Goal: Task Accomplishment & Management: Manage account settings

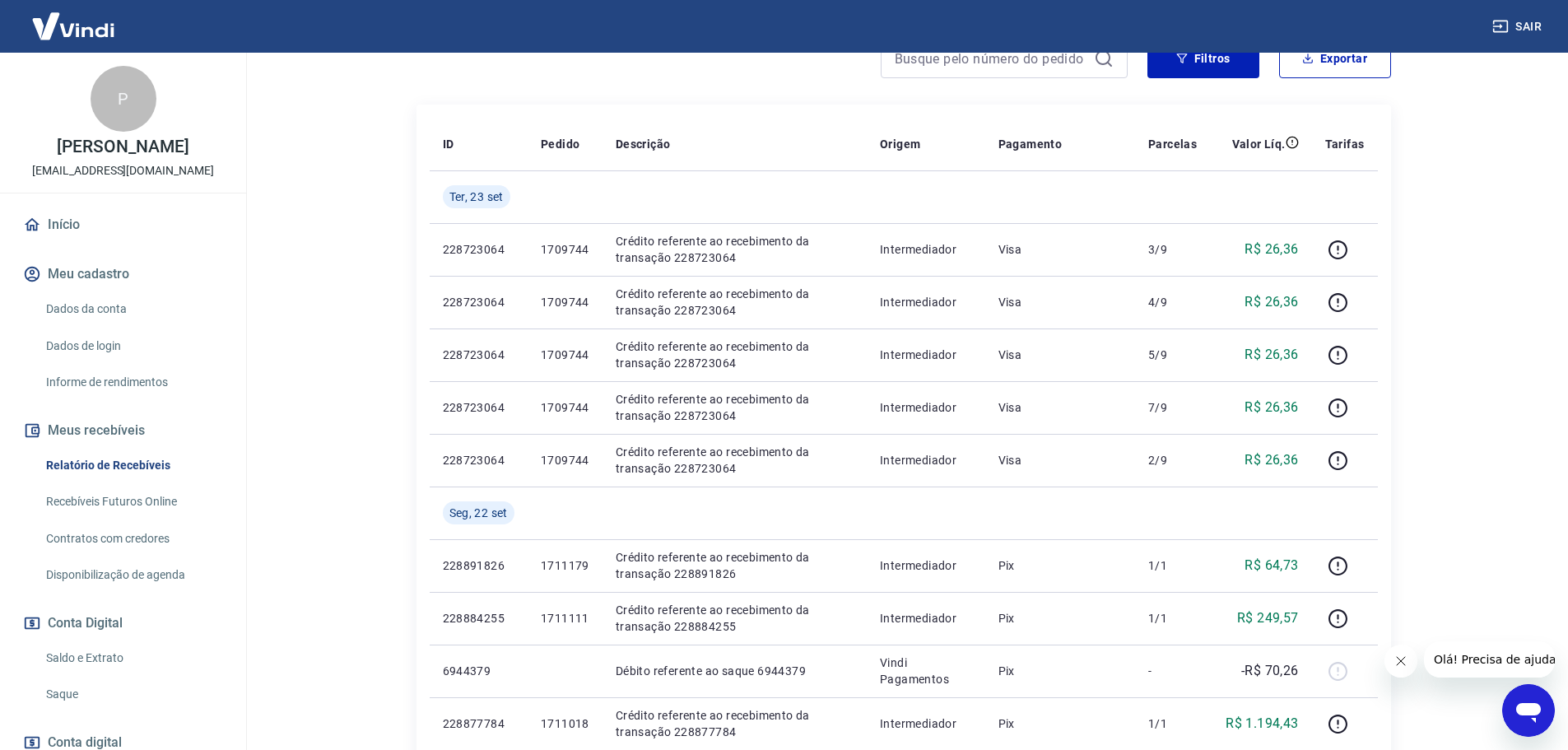
click at [112, 676] on link "Saldo e Extrato" at bounding box center [133, 658] width 187 height 34
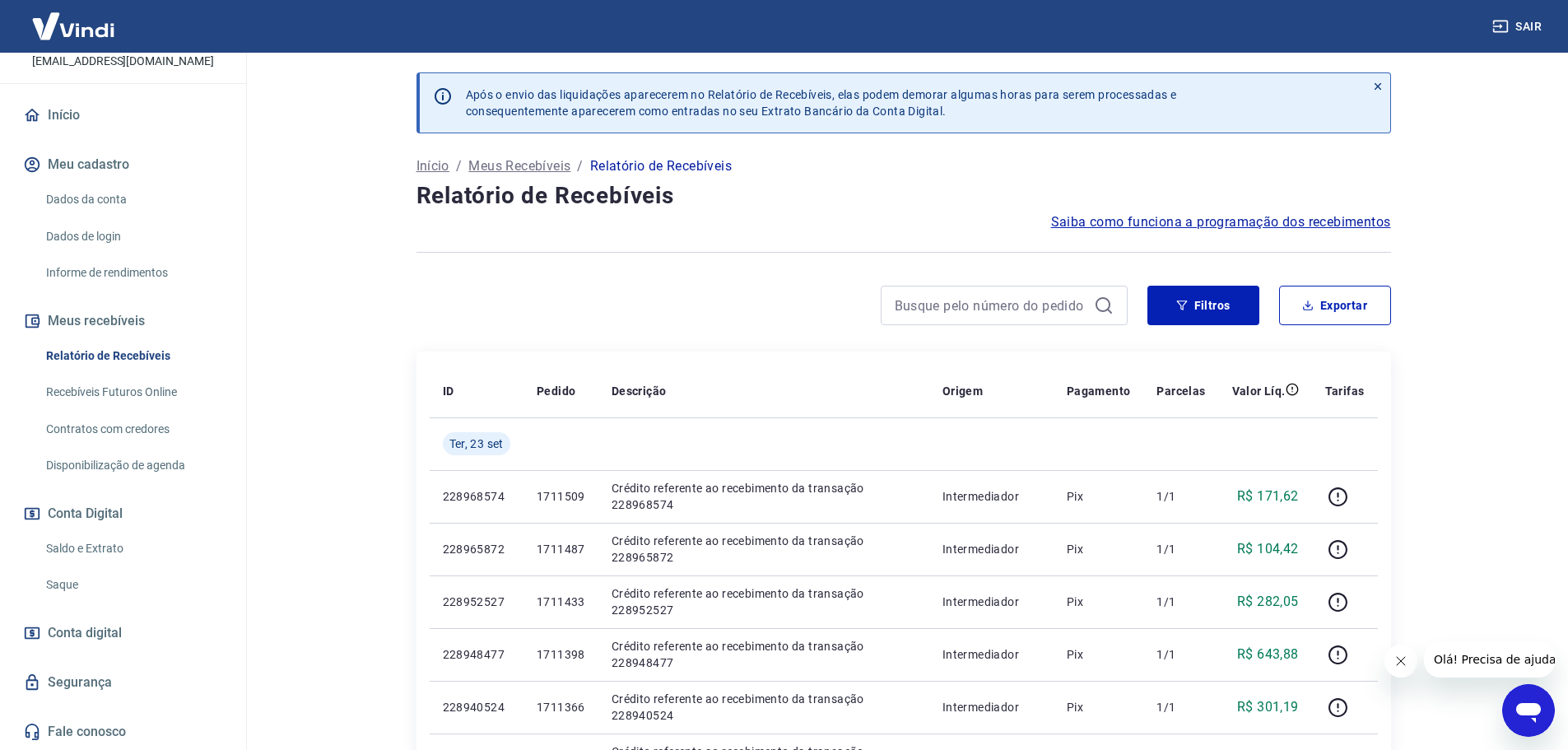
scroll to position [127, 0]
click at [88, 548] on link "Saldo e Extrato" at bounding box center [133, 548] width 187 height 34
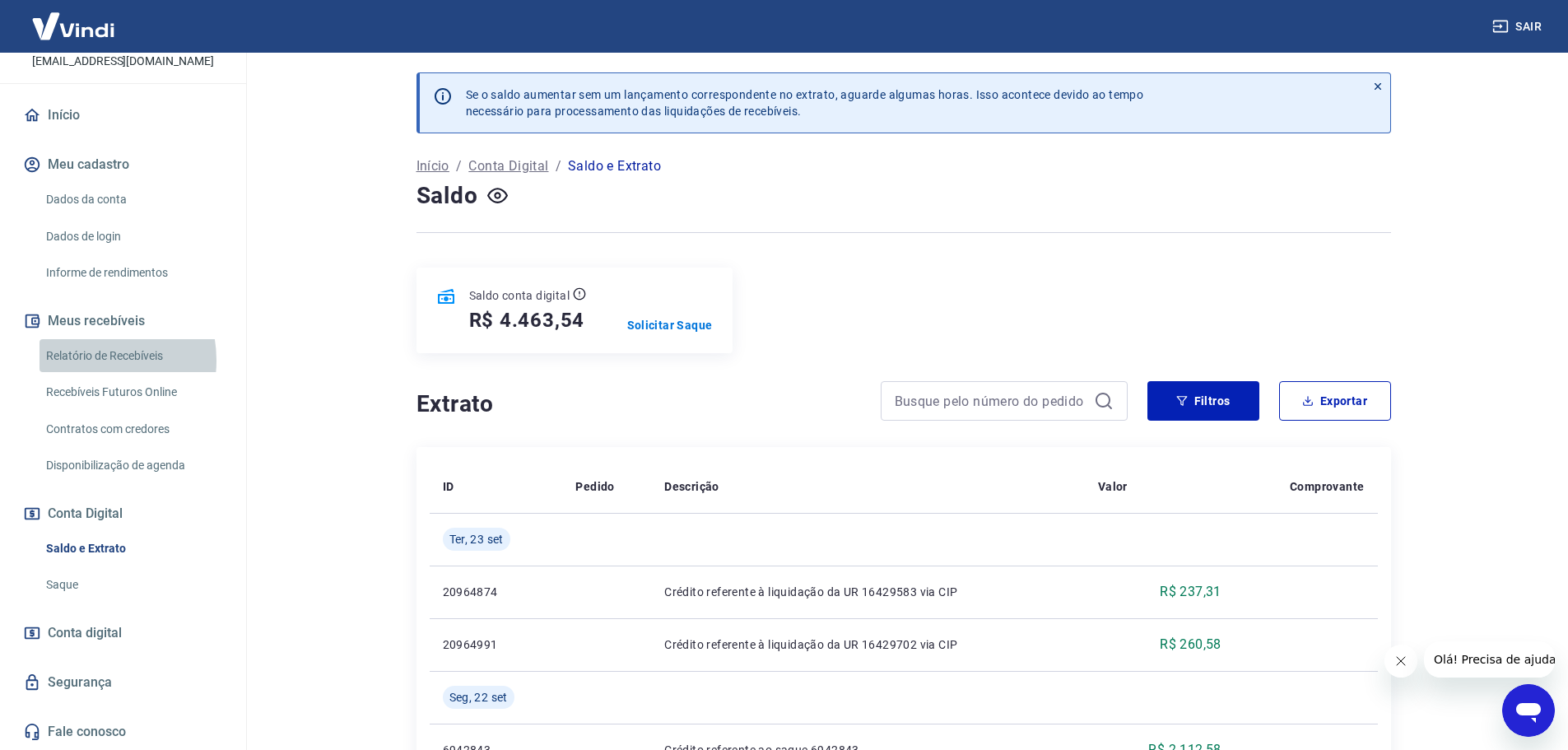
click at [92, 360] on link "Relatório de Recebíveis" at bounding box center [133, 356] width 187 height 34
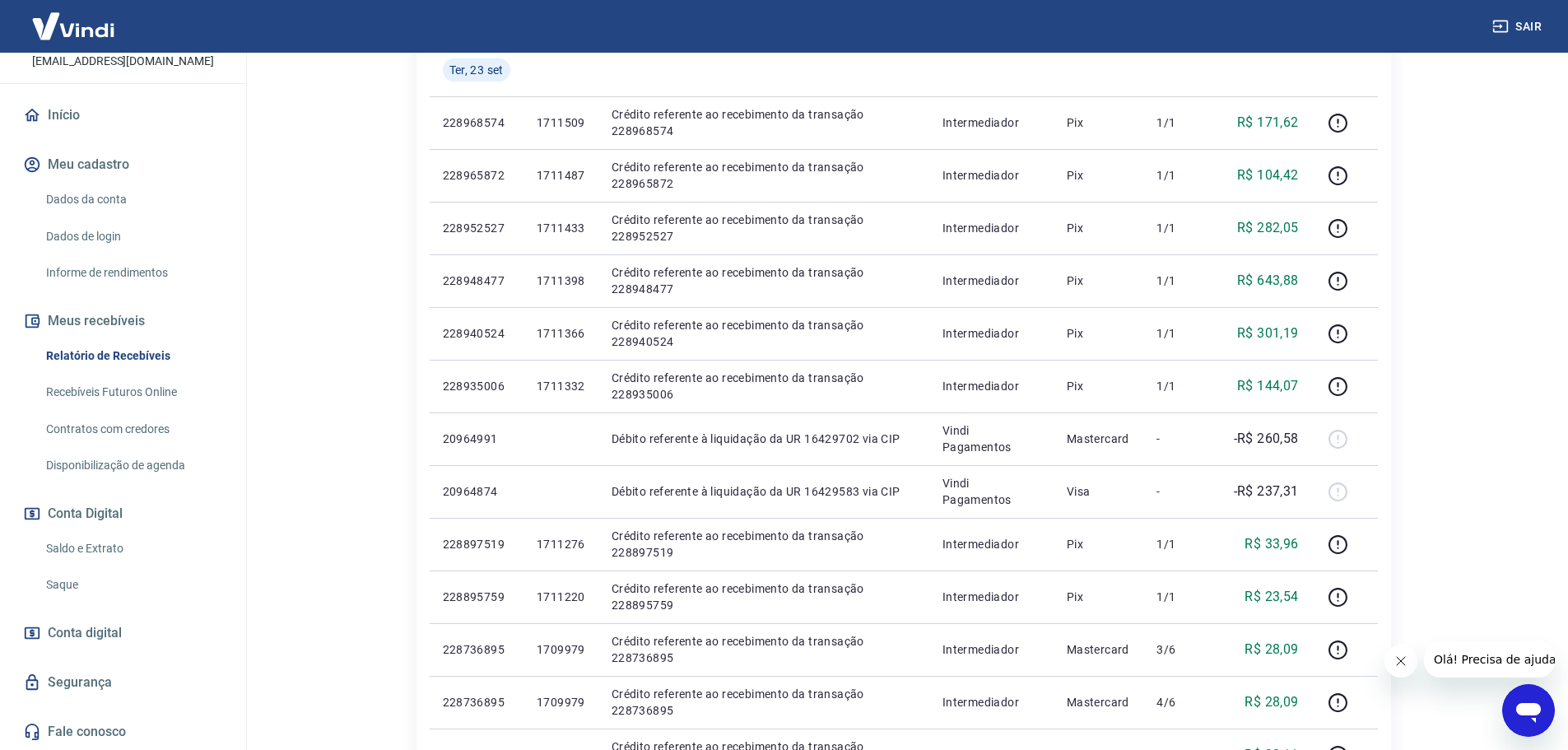
scroll to position [412, 0]
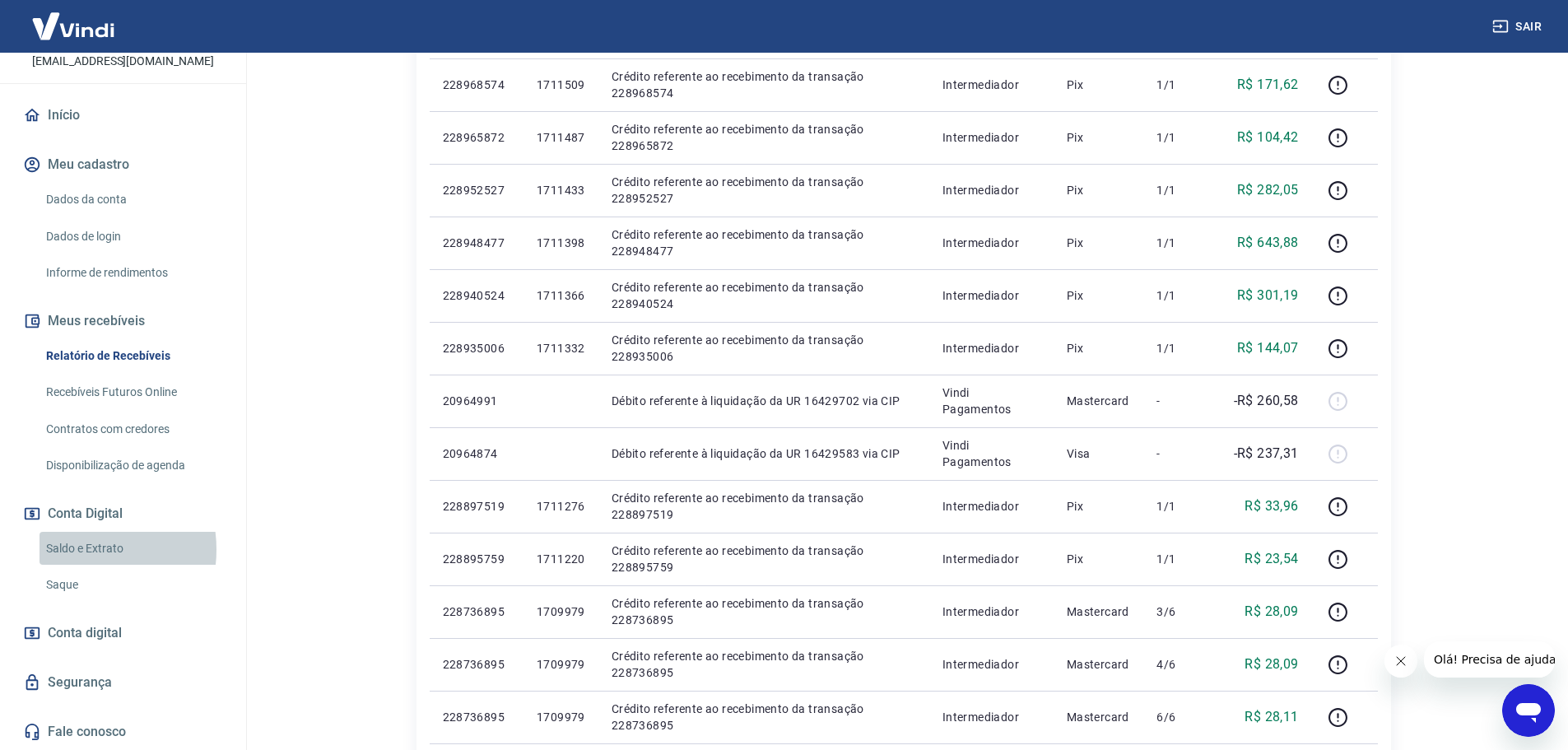
click at [73, 549] on link "Saldo e Extrato" at bounding box center [133, 548] width 187 height 34
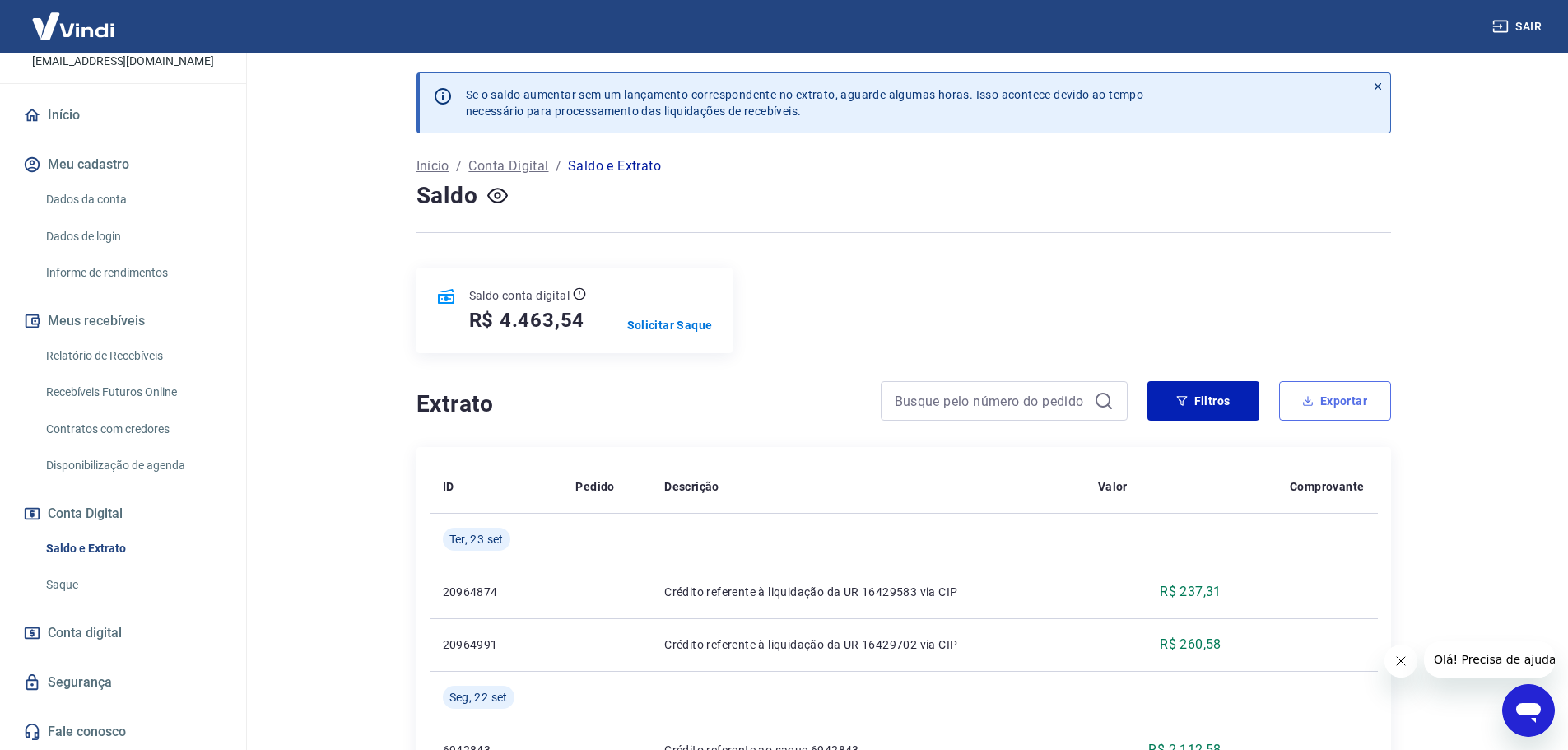
click at [1317, 401] on button "Exportar" at bounding box center [1335, 401] width 112 height 40
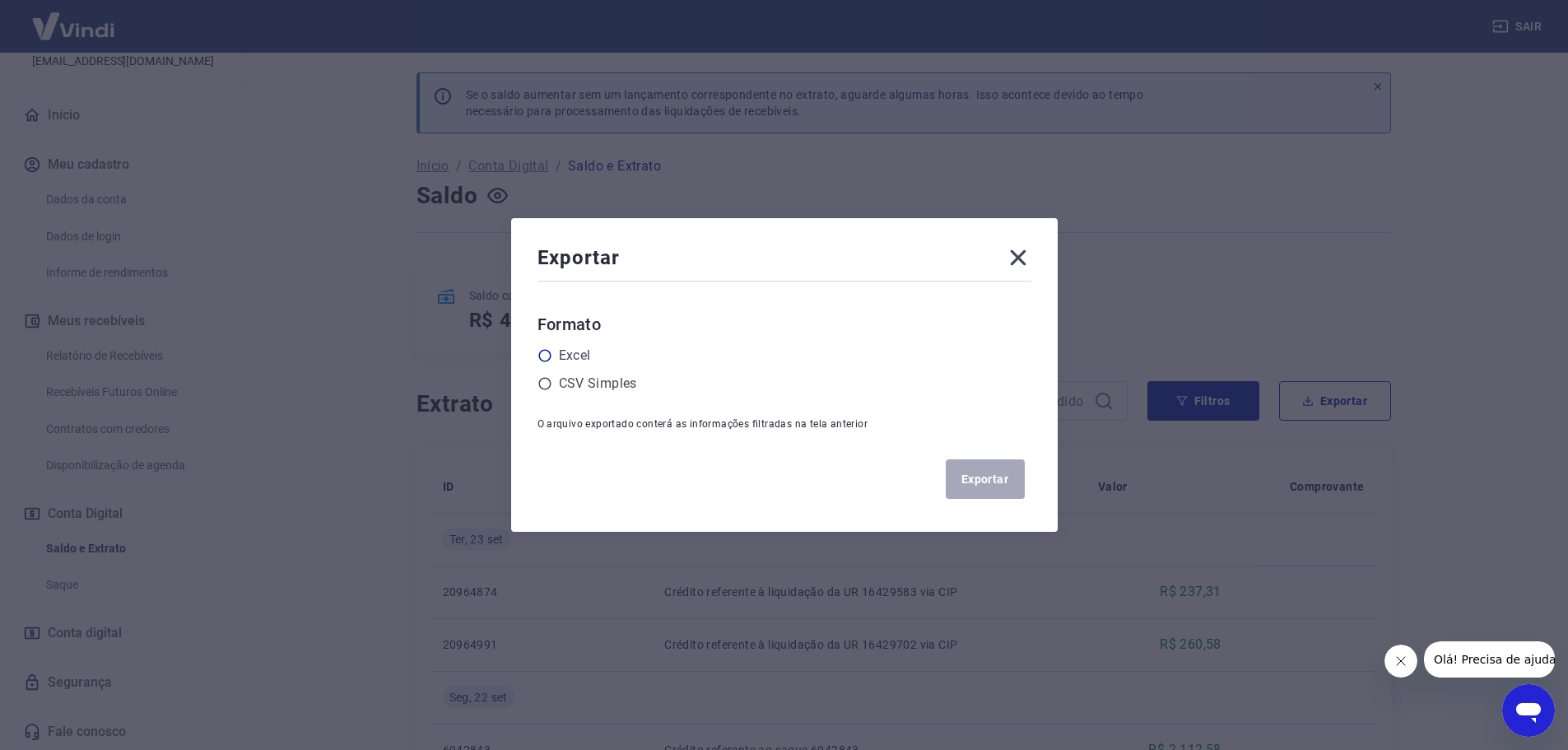
click at [550, 356] on icon at bounding box center [545, 356] width 15 height 15
click at [0, 0] on input "radio" at bounding box center [0, 0] width 0 height 0
click at [1005, 480] on button "Exportar" at bounding box center [985, 480] width 79 height 40
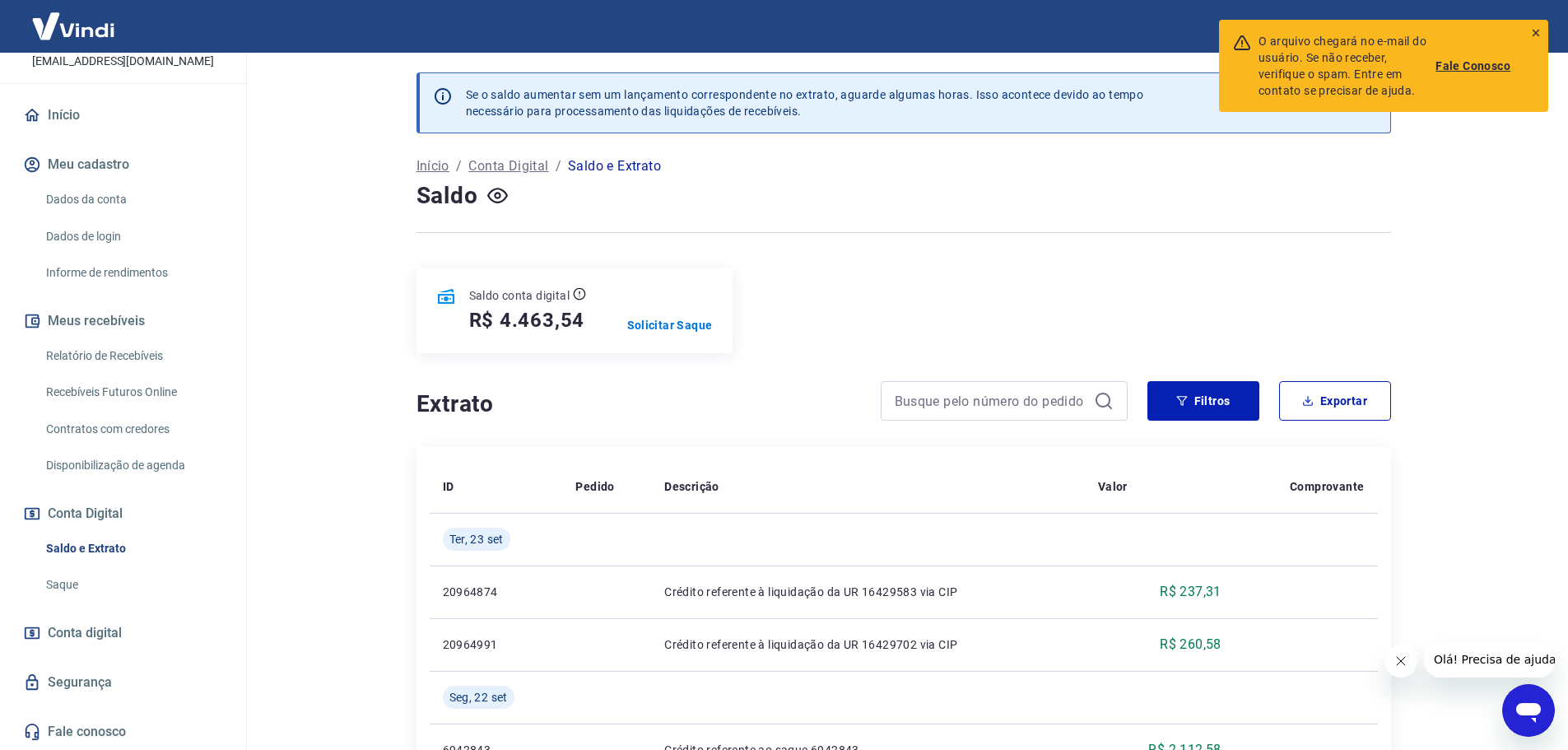
click at [1537, 30] on icon at bounding box center [1536, 33] width 12 height 12
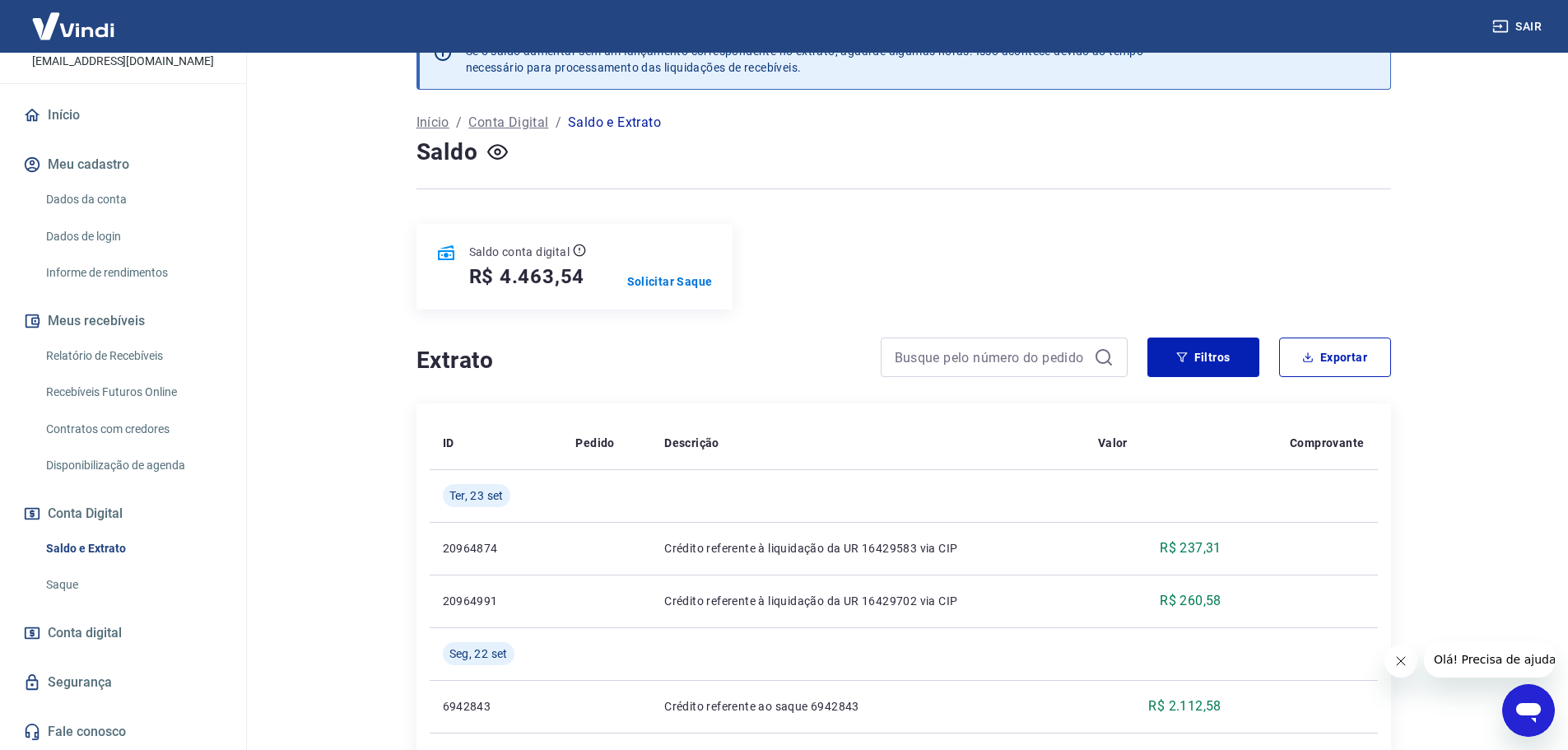
scroll to position [83, 0]
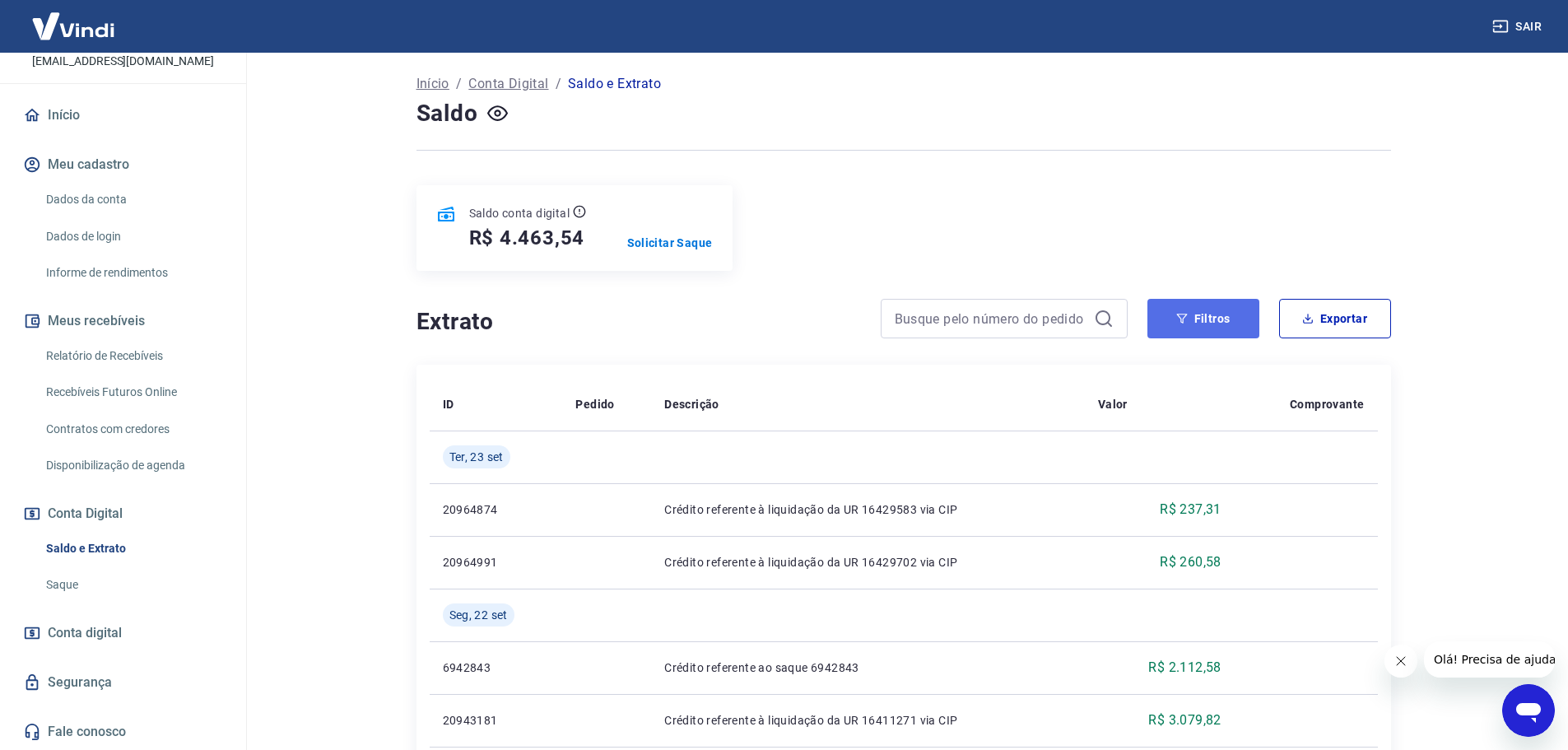
click at [1221, 318] on button "Filtros" at bounding box center [1203, 319] width 112 height 40
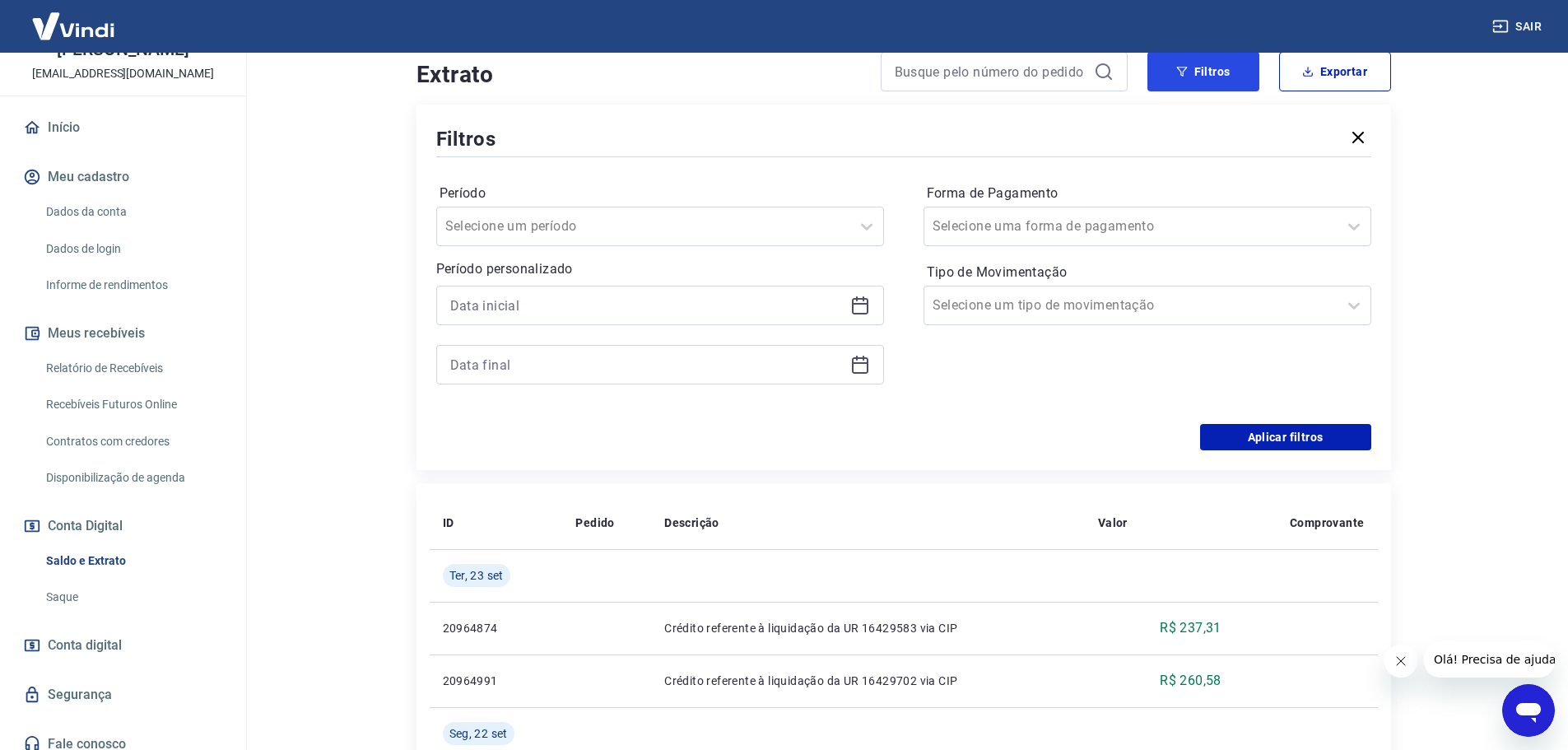
scroll to position [127, 0]
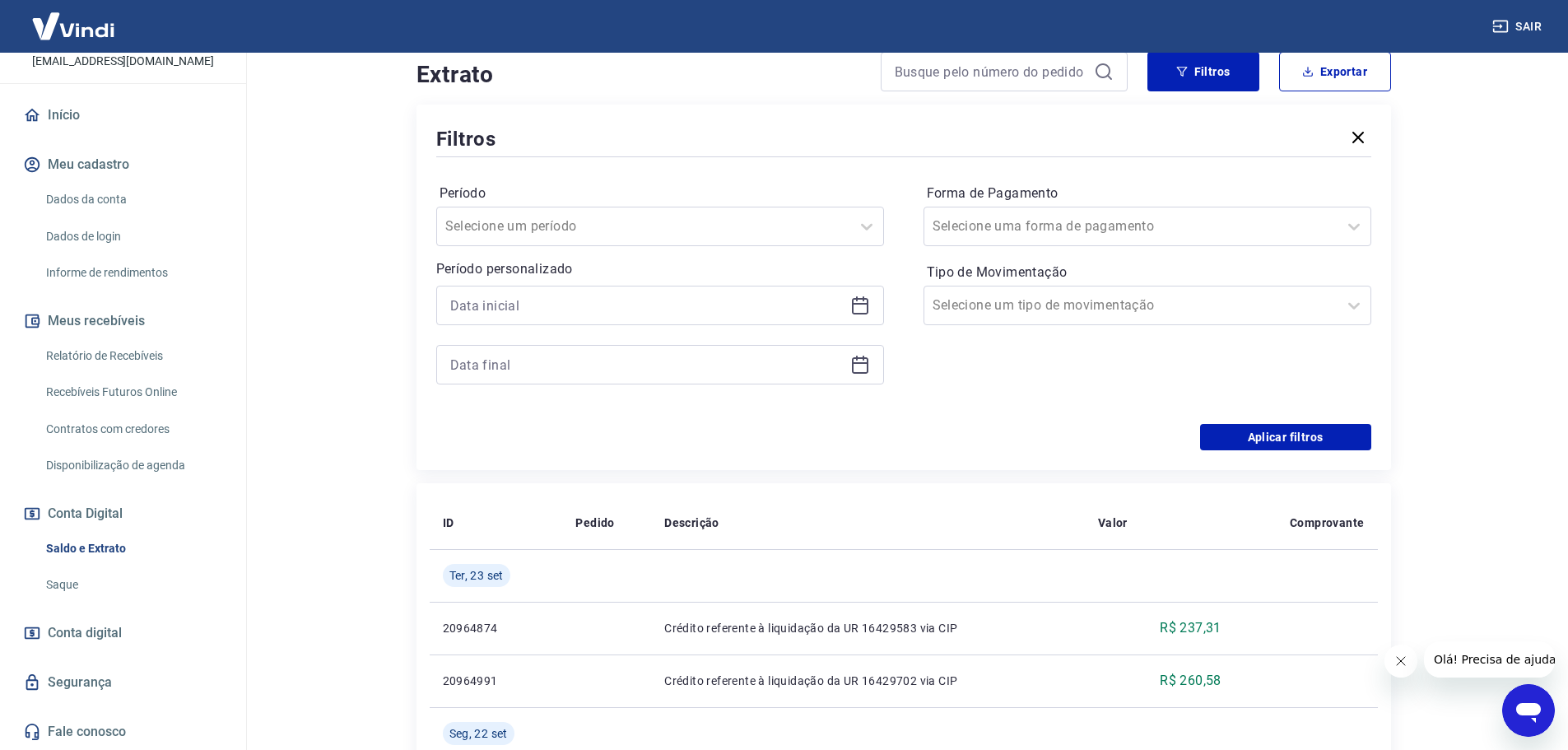
click at [89, 578] on link "Saque" at bounding box center [133, 585] width 187 height 34
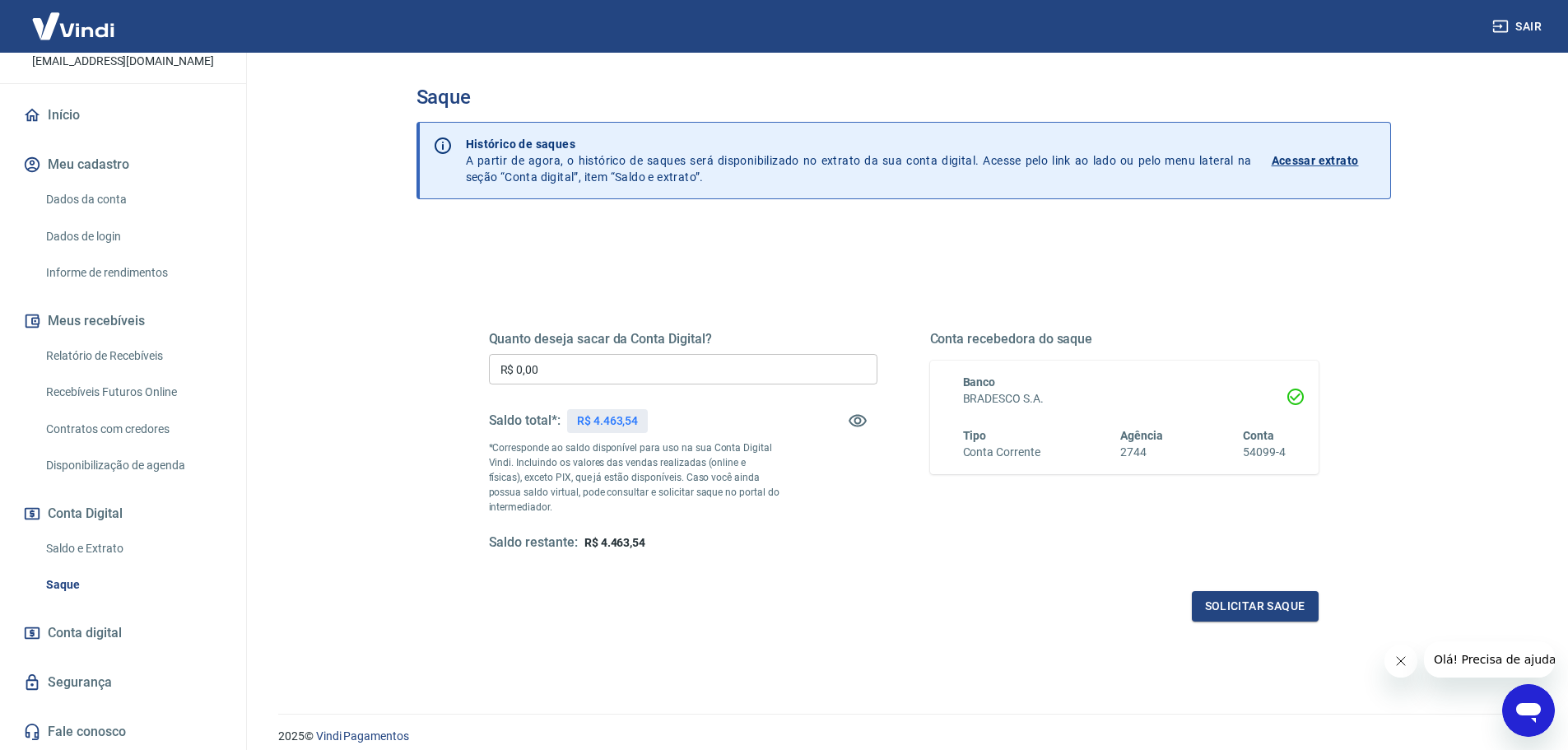
click at [1304, 163] on p "Acessar extrato" at bounding box center [1316, 160] width 88 height 17
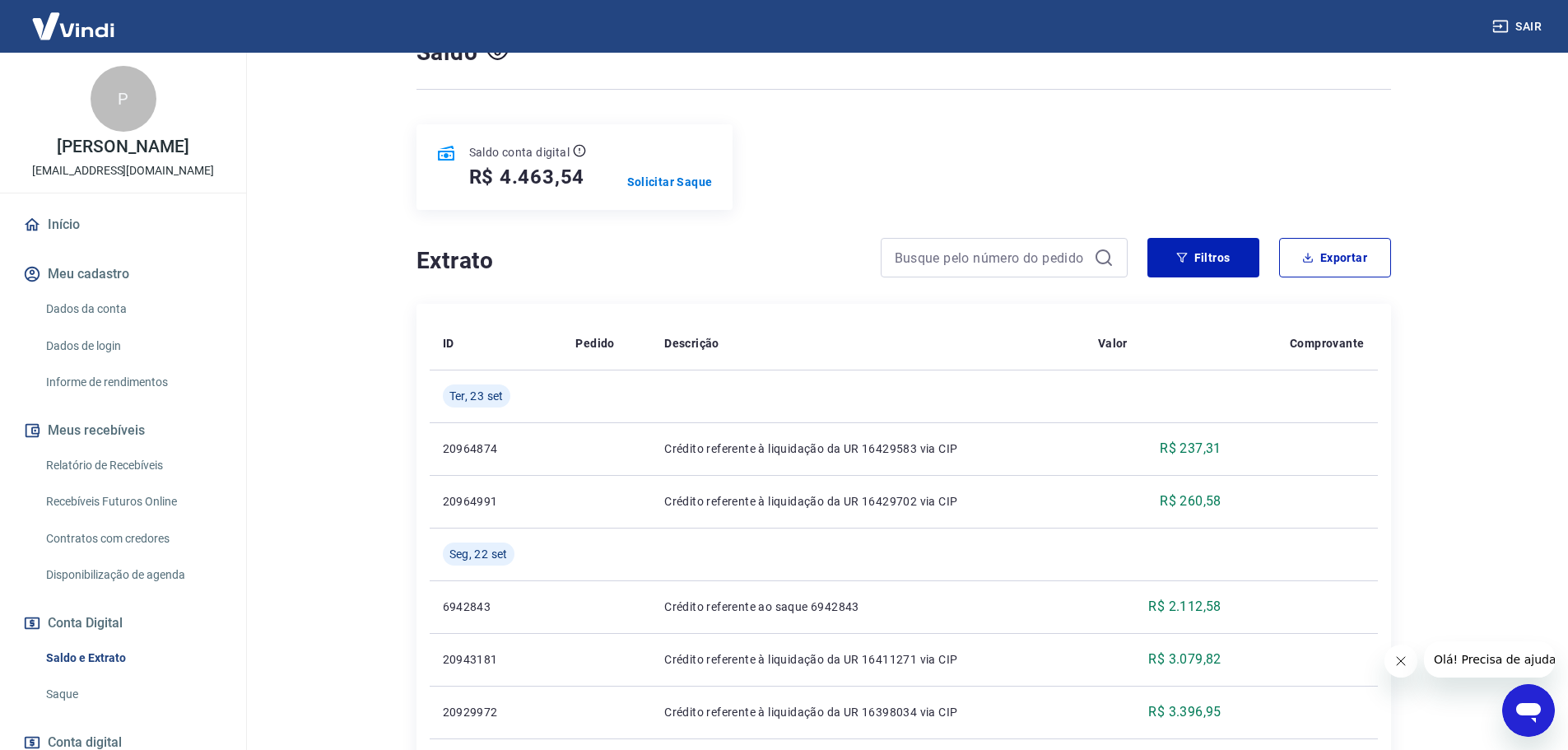
scroll to position [83, 0]
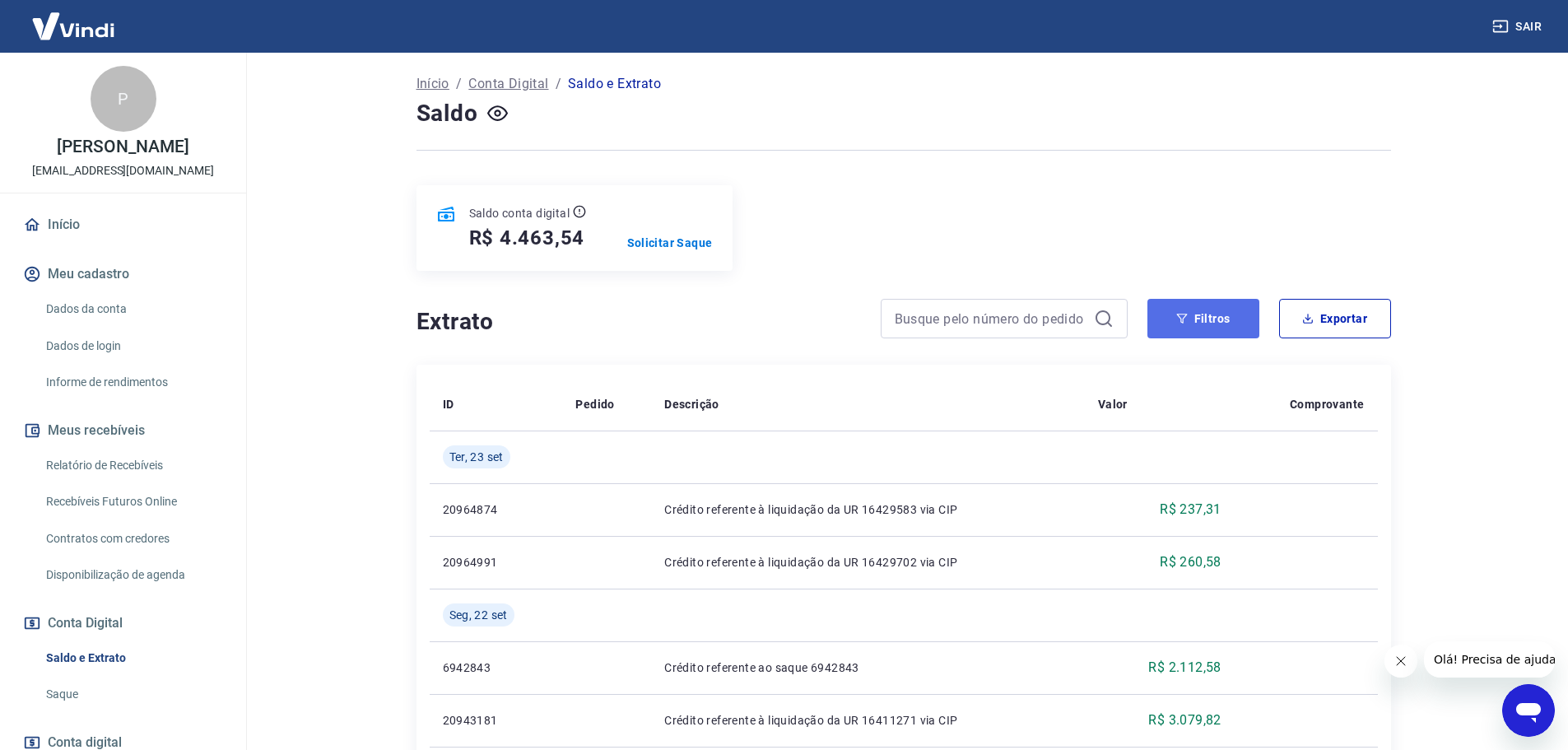
click at [1203, 322] on button "Filtros" at bounding box center [1203, 319] width 112 height 40
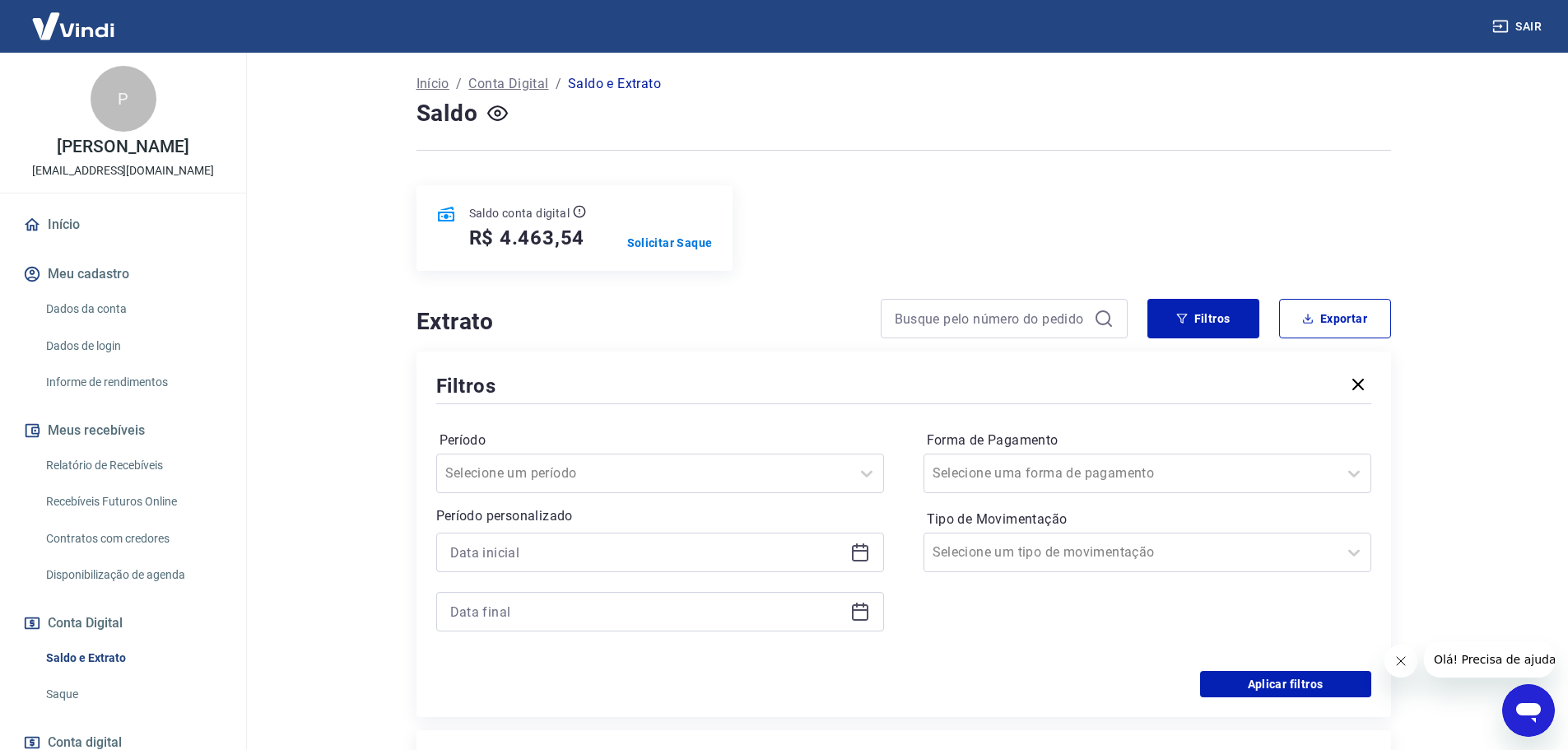
click at [860, 551] on icon at bounding box center [860, 551] width 17 height 2
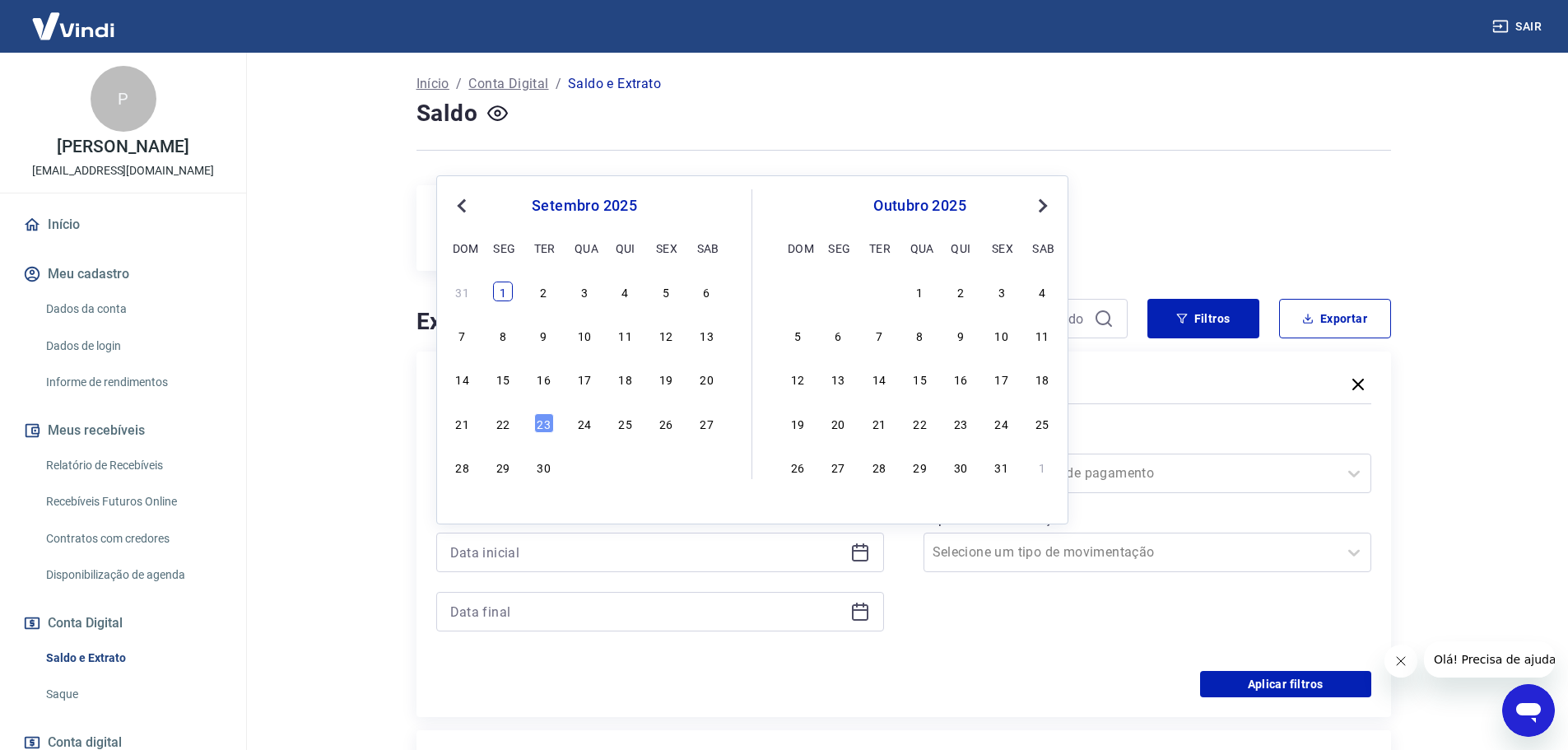
click at [501, 294] on div "1" at bounding box center [503, 292] width 20 height 20
type input "[DATE]"
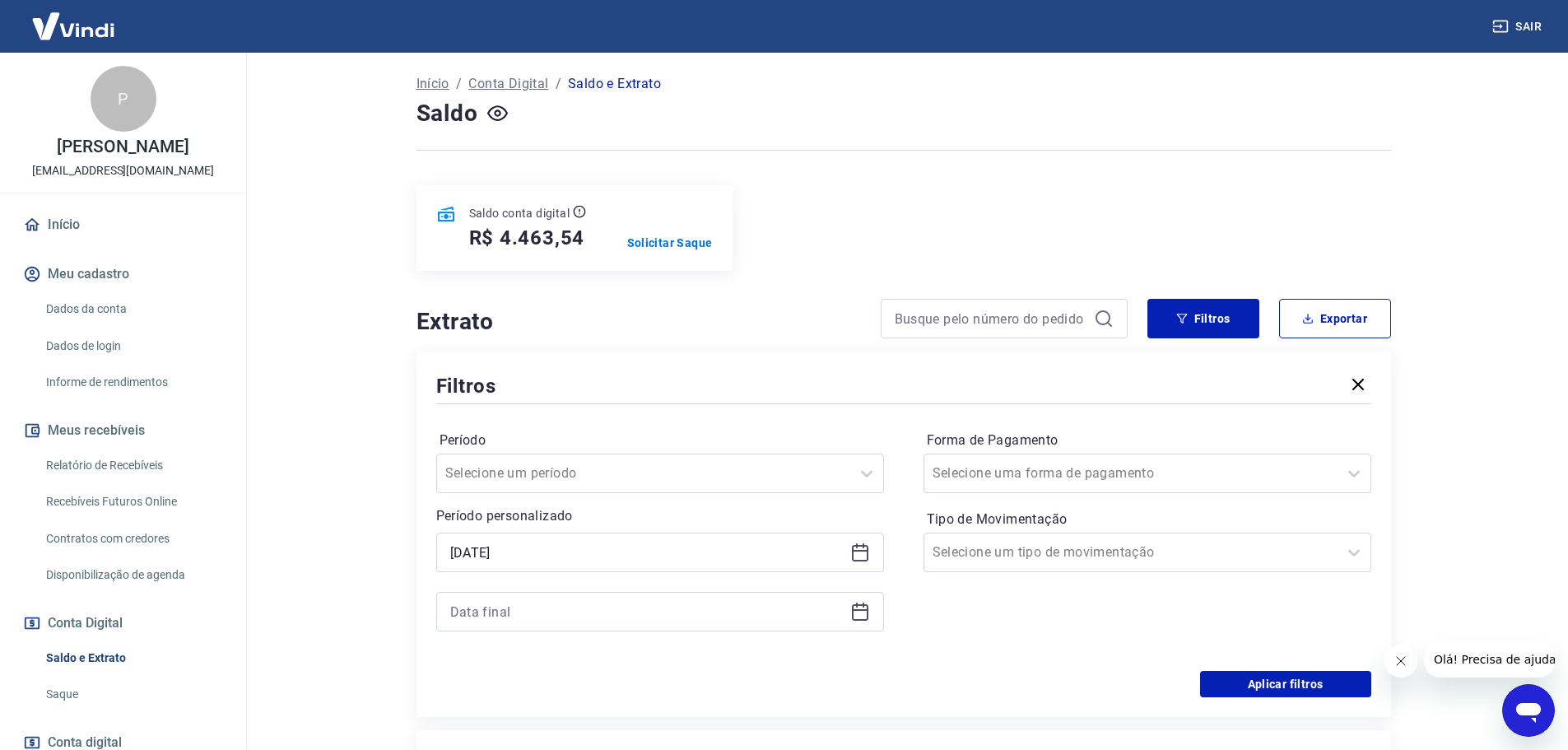
click at [860, 607] on icon at bounding box center [860, 612] width 20 height 20
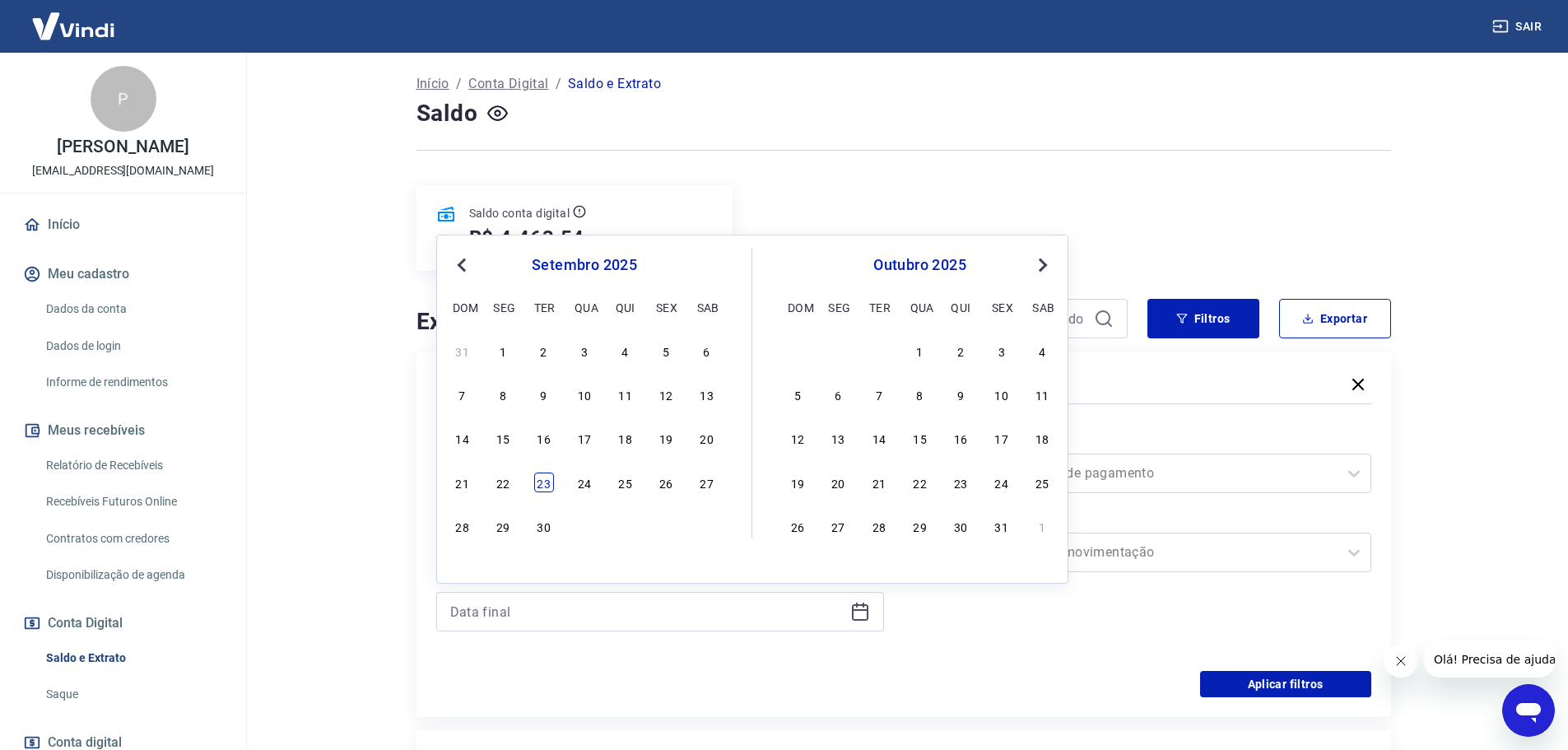
click at [541, 482] on div "23" at bounding box center [544, 483] width 20 height 20
type input "23/09/2025"
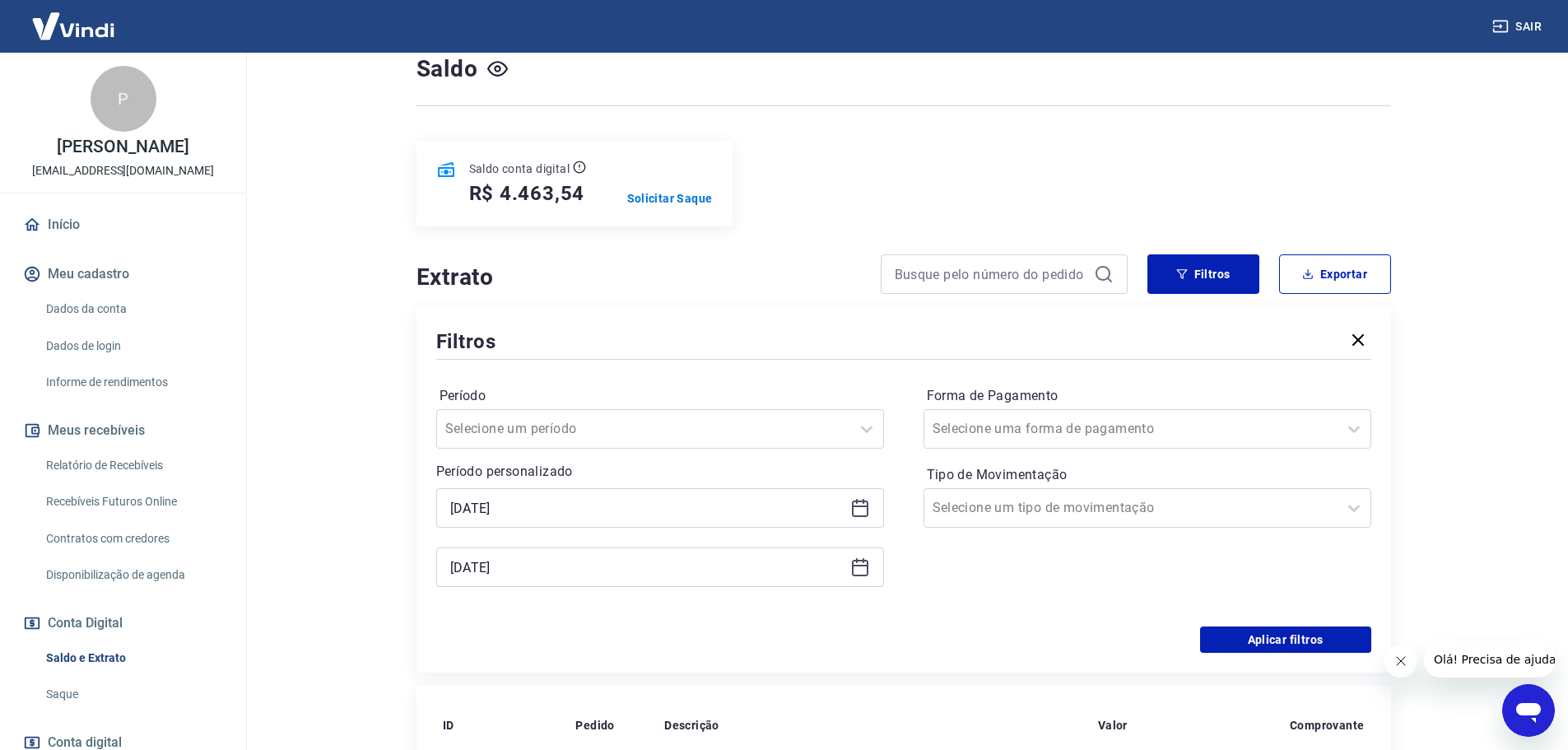
scroll to position [165, 0]
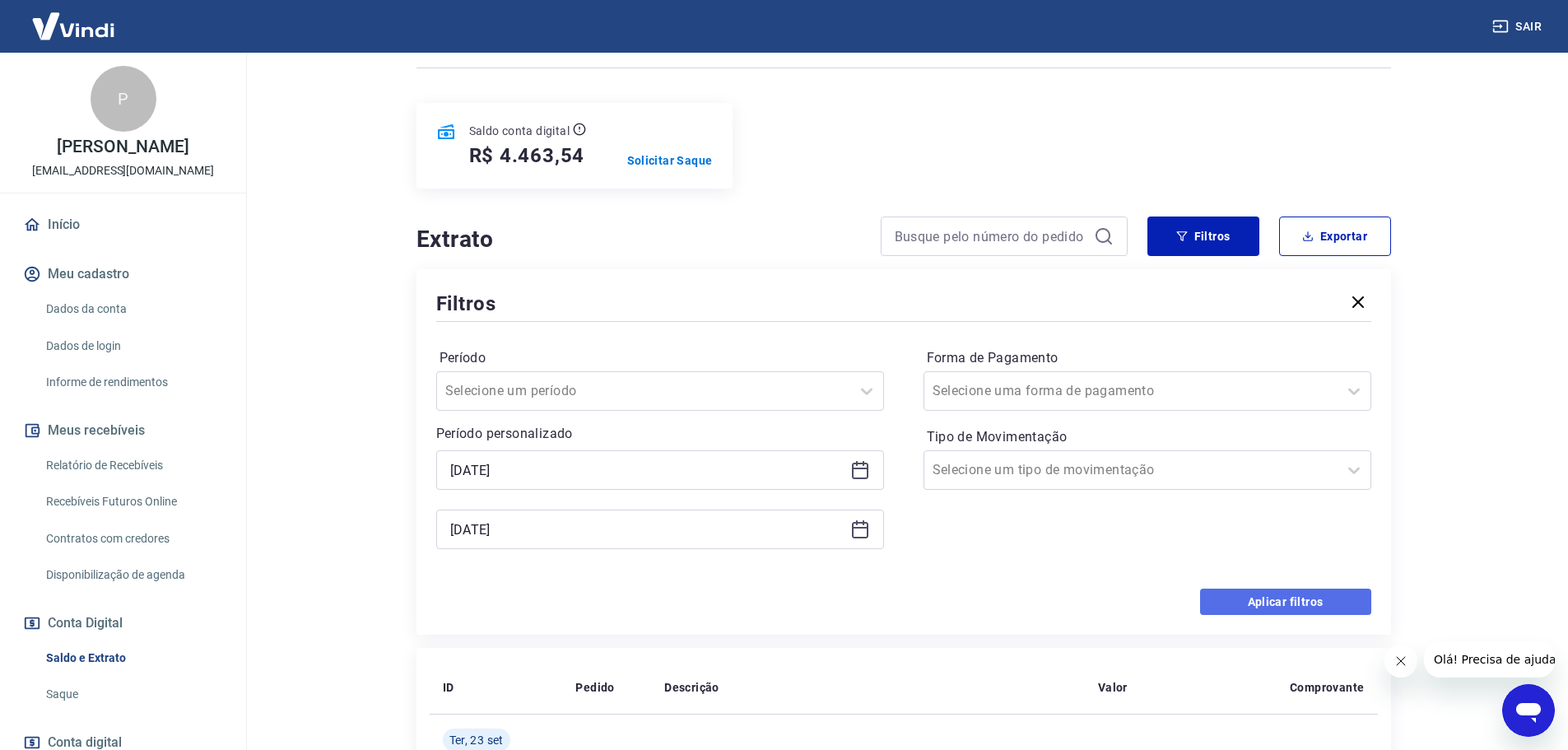
click at [1252, 607] on button "Aplicar filtros" at bounding box center [1285, 602] width 171 height 26
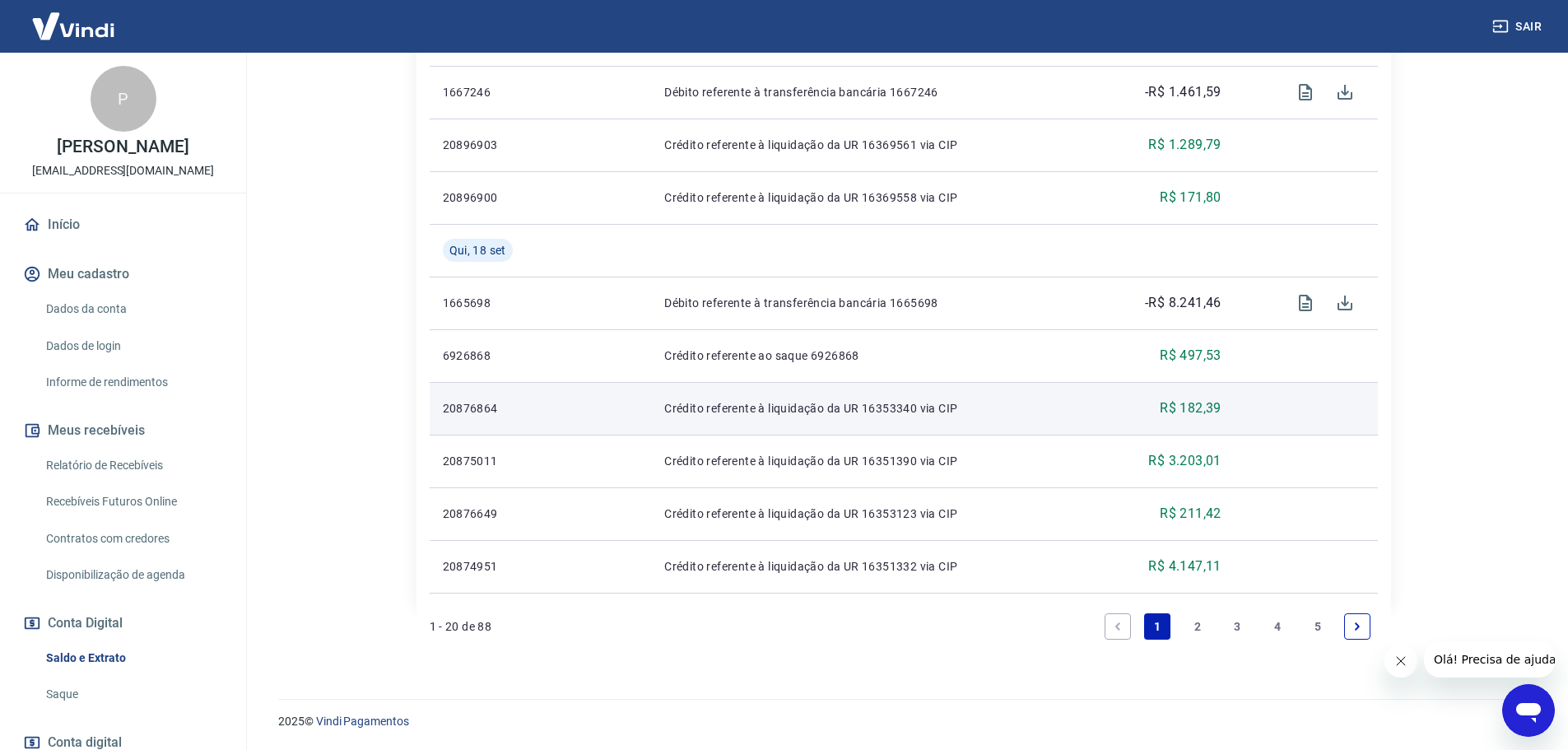
scroll to position [1103, 0]
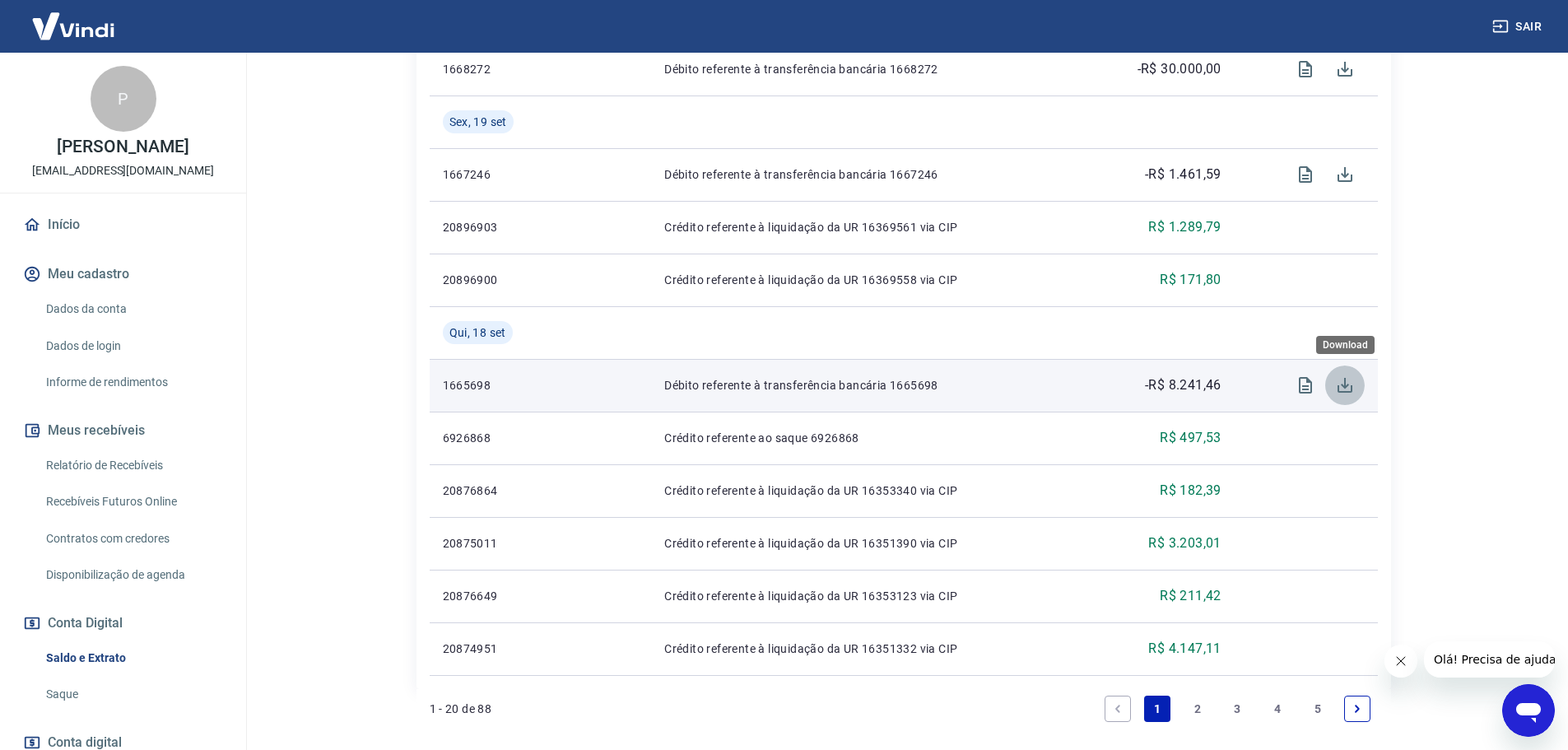
click at [1343, 394] on icon "Download" at bounding box center [1345, 385] width 20 height 20
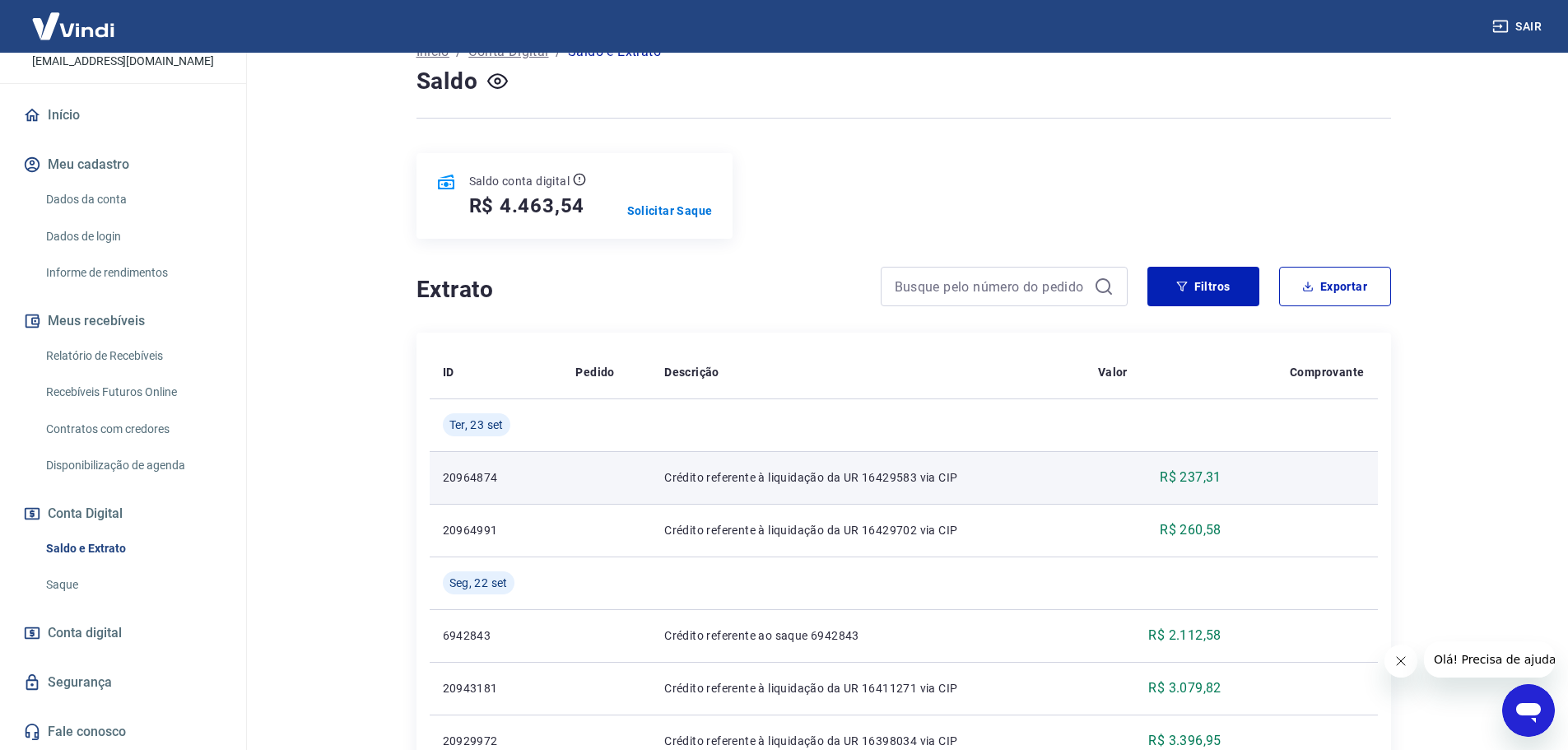
scroll to position [32, 0]
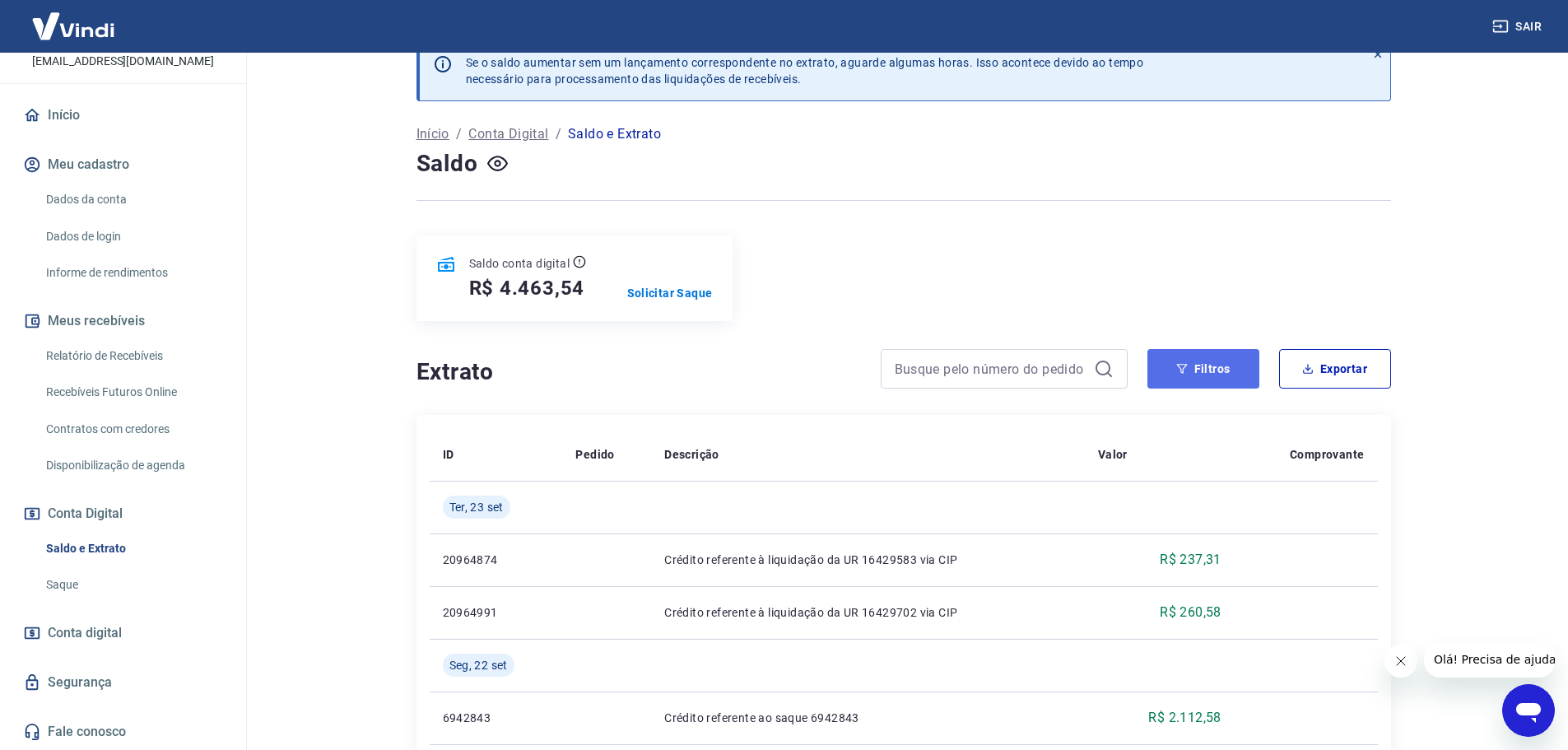
click at [1190, 384] on button "Filtros" at bounding box center [1203, 369] width 112 height 40
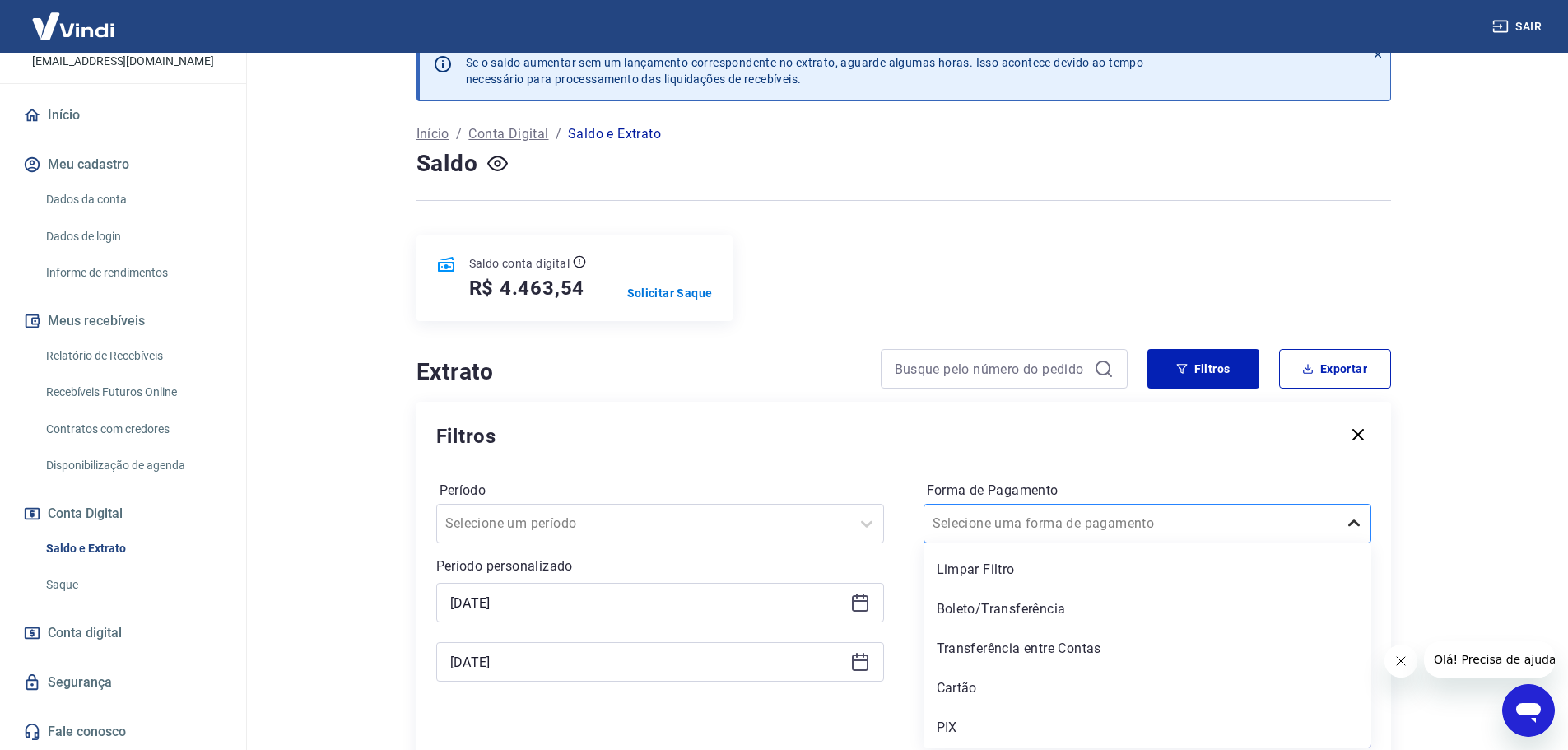
click at [1349, 518] on icon at bounding box center [1354, 523] width 20 height 20
click at [1070, 649] on div "Transferência entre Contas" at bounding box center [1147, 649] width 448 height 33
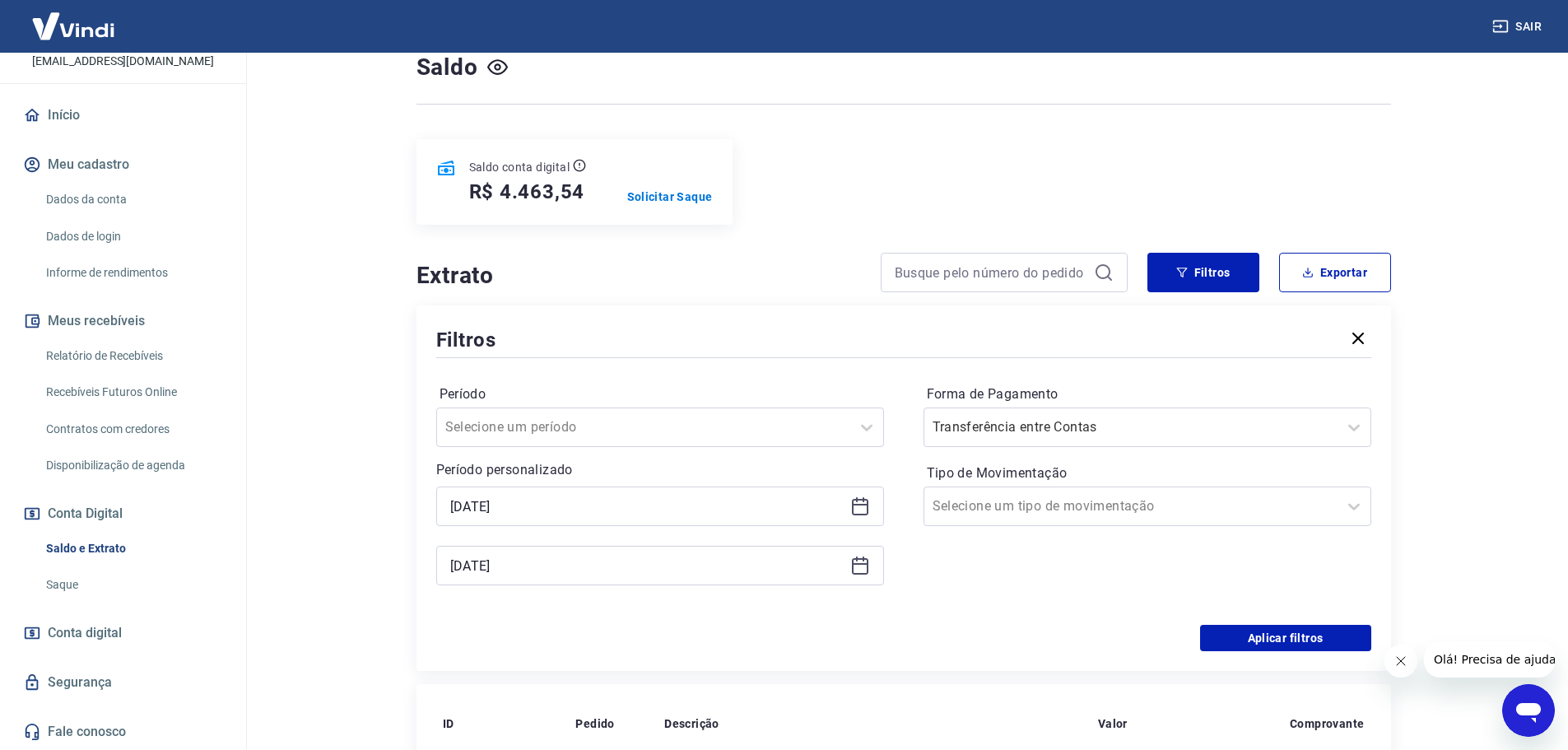
scroll to position [197, 0]
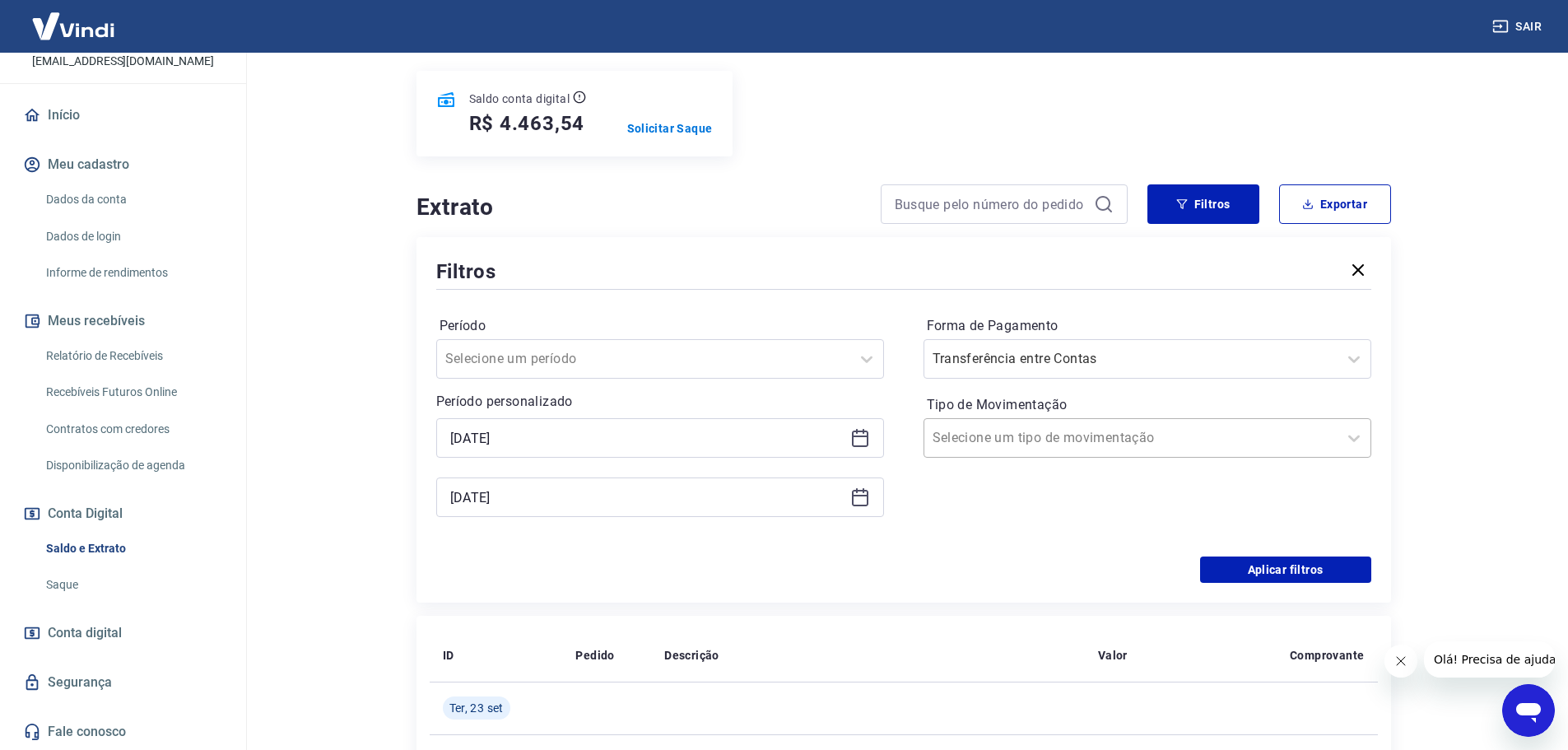
click at [1039, 442] on input "Tipo de Movimentação" at bounding box center [1015, 438] width 166 height 20
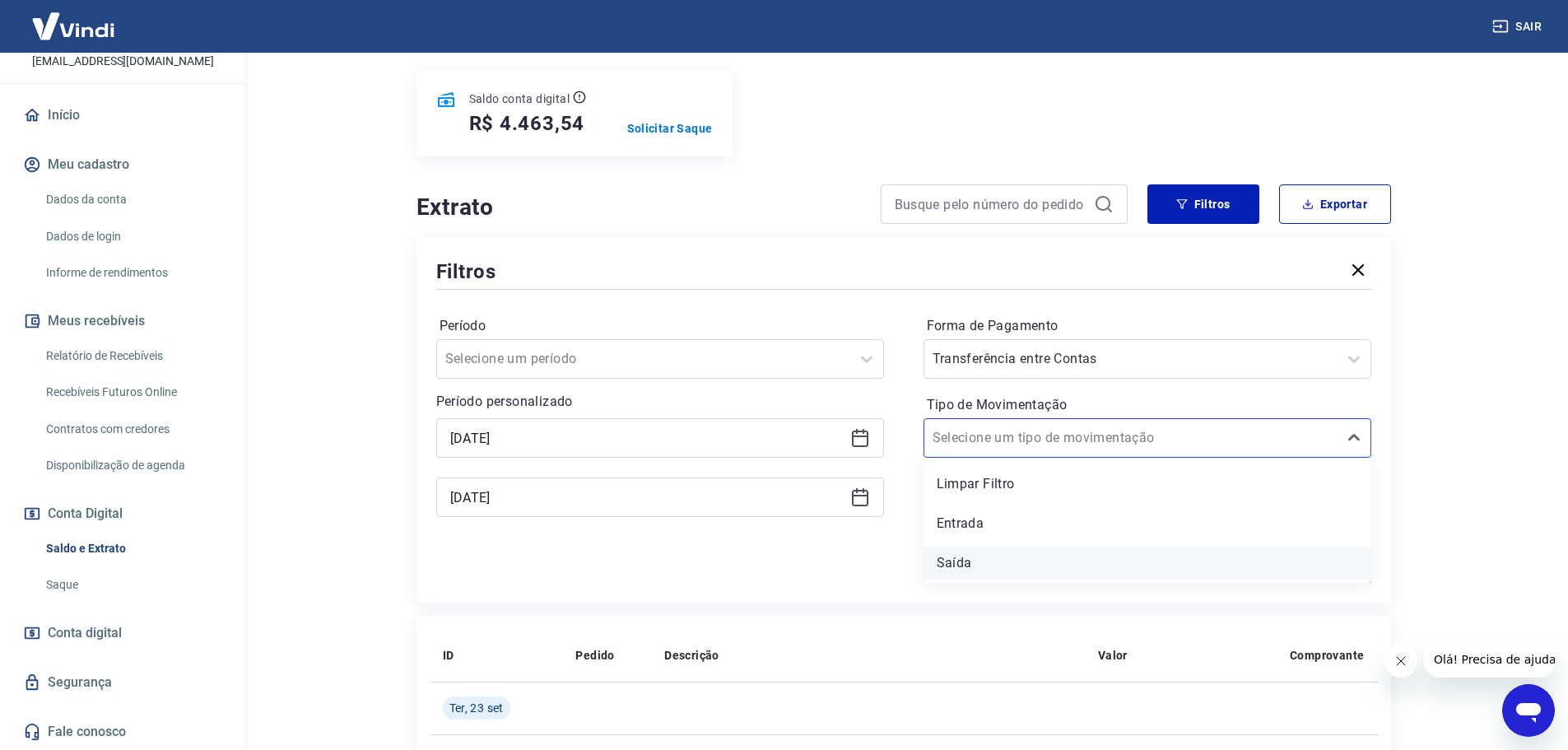
click at [961, 566] on div "Saída" at bounding box center [1147, 563] width 448 height 33
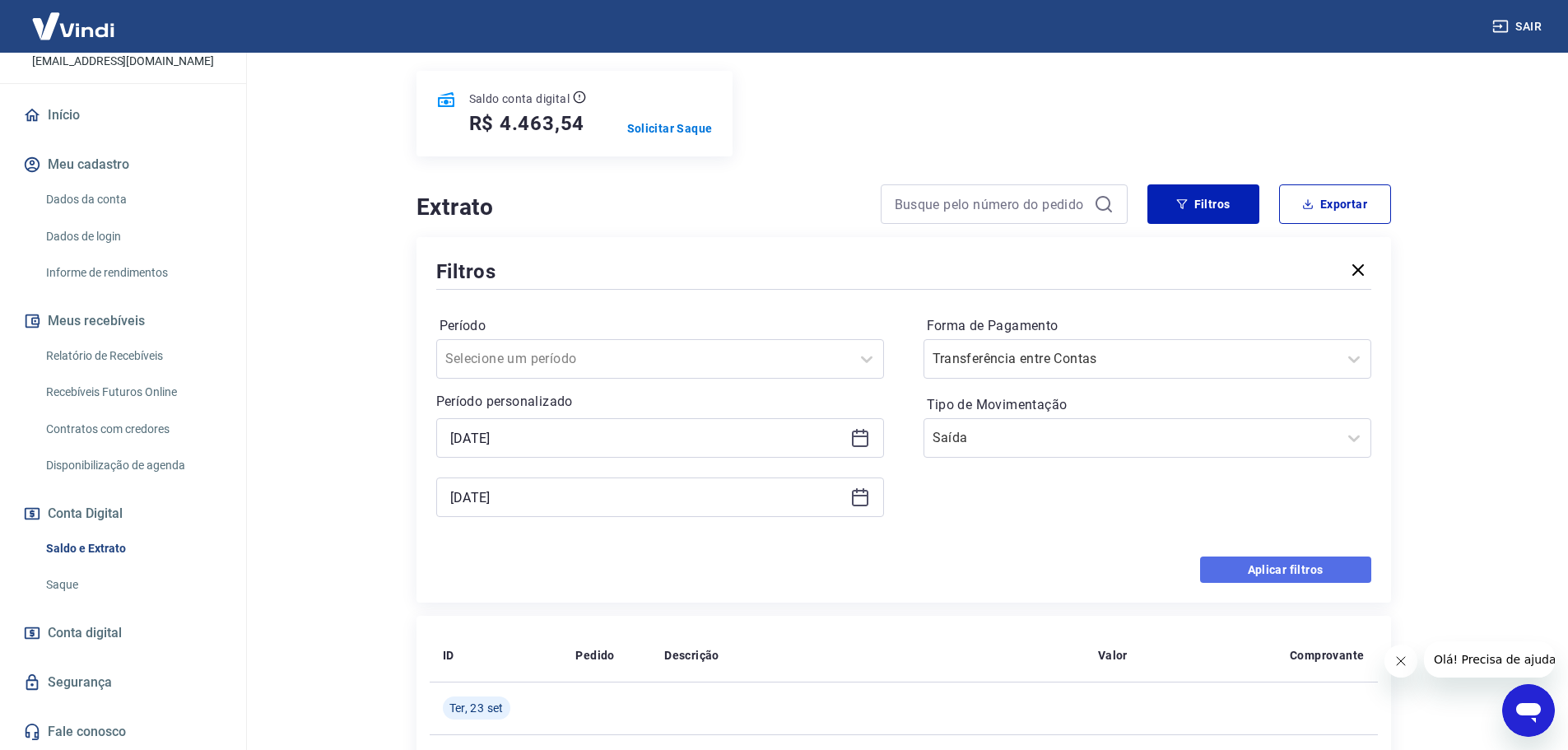
click at [1257, 561] on button "Aplicar filtros" at bounding box center [1285, 570] width 171 height 26
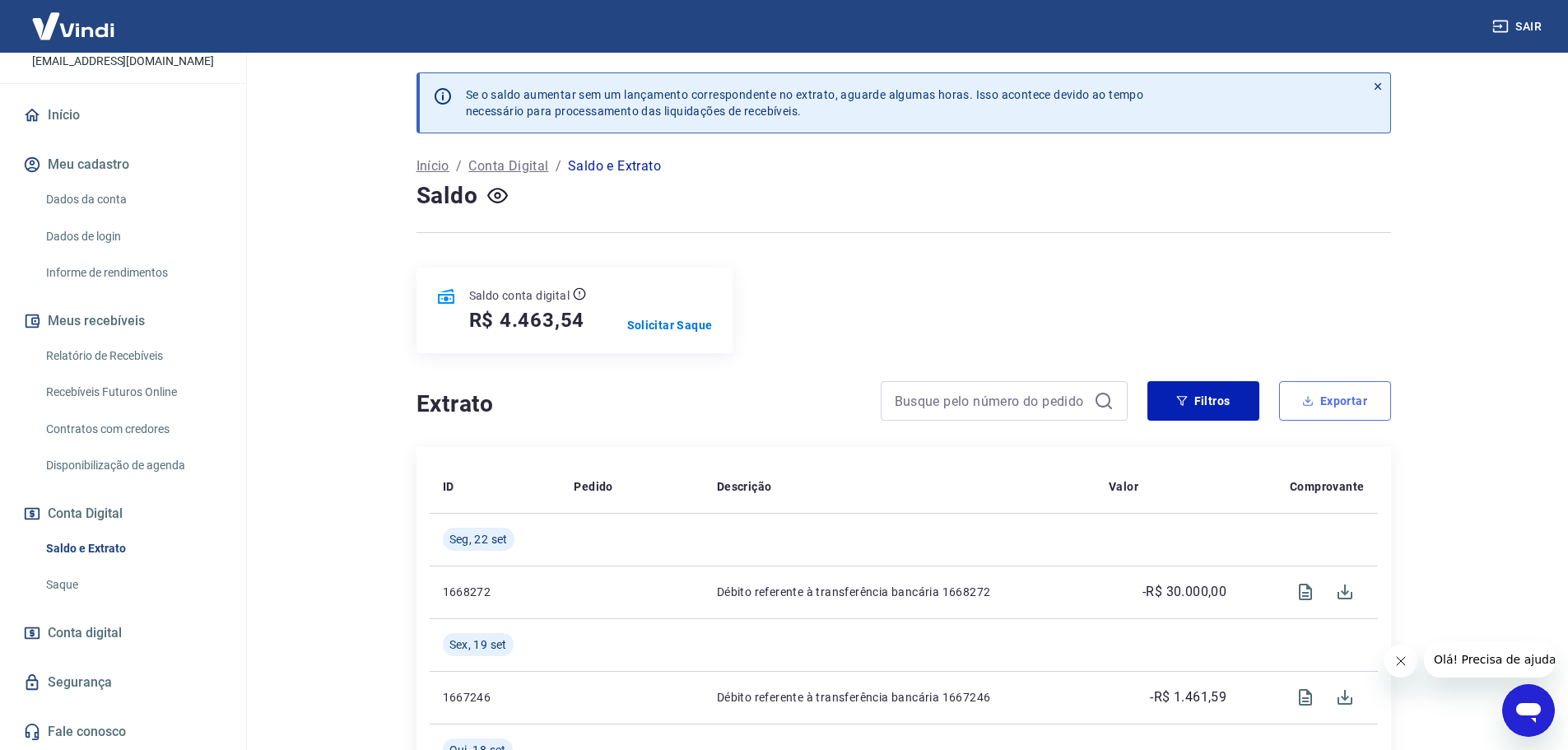
click at [1326, 396] on button "Exportar" at bounding box center [1335, 401] width 112 height 40
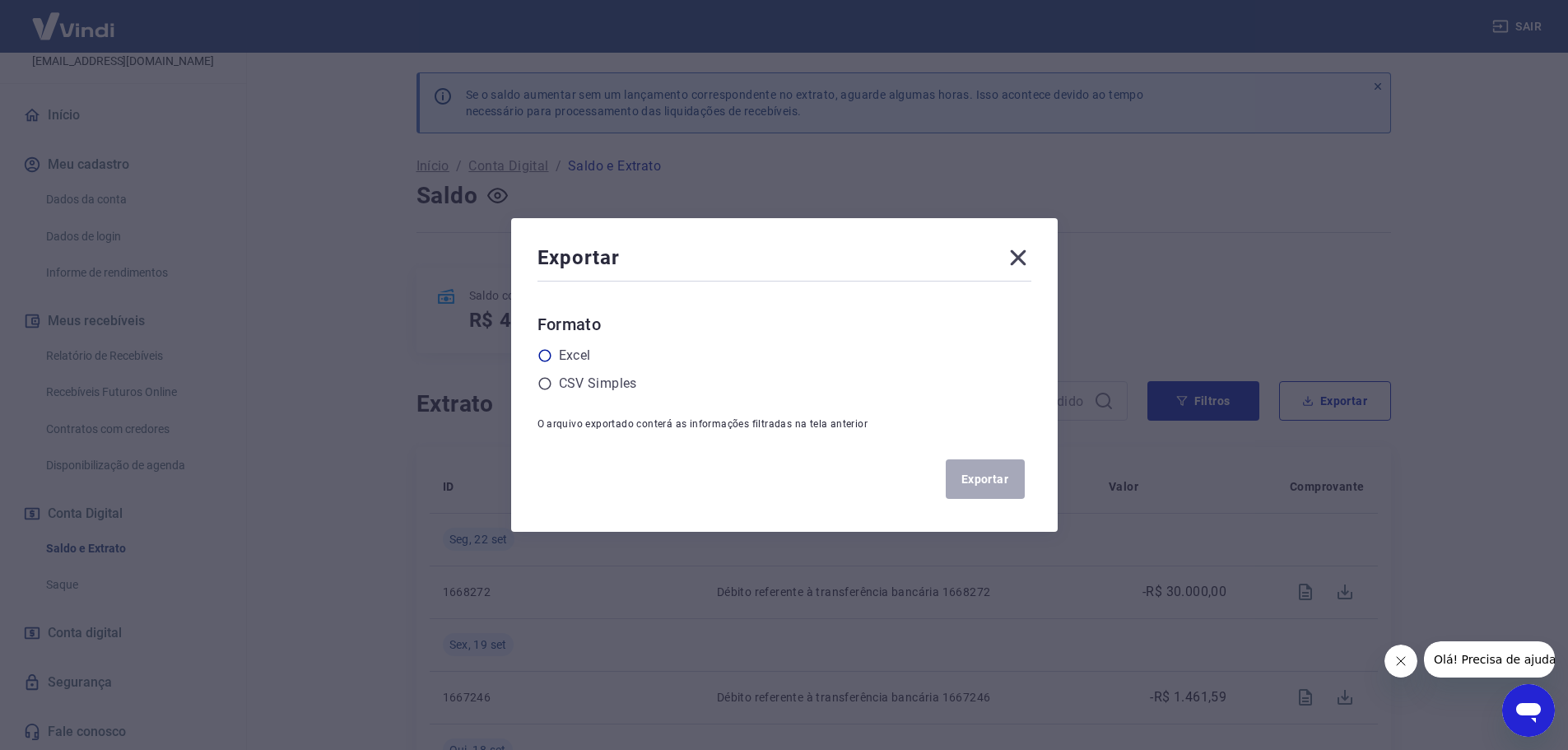
click at [550, 355] on icon at bounding box center [545, 356] width 15 height 15
click at [0, 0] on input "radio" at bounding box center [0, 0] width 0 height 0
click at [991, 480] on button "Exportar" at bounding box center [985, 480] width 79 height 40
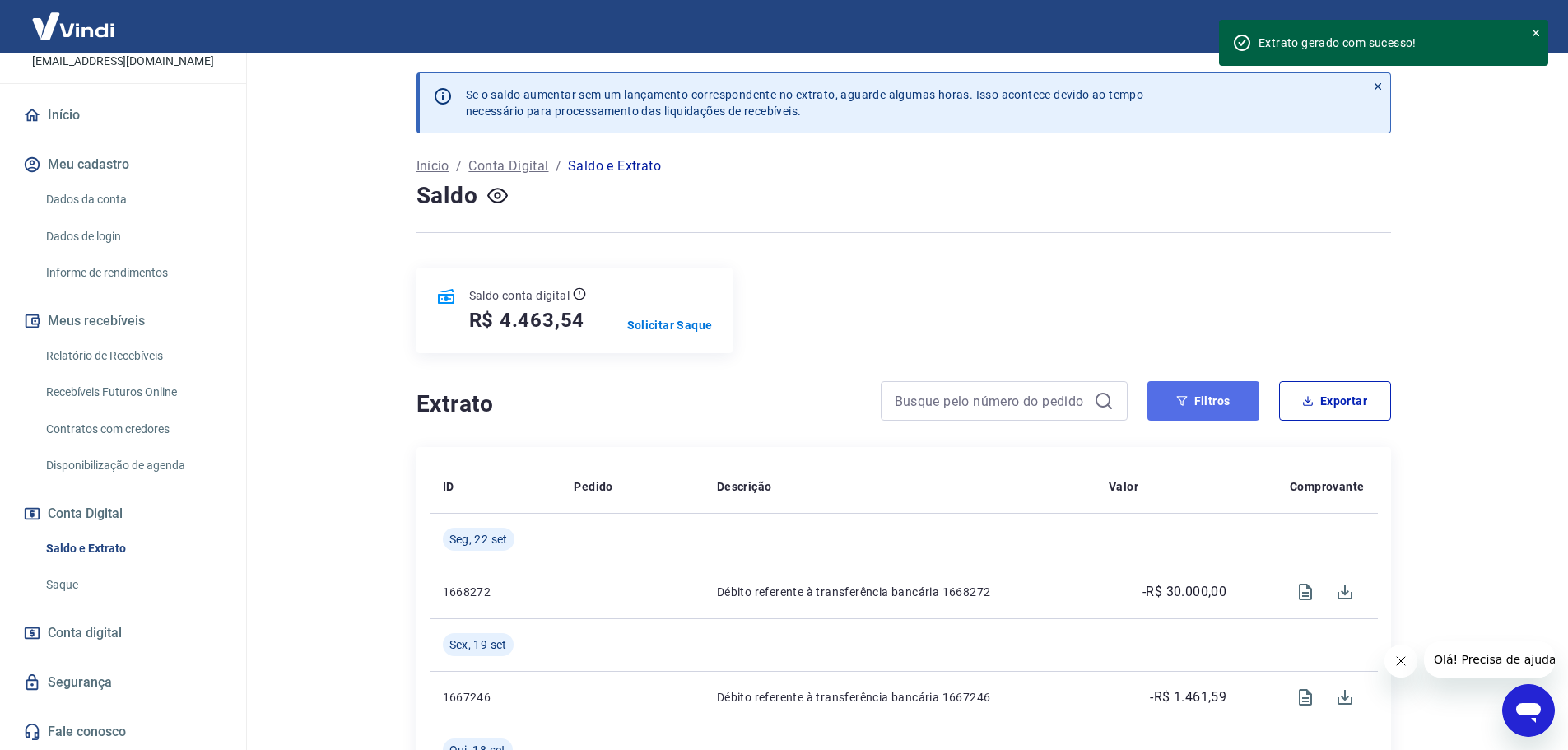
drag, startPoint x: 1202, startPoint y: 400, endPoint x: 1194, endPoint y: 403, distance: 8.5
click at [1202, 400] on button "Filtros" at bounding box center [1203, 401] width 112 height 40
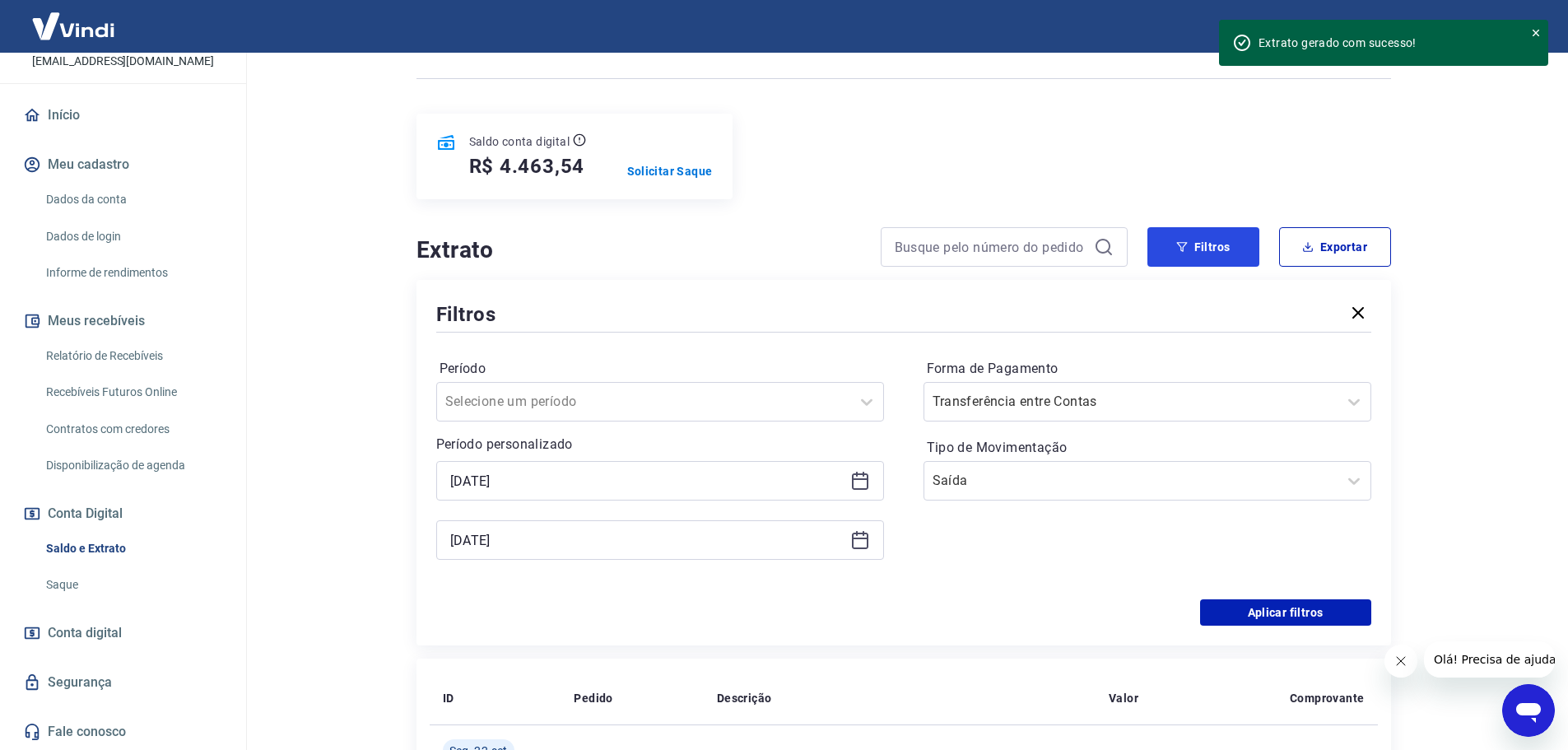
scroll to position [165, 0]
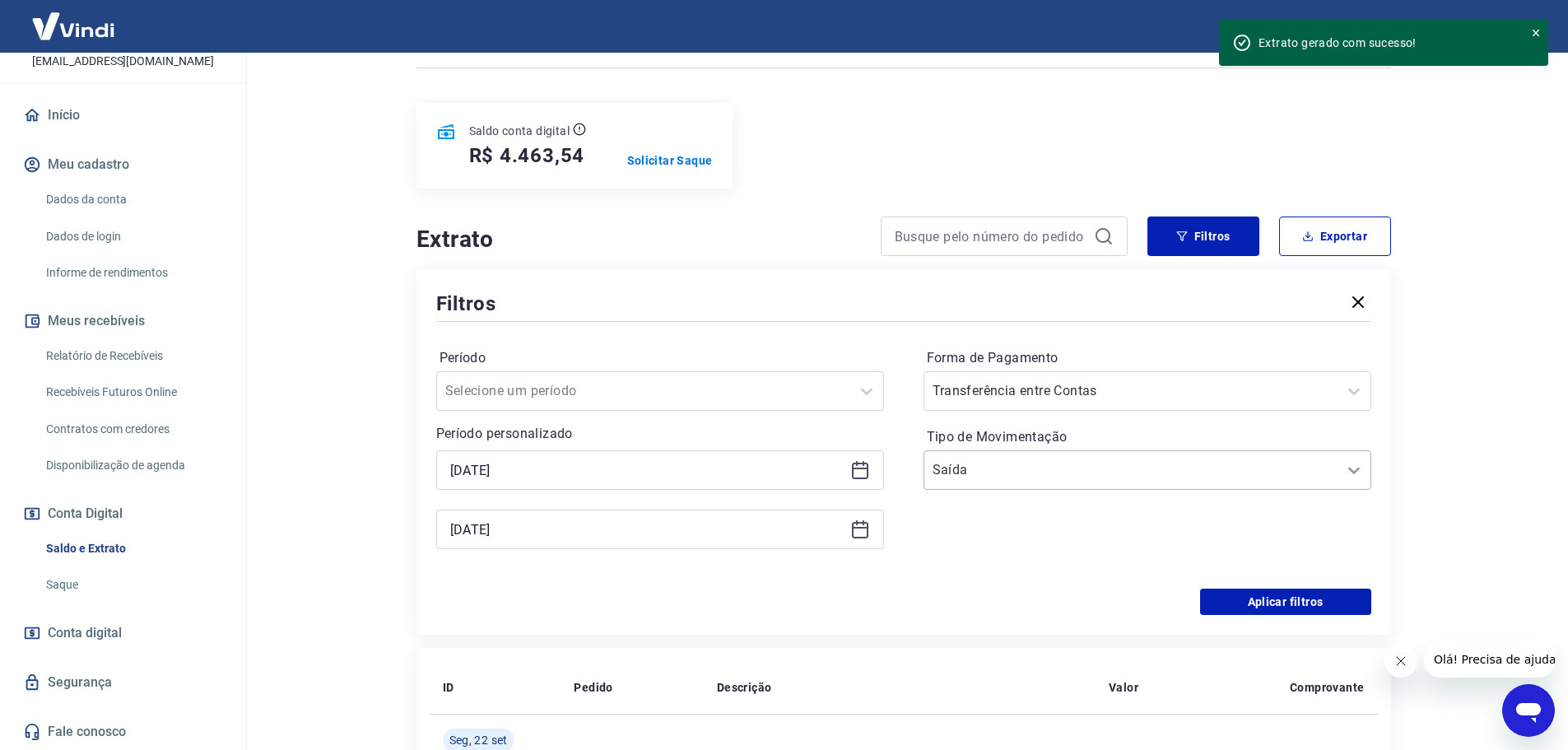
click at [1351, 471] on icon at bounding box center [1354, 471] width 12 height 7
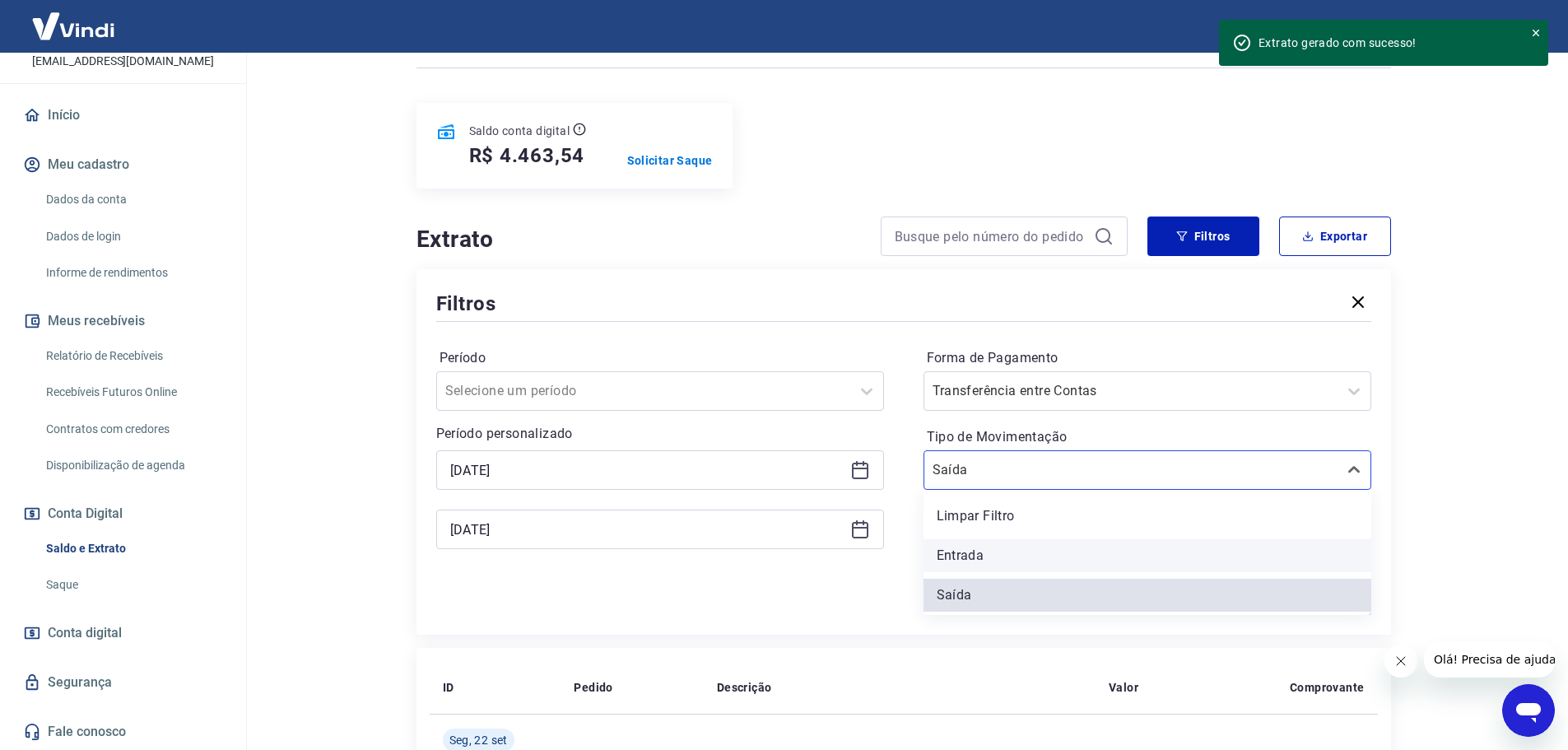
click at [960, 560] on div "Entrada" at bounding box center [1147, 556] width 448 height 33
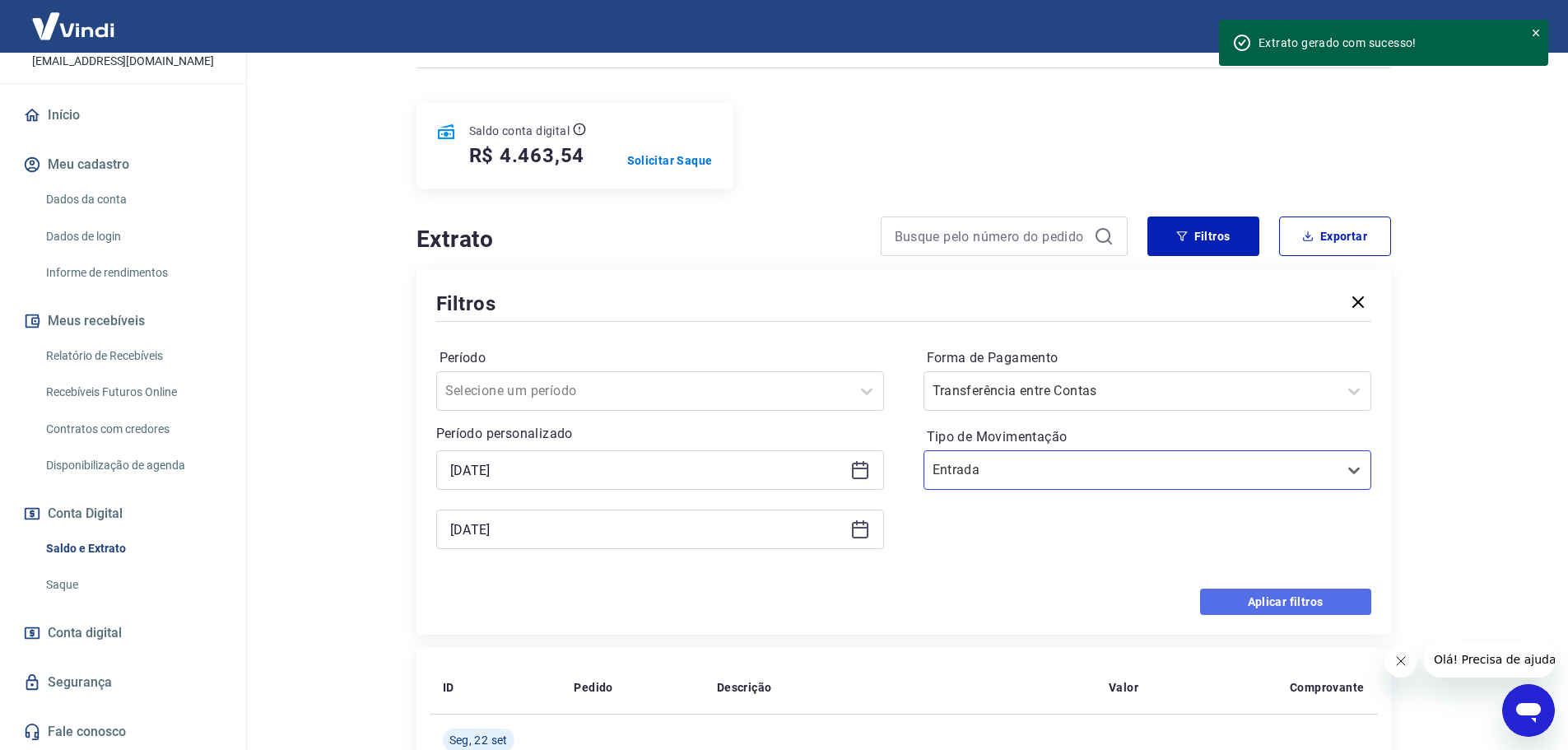
click at [1260, 595] on button "Aplicar filtros" at bounding box center [1285, 602] width 171 height 26
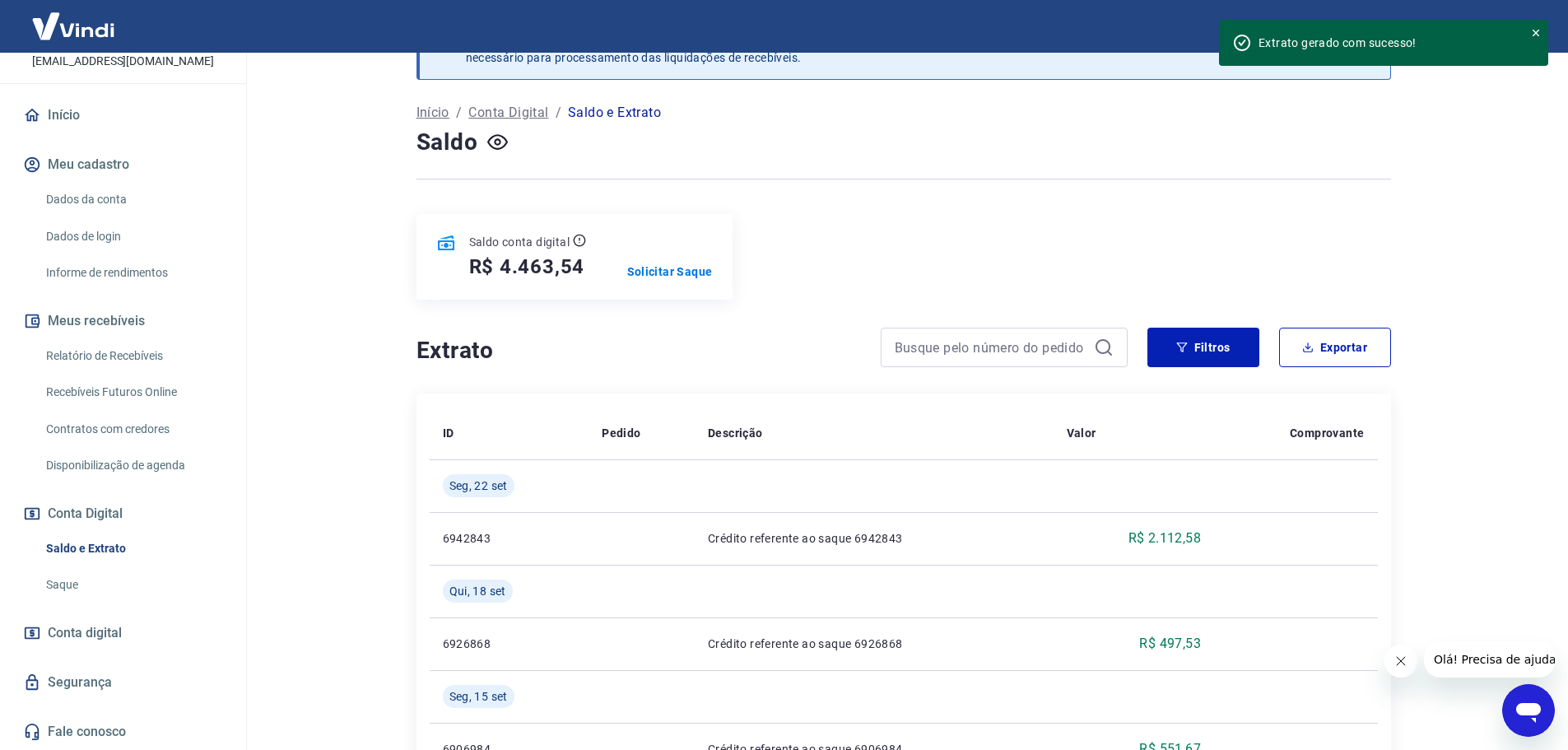
scroll to position [83, 0]
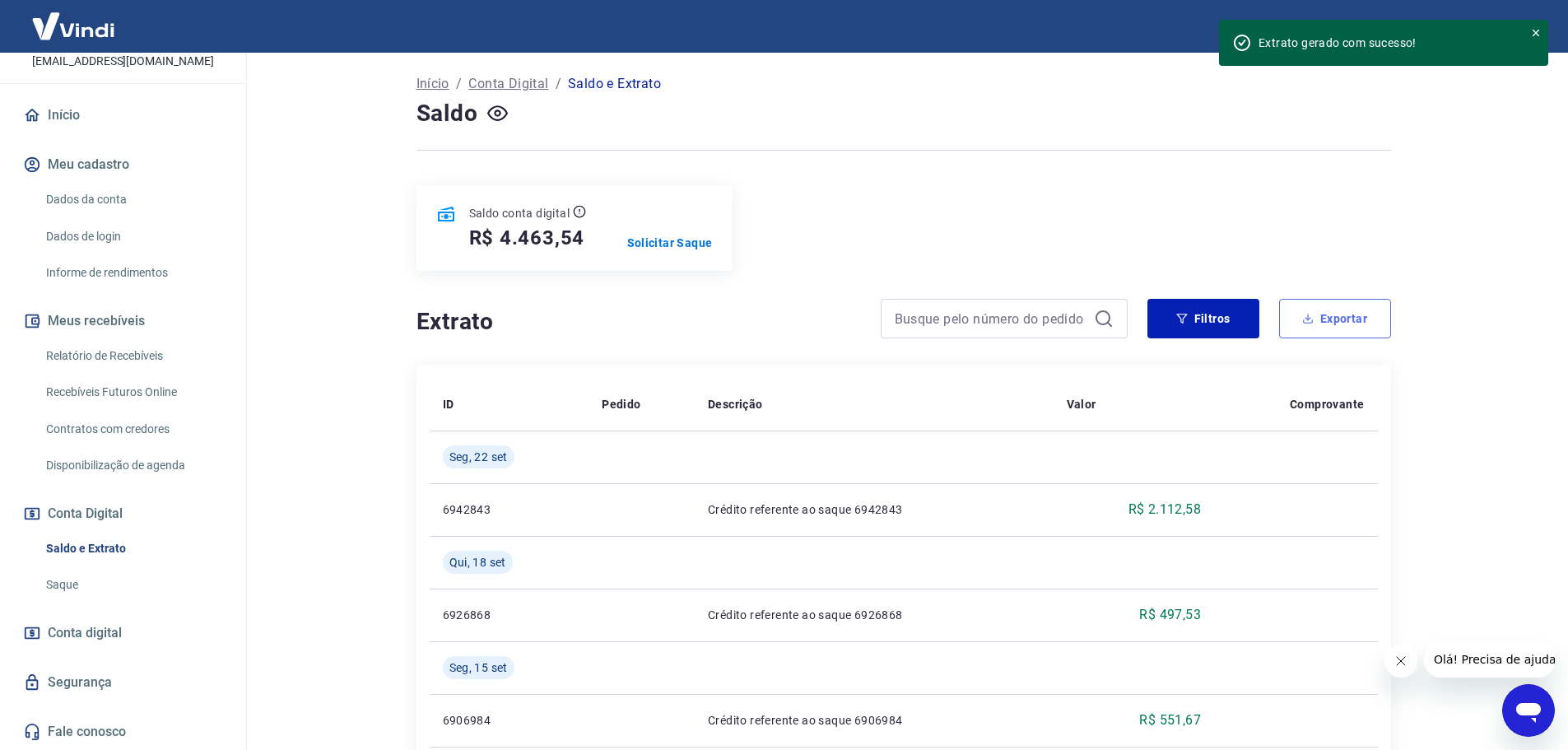
click at [1337, 314] on button "Exportar" at bounding box center [1335, 319] width 112 height 40
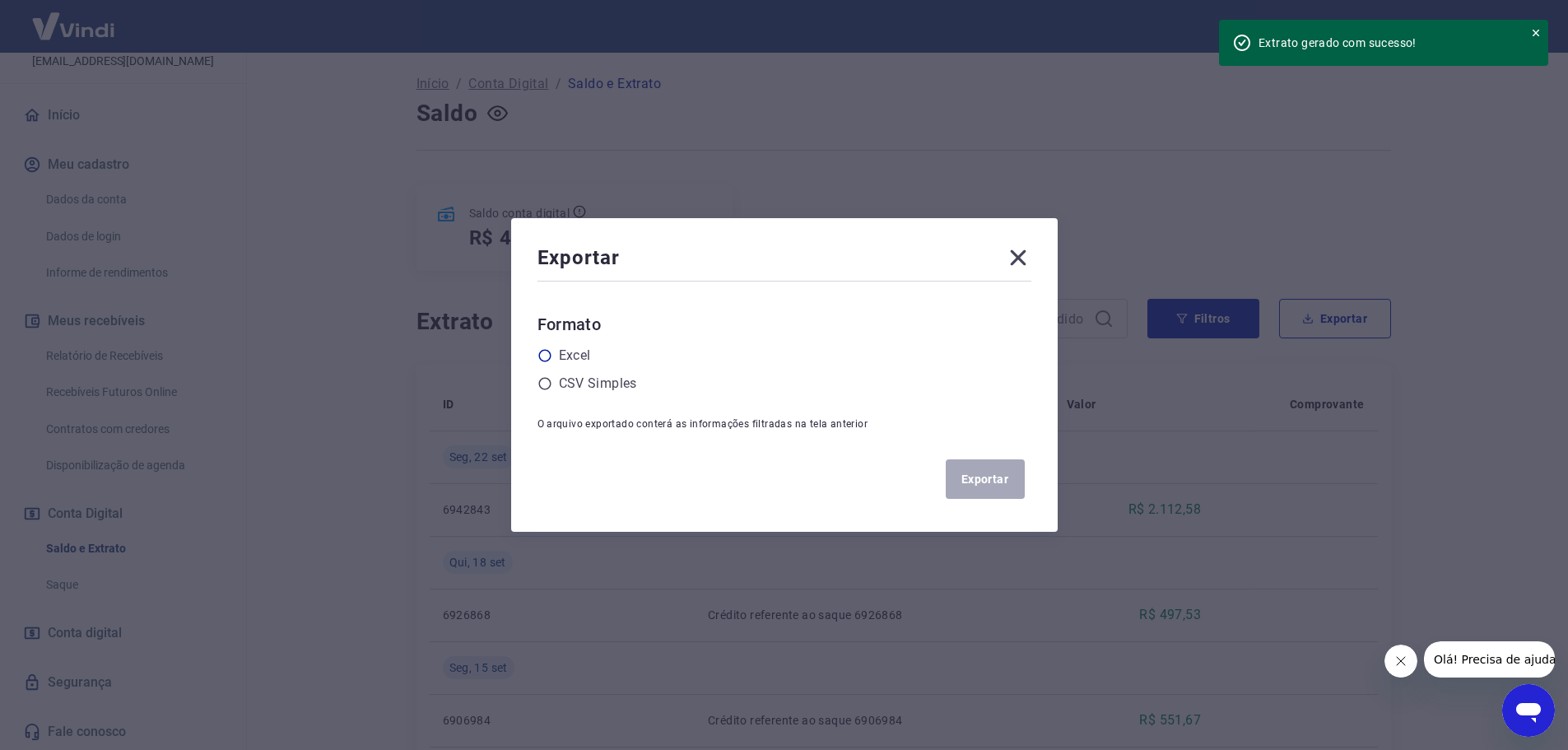
click at [546, 353] on icon at bounding box center [544, 356] width 12 height 12
click at [0, 0] on input "radio" at bounding box center [0, 0] width 0 height 0
click at [984, 478] on button "Exportar" at bounding box center [985, 480] width 79 height 40
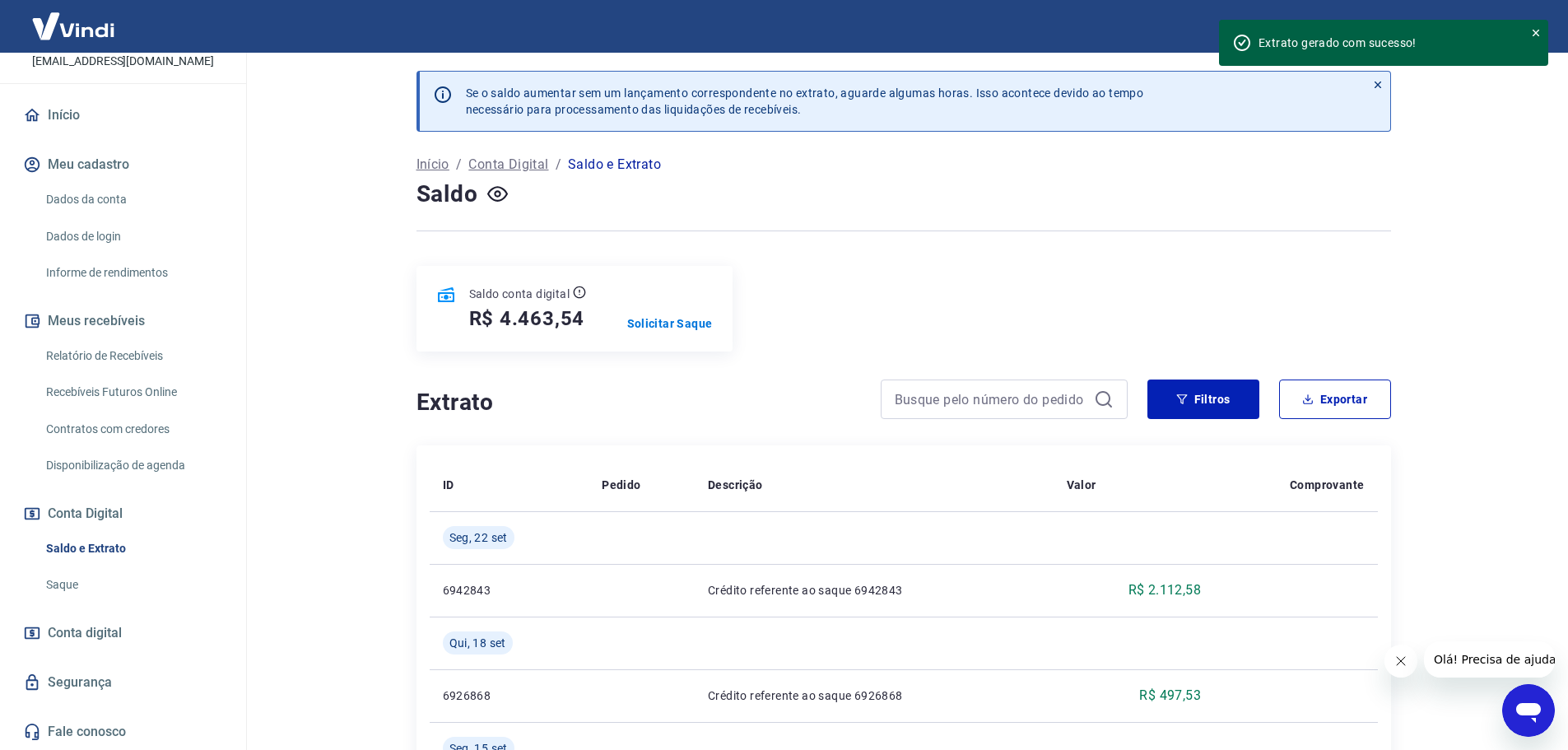
scroll to position [0, 0]
click at [610, 170] on p "Saldo e Extrato" at bounding box center [614, 166] width 93 height 20
click at [592, 170] on p "Saldo e Extrato" at bounding box center [614, 166] width 93 height 20
click at [1209, 401] on button "Filtros" at bounding box center [1203, 401] width 112 height 40
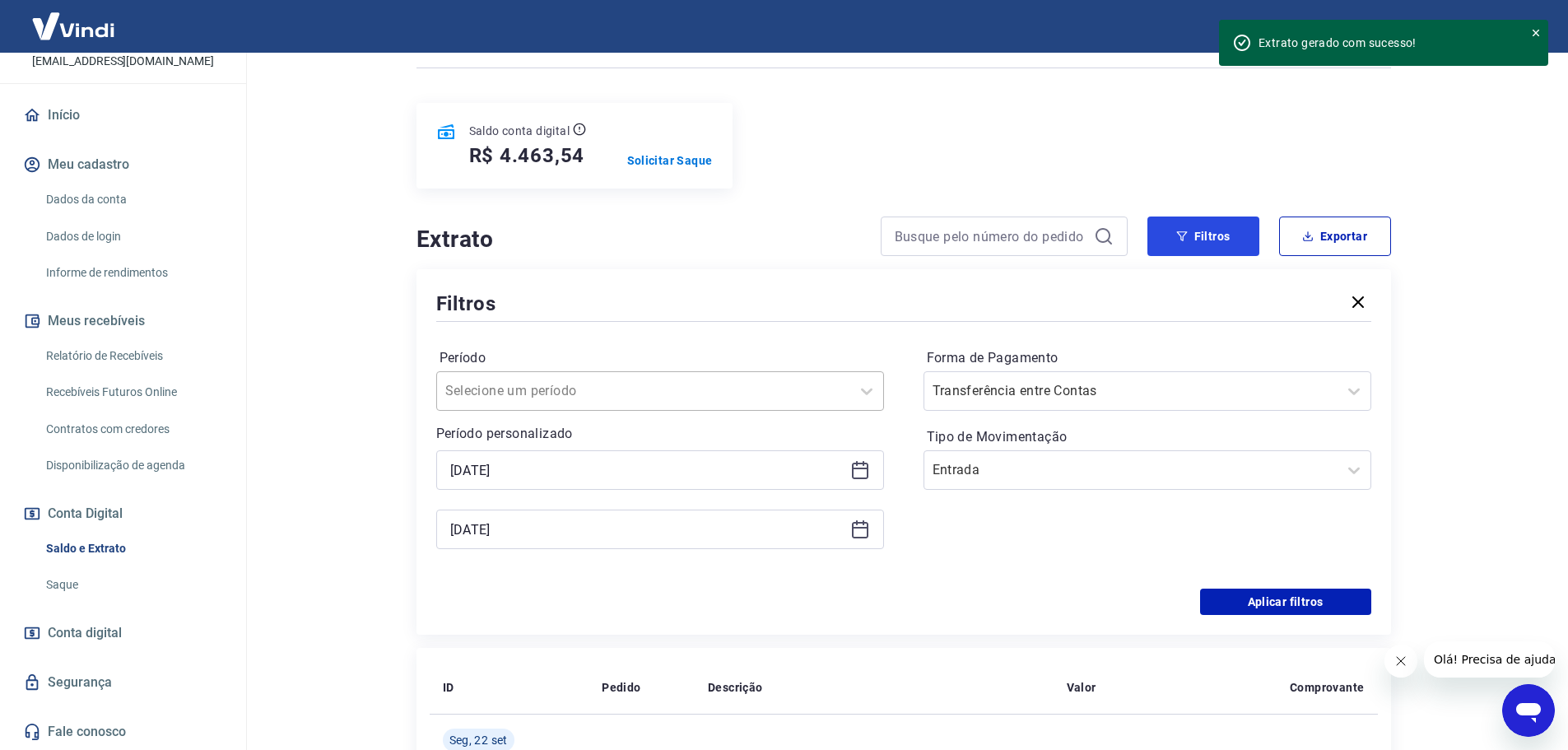
scroll to position [83, 0]
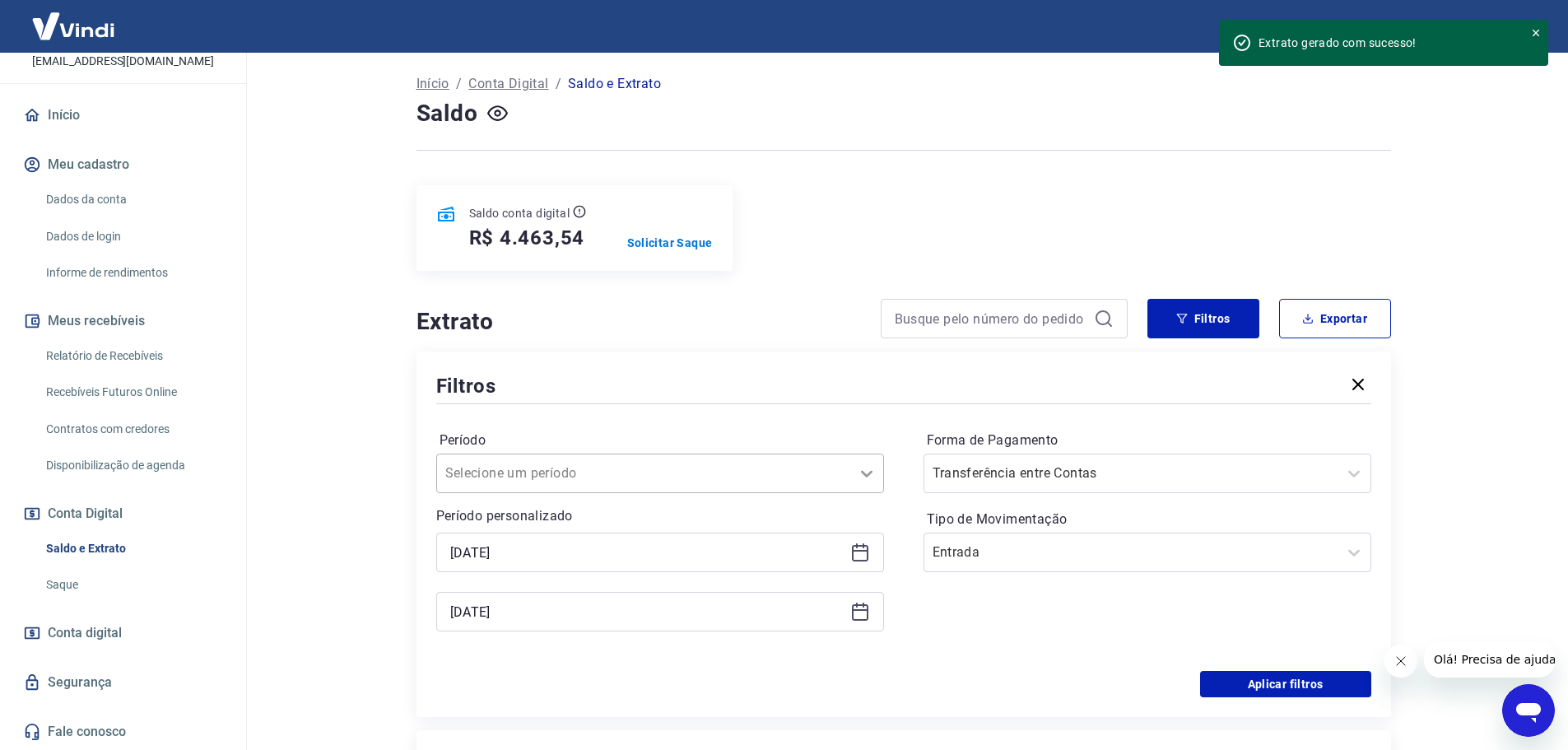
click at [865, 476] on icon at bounding box center [867, 474] width 20 height 20
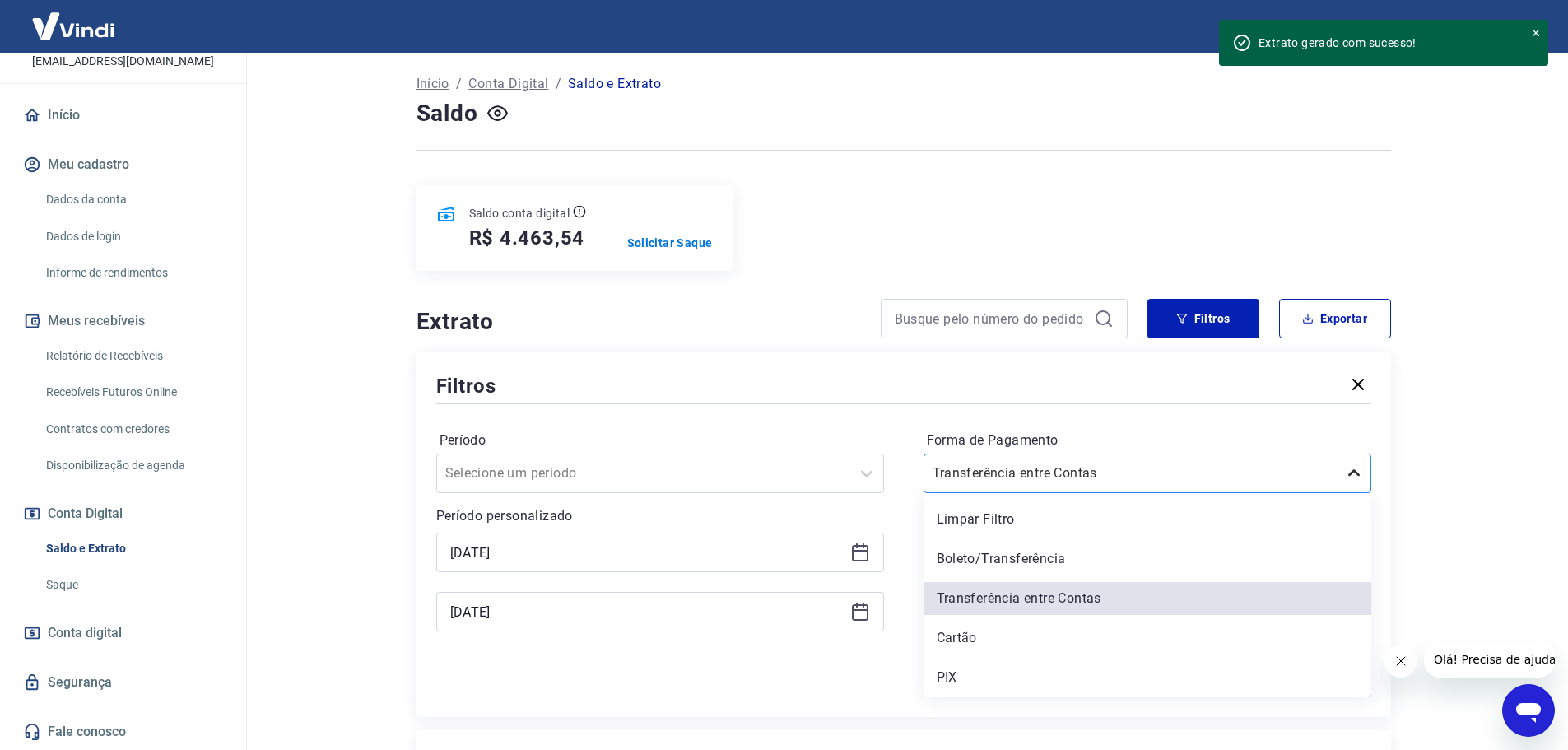
click at [1350, 474] on icon at bounding box center [1354, 473] width 12 height 7
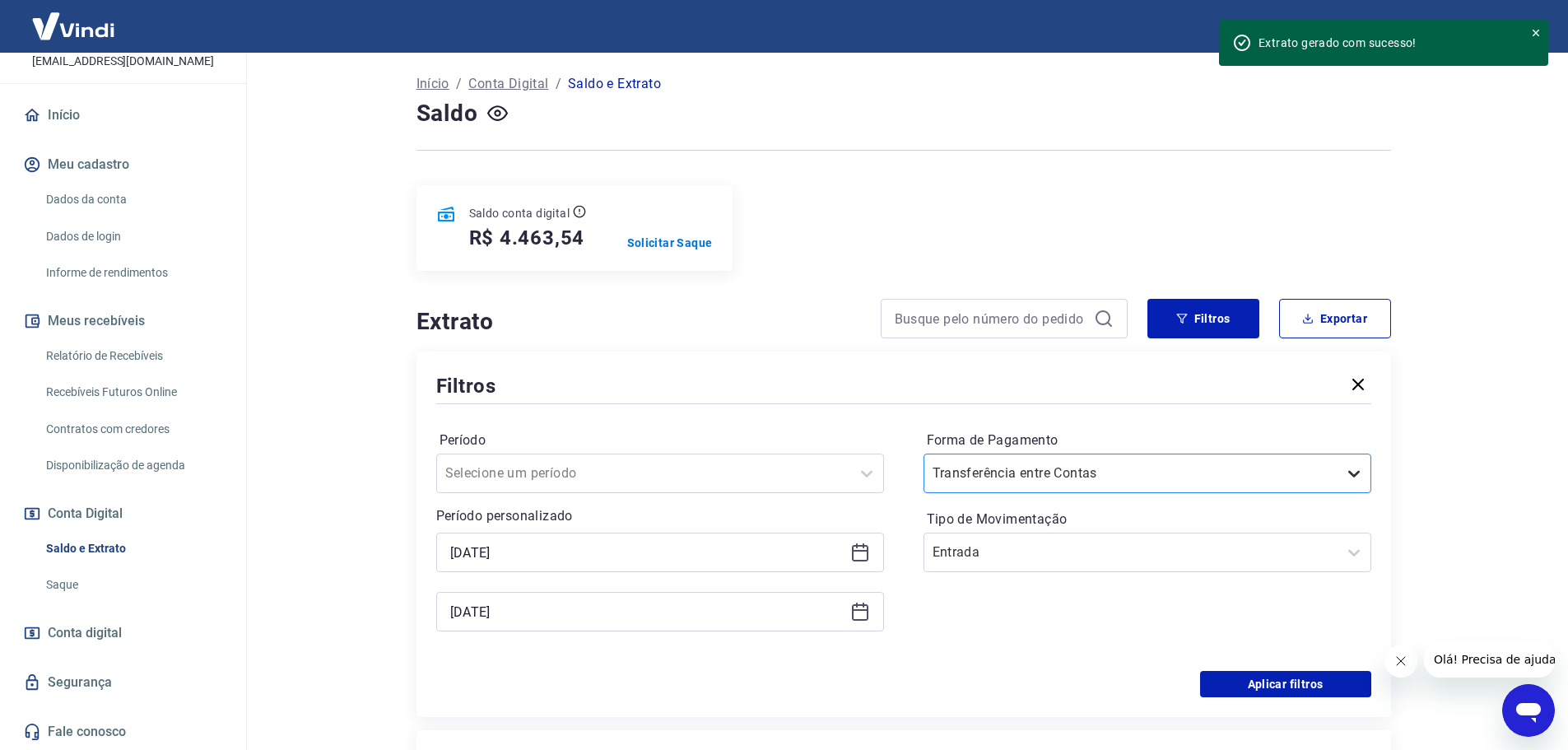
click at [1350, 474] on icon at bounding box center [1354, 475] width 12 height 7
click at [1352, 553] on icon at bounding box center [1354, 552] width 20 height 20
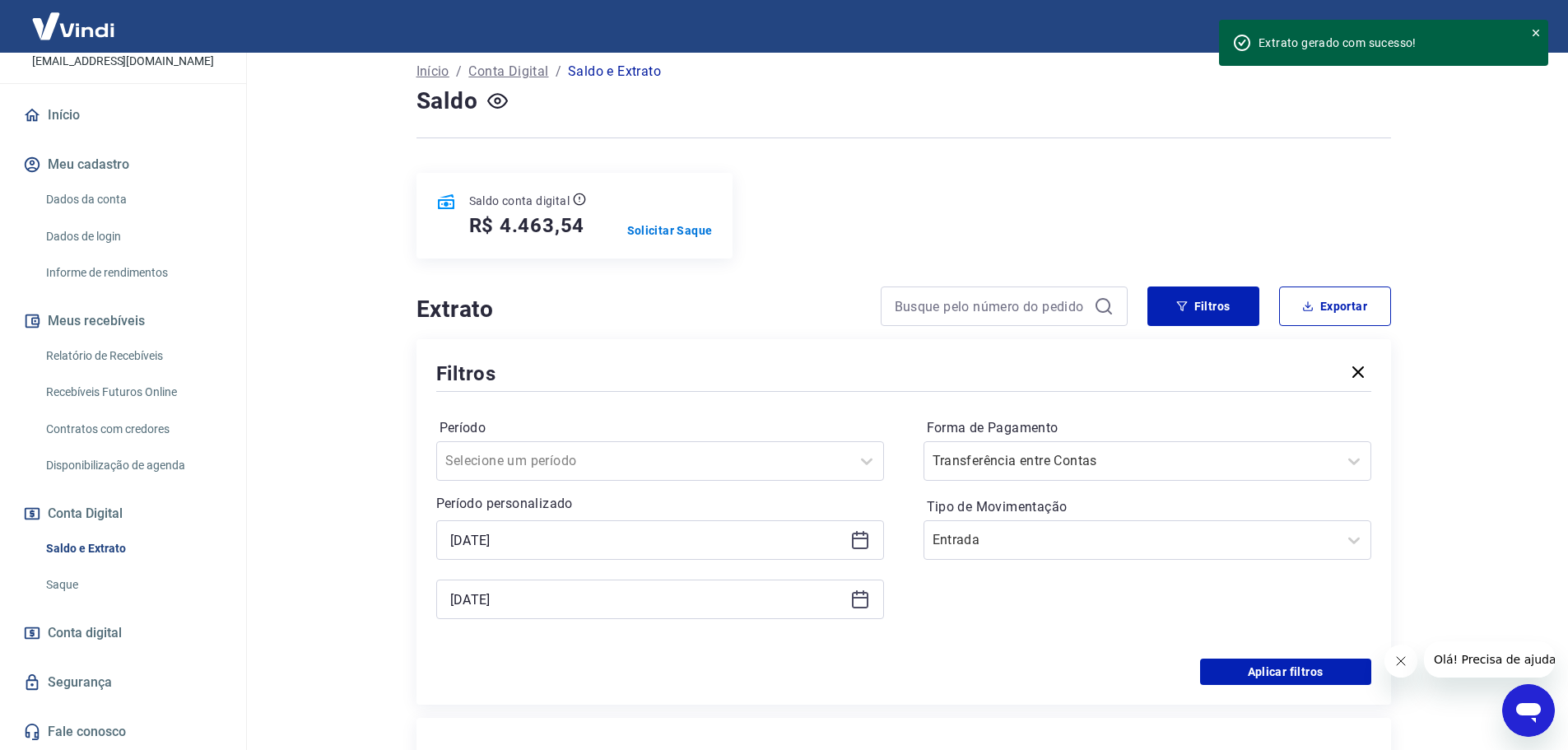
scroll to position [0, 0]
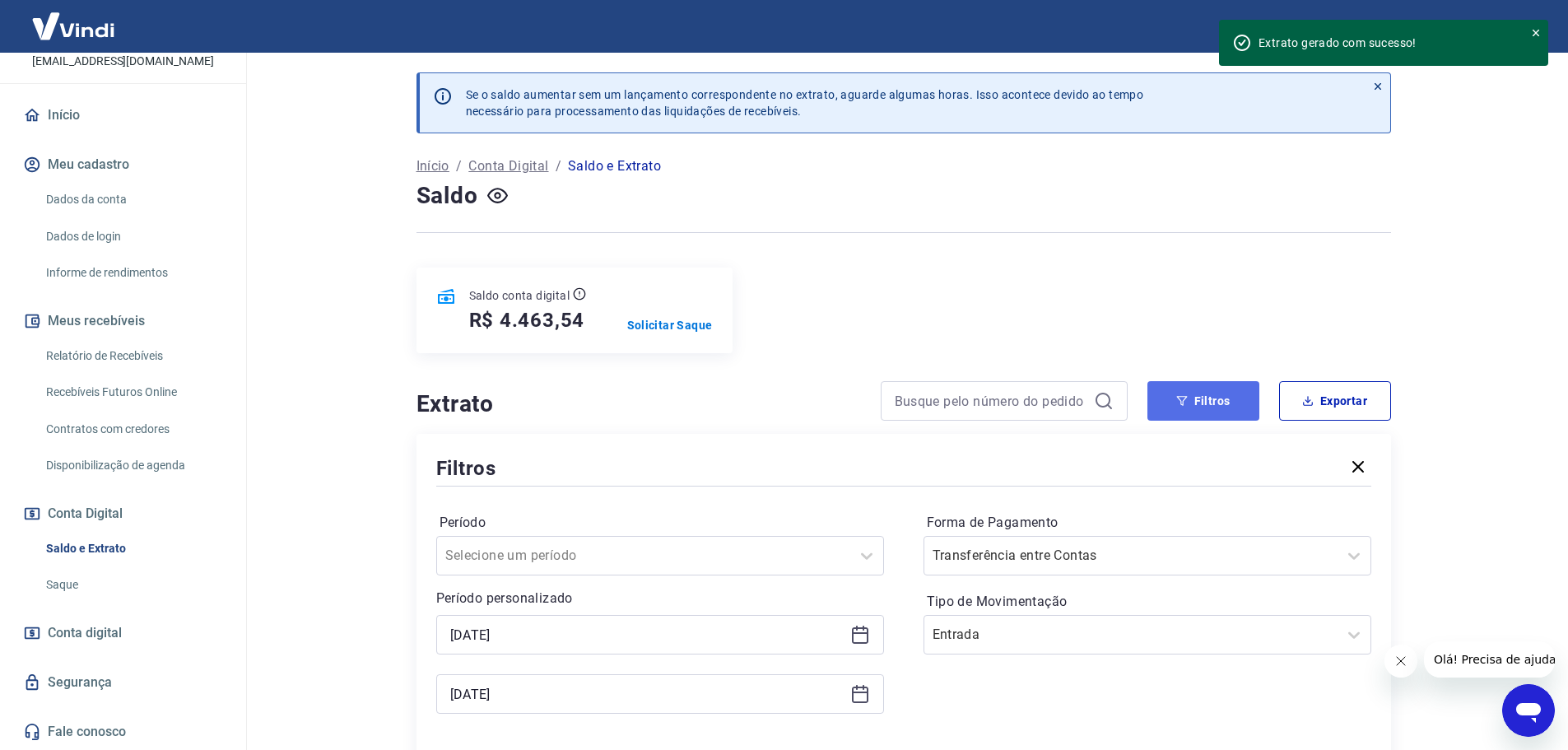
click at [1203, 406] on button "Filtros" at bounding box center [1203, 401] width 112 height 40
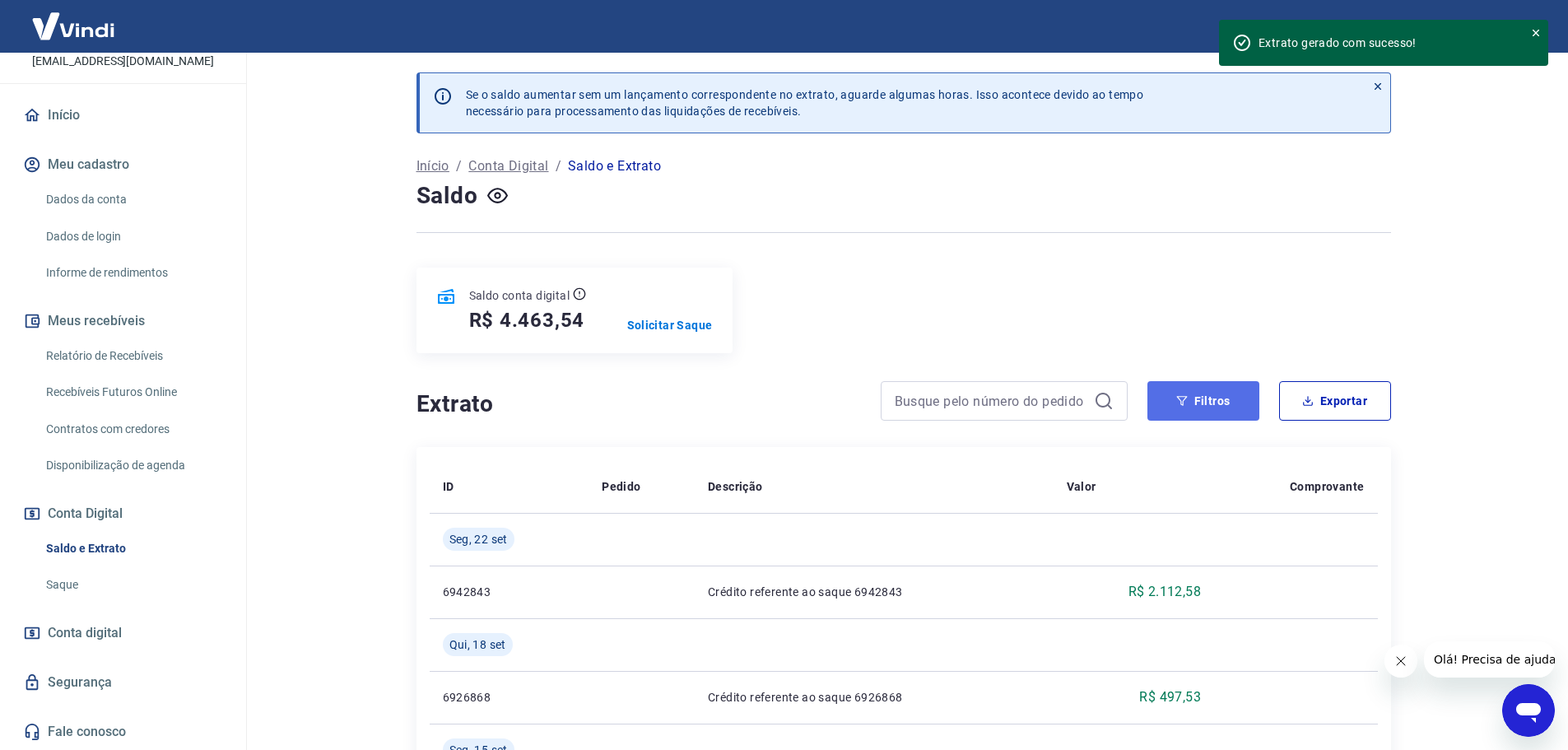
click at [1205, 404] on button "Filtros" at bounding box center [1203, 401] width 112 height 40
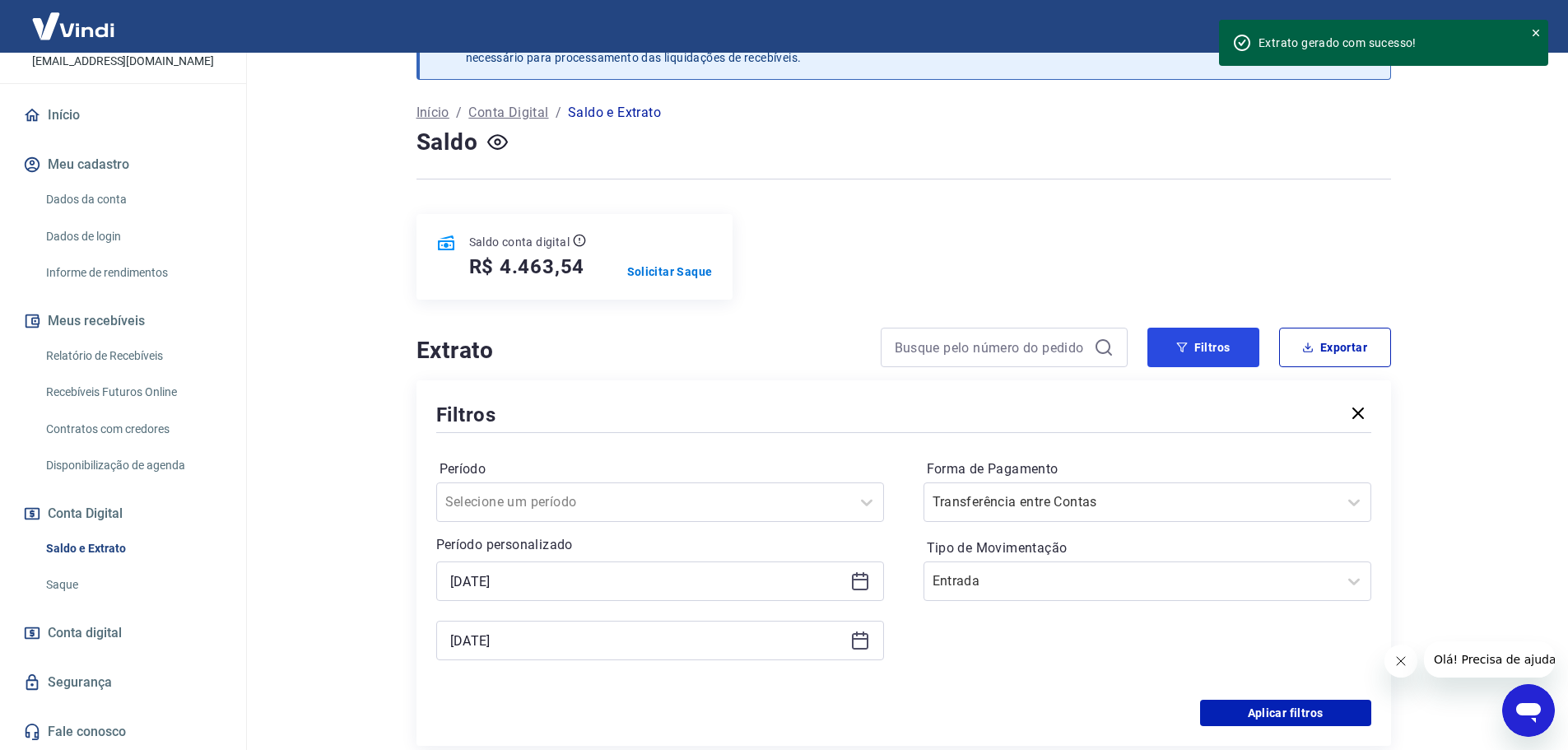
scroll to position [83, 0]
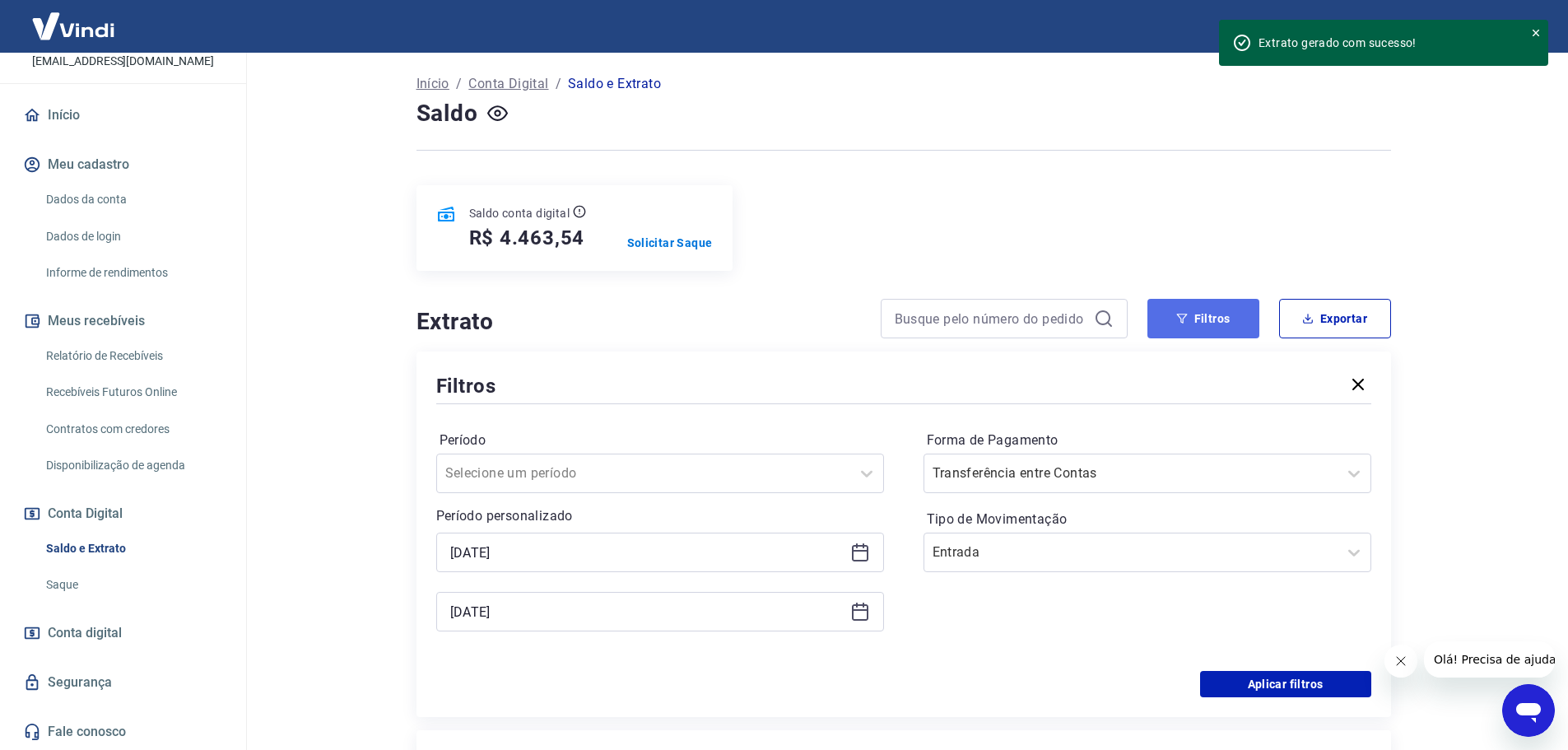
click at [1212, 321] on button "Filtros" at bounding box center [1203, 319] width 112 height 40
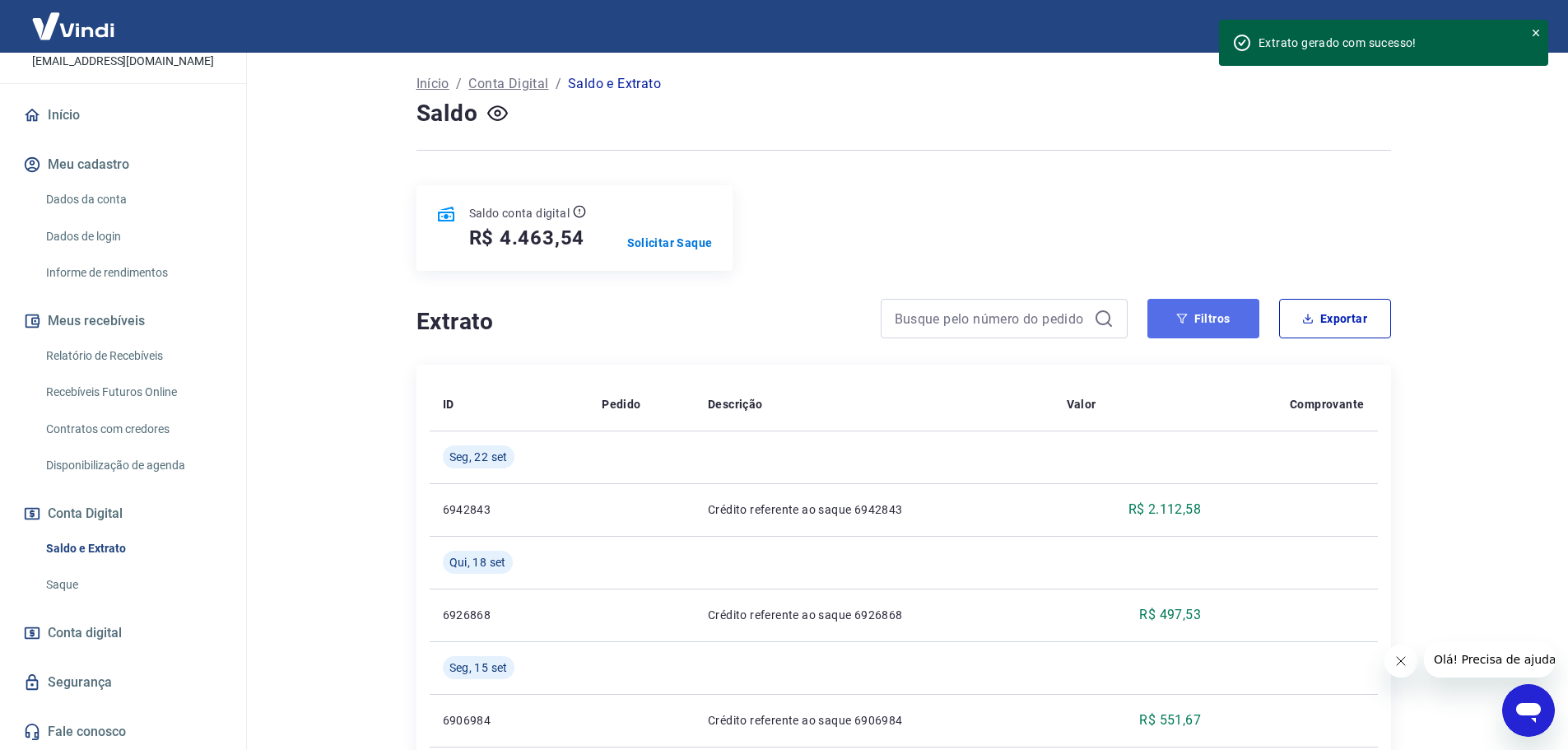
click at [1188, 322] on icon "button" at bounding box center [1182, 318] width 12 height 12
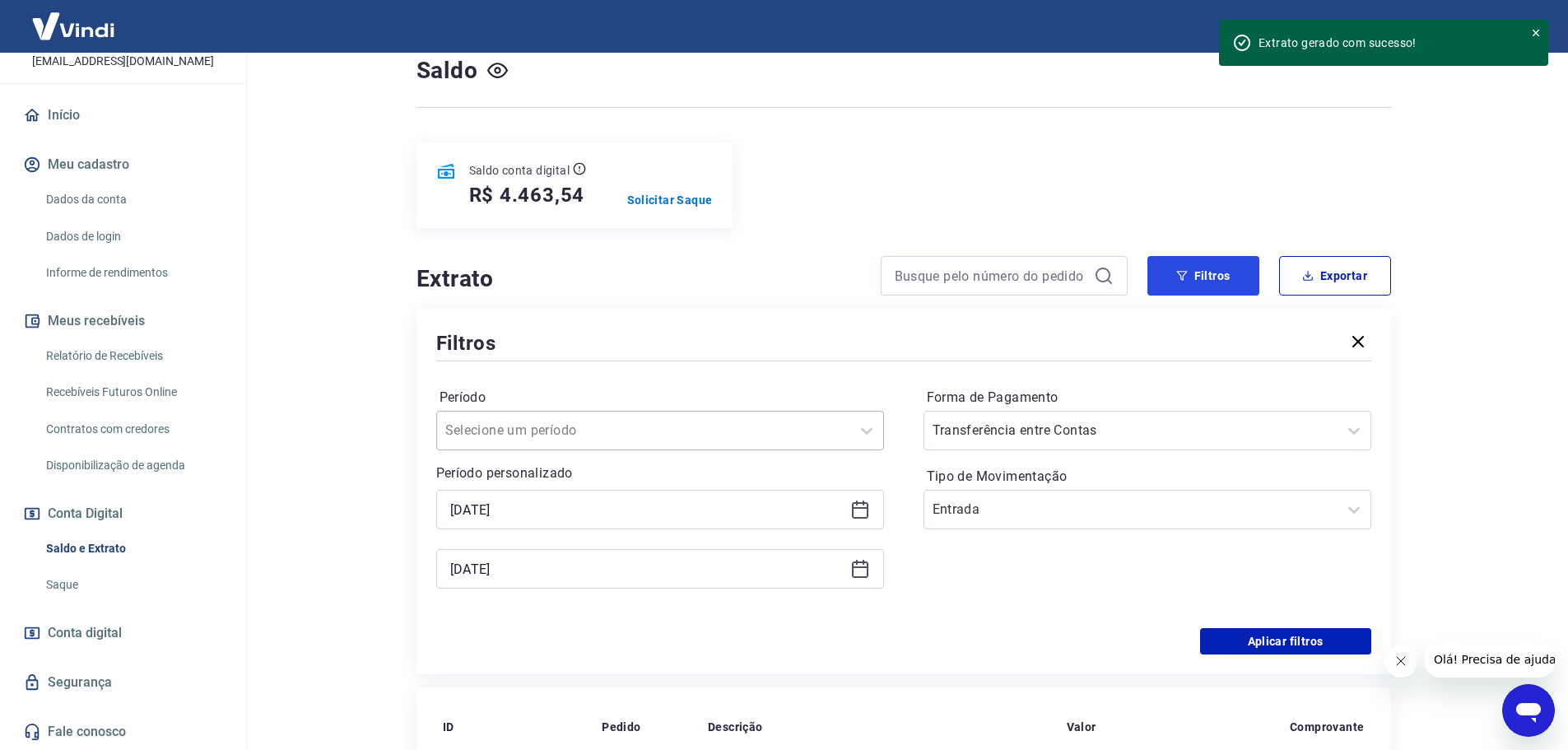
scroll to position [165, 0]
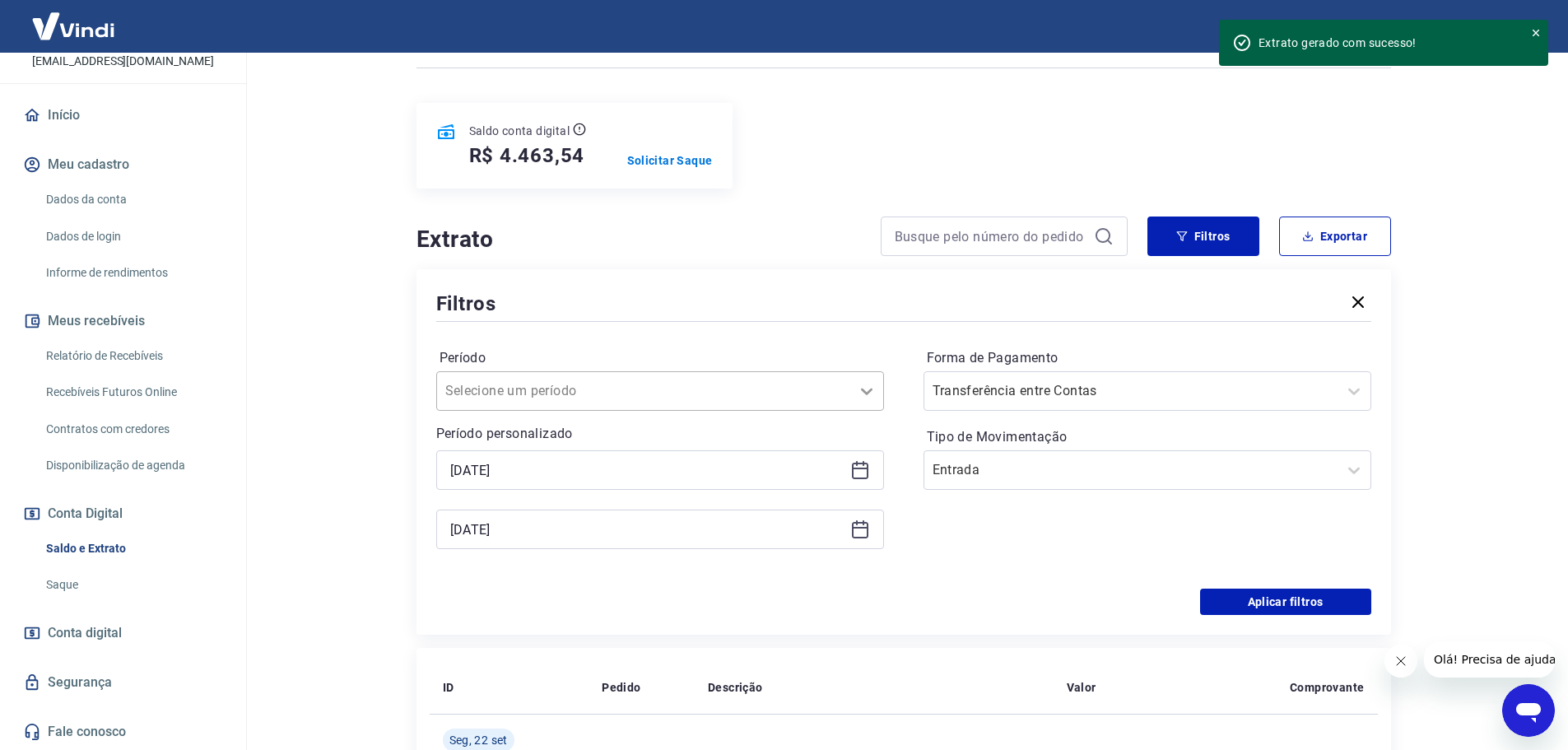
click at [865, 392] on icon at bounding box center [867, 392] width 12 height 7
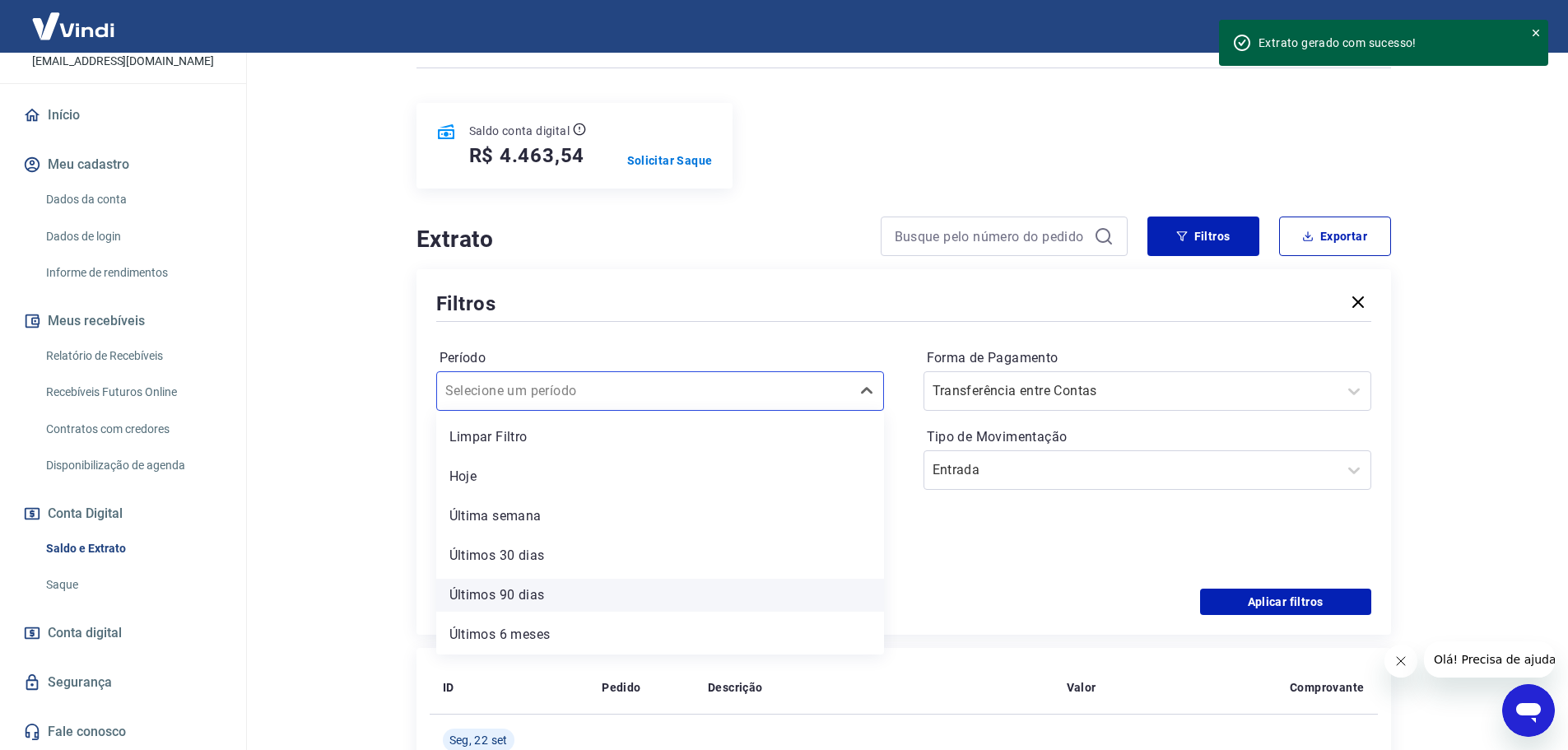
click at [557, 589] on div "Últimos 90 dias" at bounding box center [660, 595] width 448 height 33
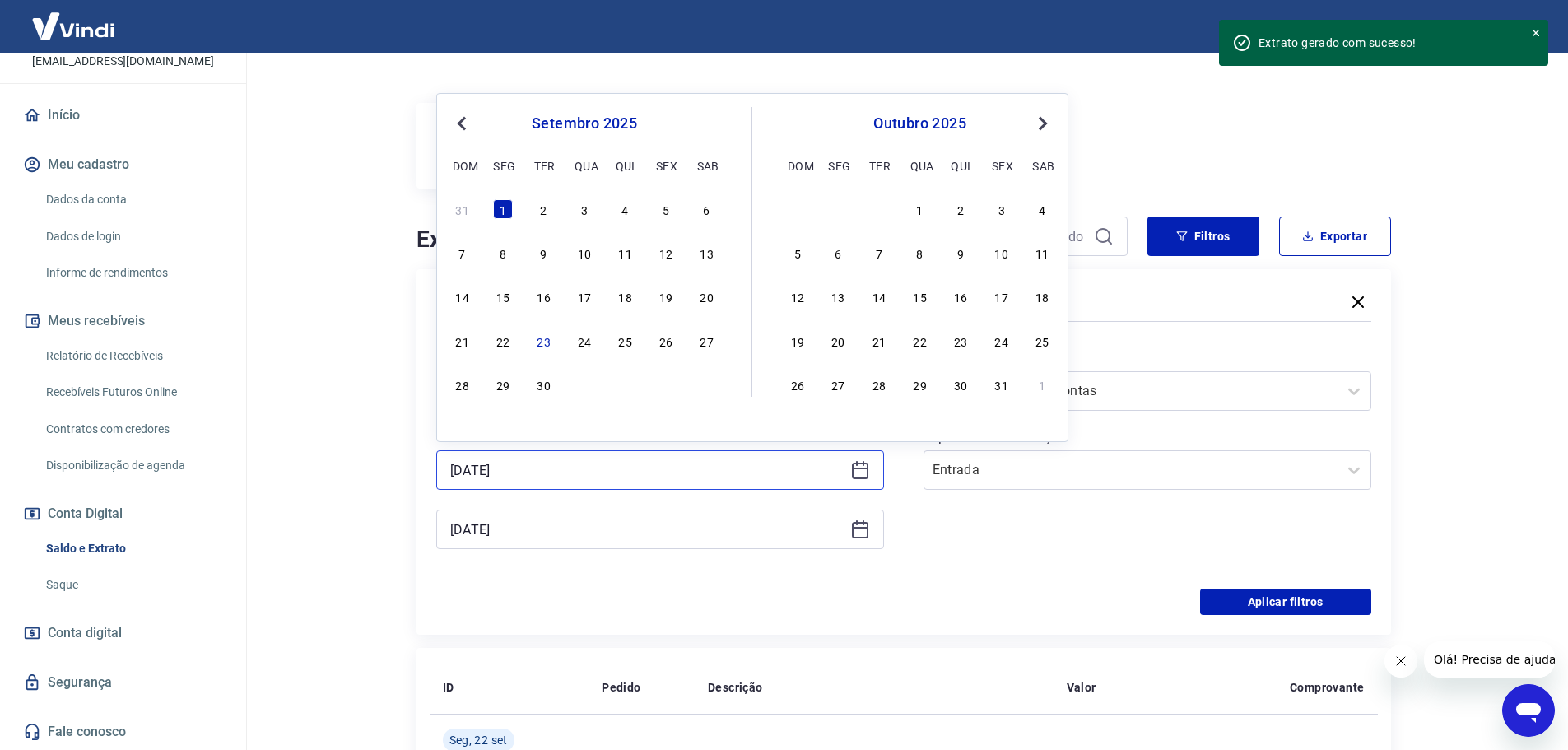
drag, startPoint x: 561, startPoint y: 468, endPoint x: 341, endPoint y: 454, distance: 220.4
click at [346, 455] on main "Se o saldo aumentar sem um lançamento correspondente no extrato, aguarde alguma…" at bounding box center [903, 237] width 1329 height 698
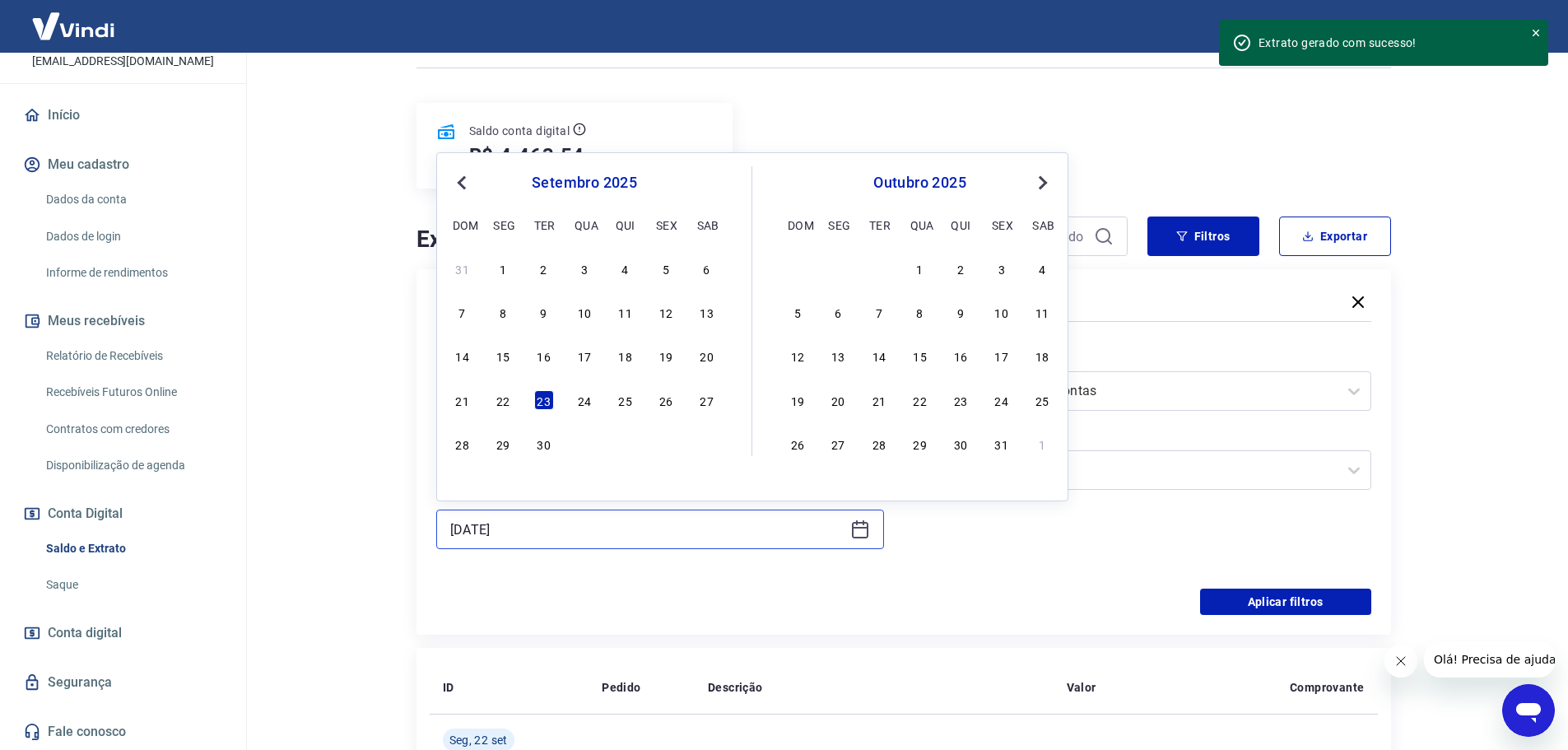
drag, startPoint x: 531, startPoint y: 528, endPoint x: 375, endPoint y: 542, distance: 156.6
click at [378, 543] on div "Se o saldo aumentar sem um lançamento correspondente no extrato, aguarde alguma…" at bounding box center [903, 661] width 1054 height 1545
click at [377, 528] on div "Se o saldo aumentar sem um lançamento correspondente no extrato, aguarde alguma…" at bounding box center [903, 661] width 1054 height 1545
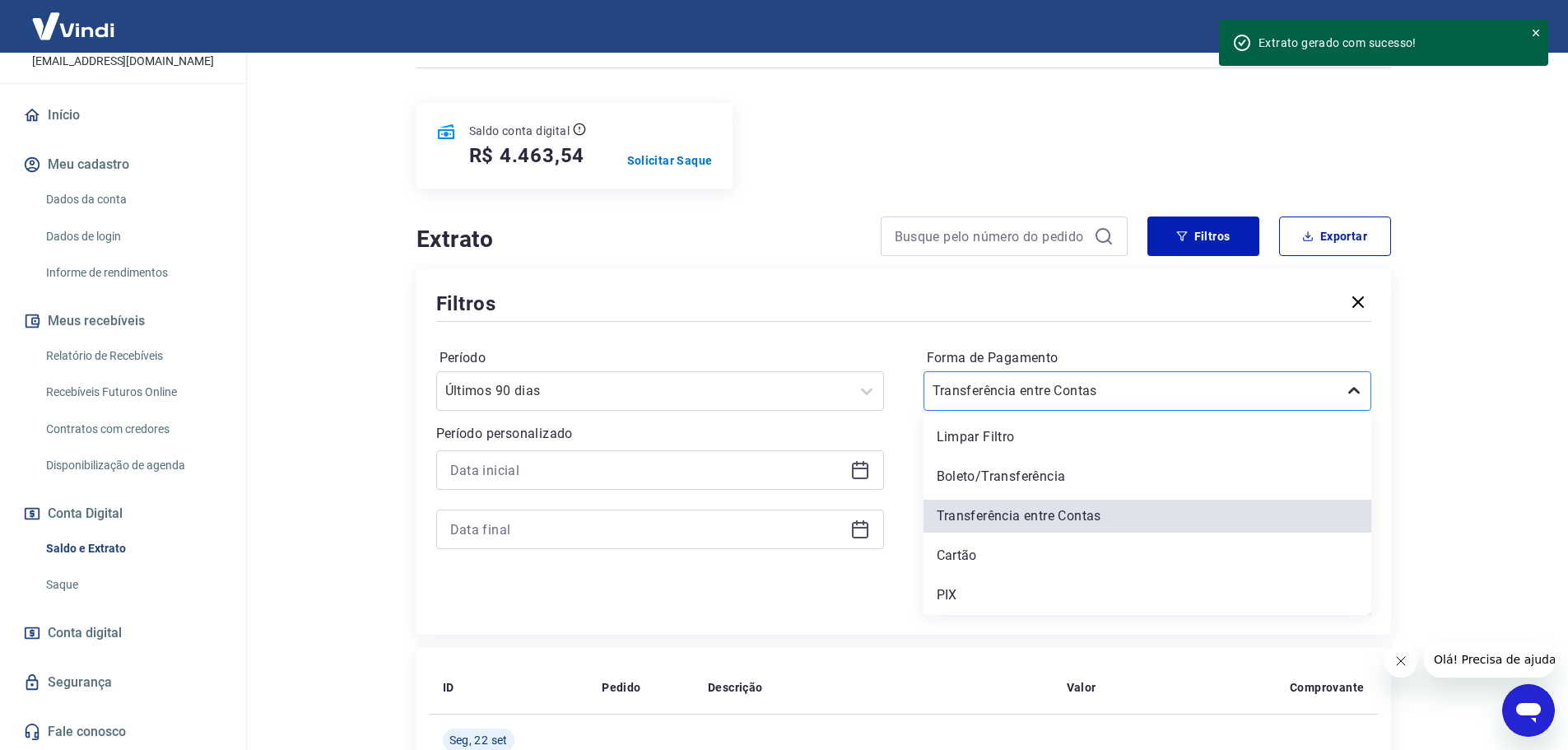
click at [1351, 392] on icon at bounding box center [1354, 390] width 12 height 7
click at [945, 603] on div "PIX" at bounding box center [1147, 595] width 448 height 33
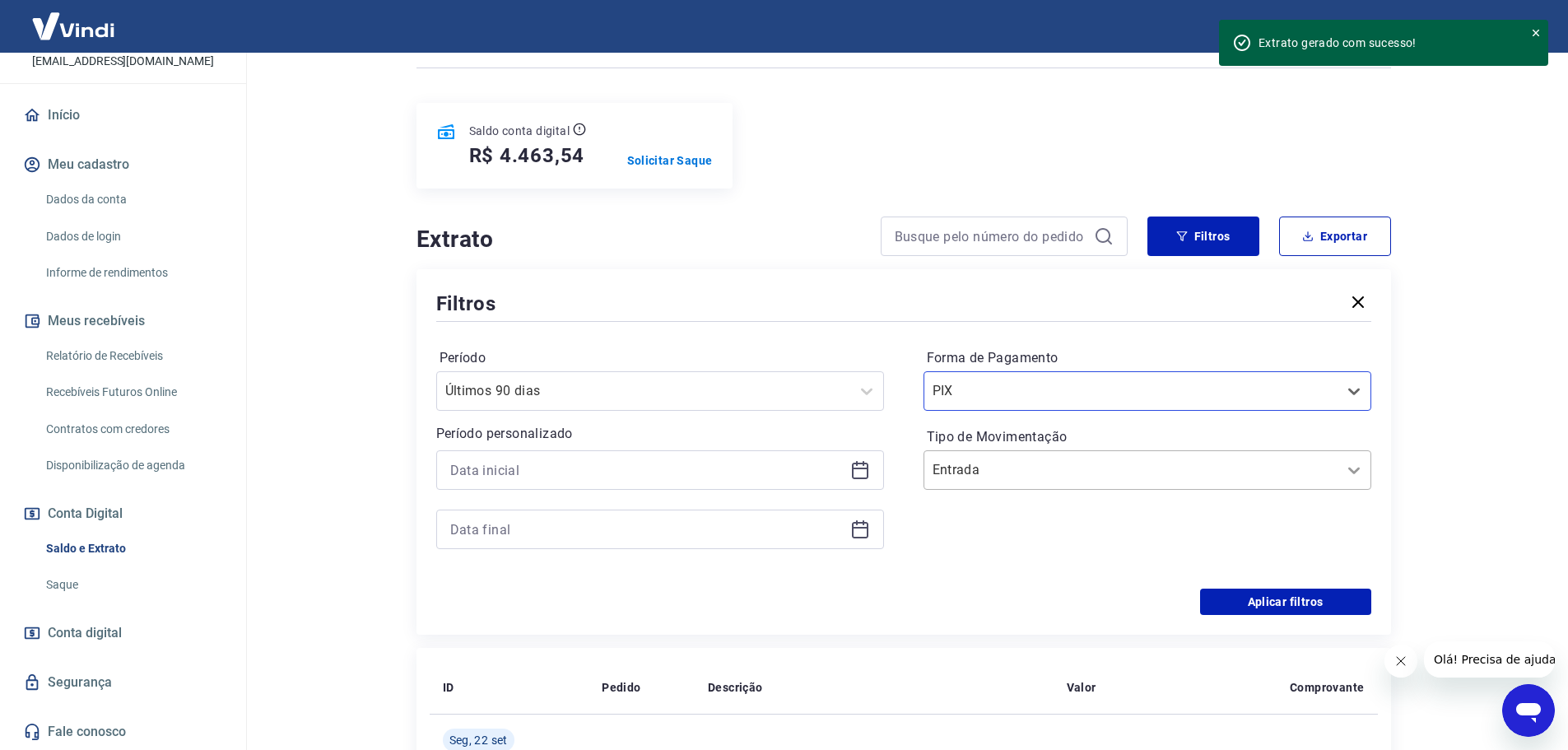
click at [1358, 468] on icon at bounding box center [1354, 471] width 20 height 20
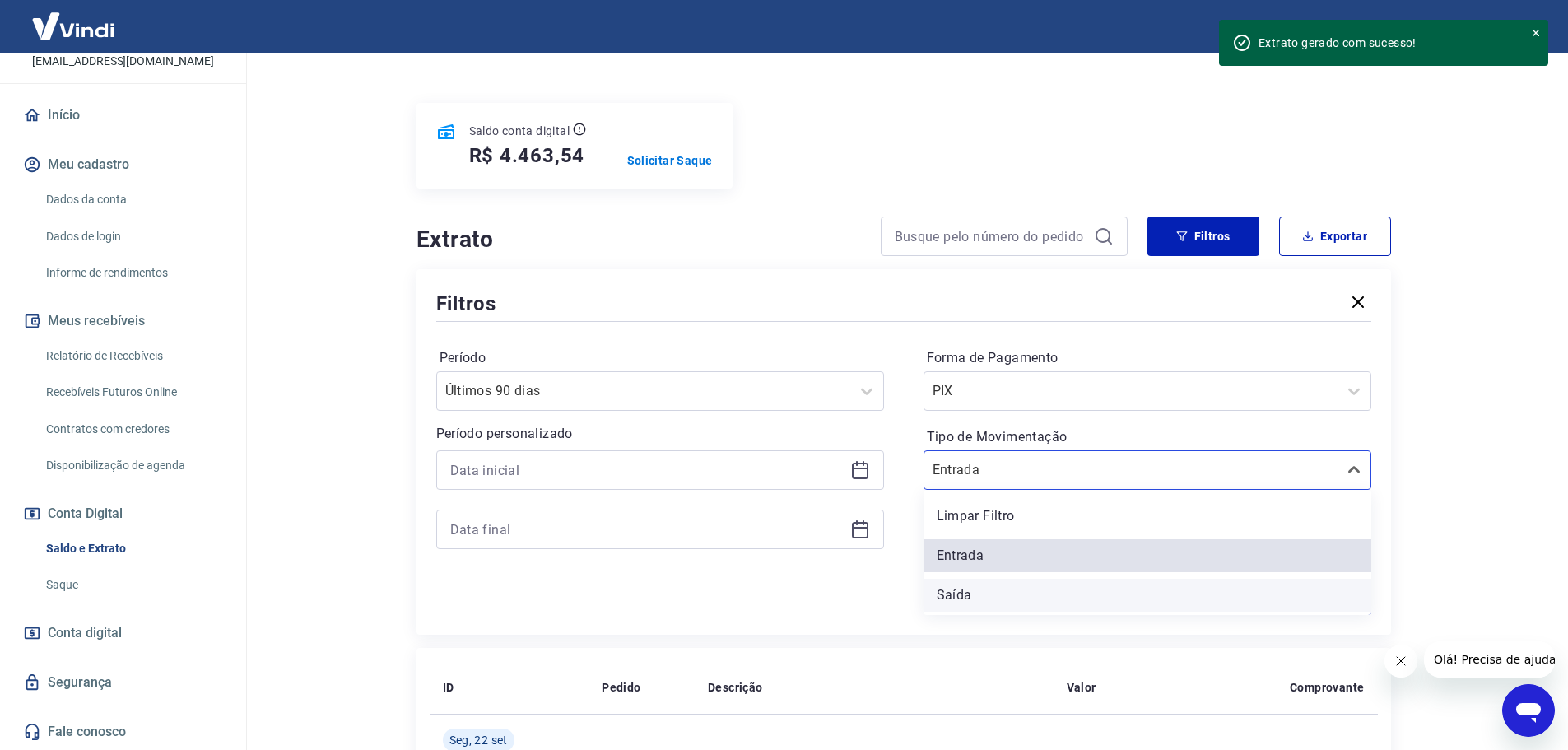
click at [970, 582] on div "Saída" at bounding box center [1147, 595] width 448 height 33
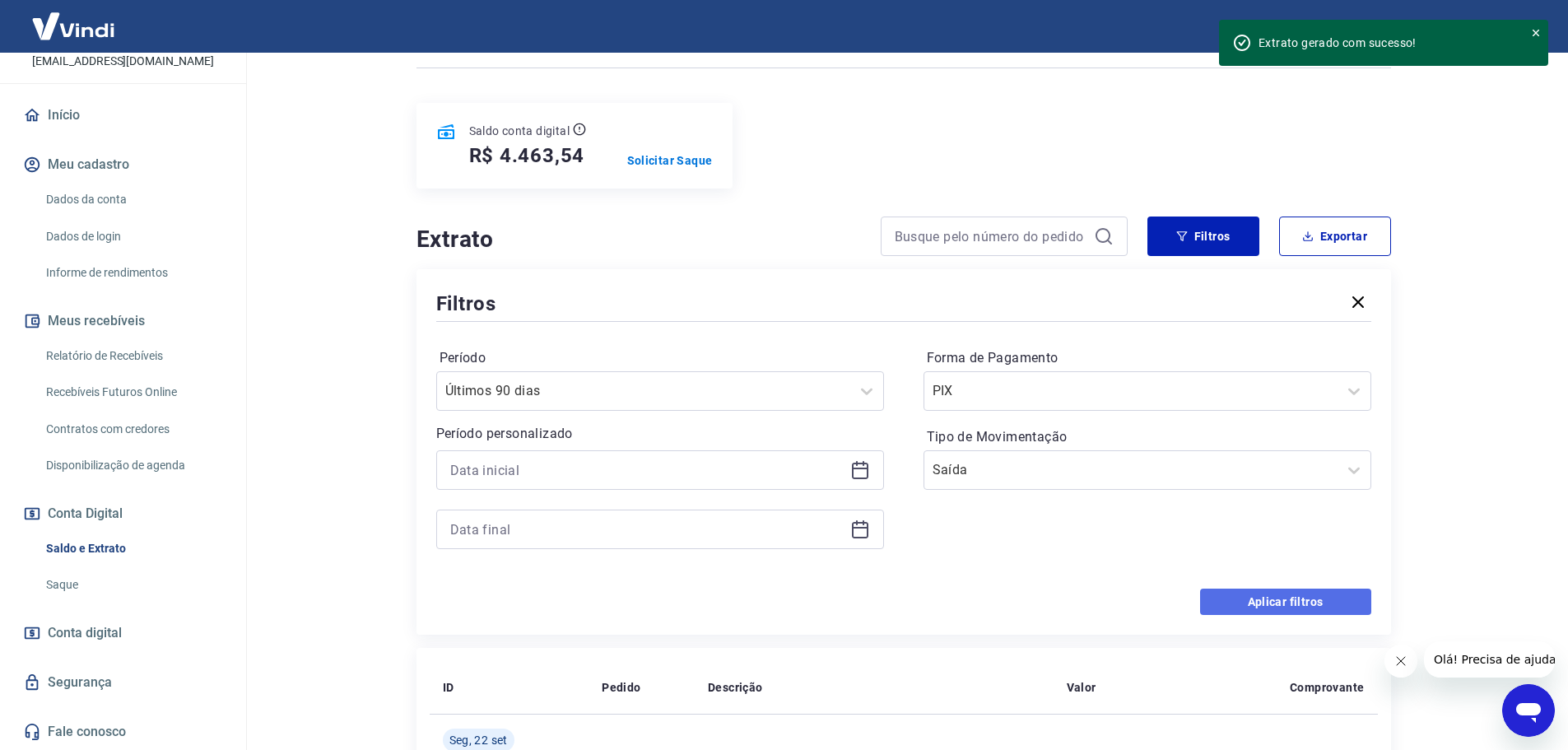
click at [1257, 600] on button "Aplicar filtros" at bounding box center [1285, 602] width 171 height 26
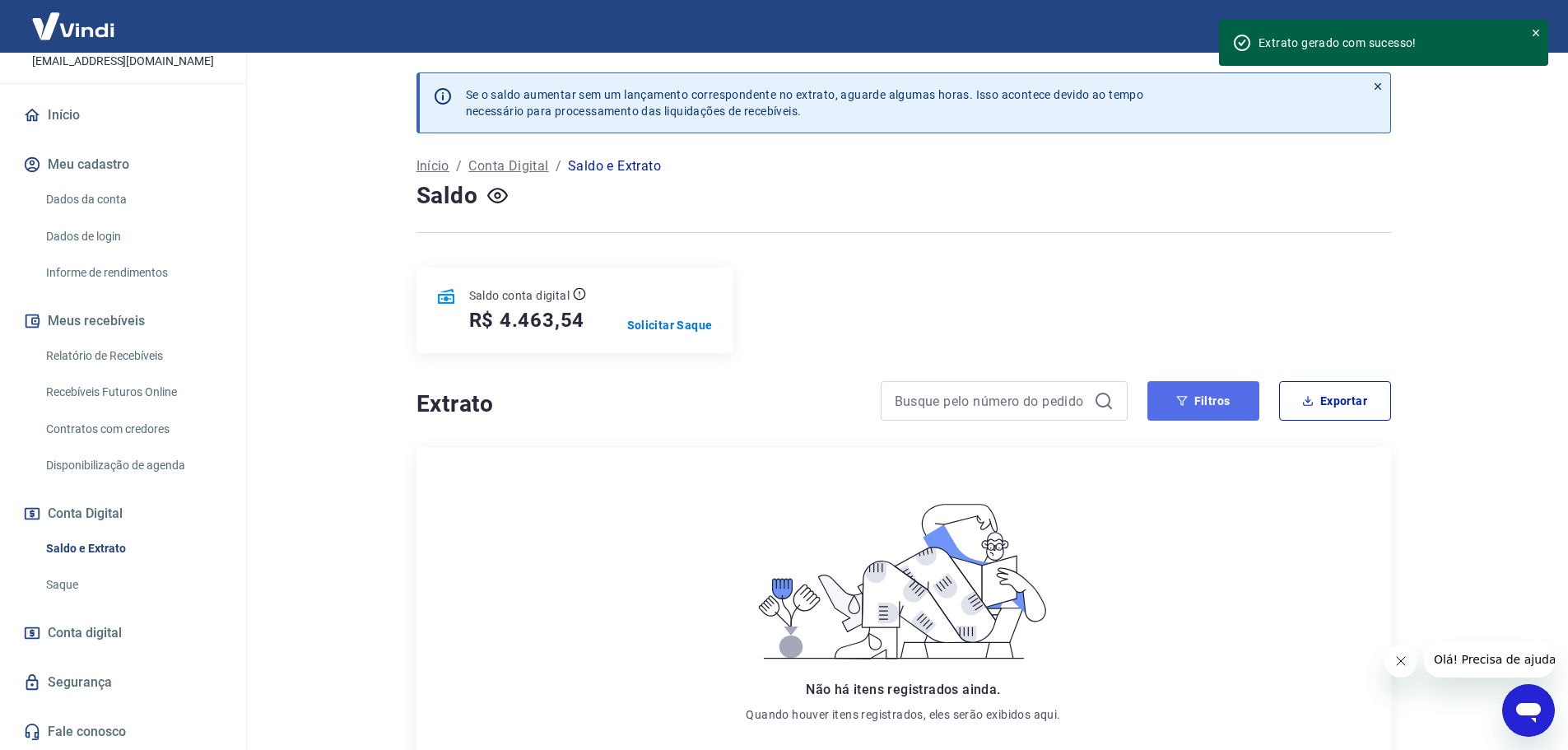
click at [1201, 392] on button "Filtros" at bounding box center [1203, 401] width 112 height 40
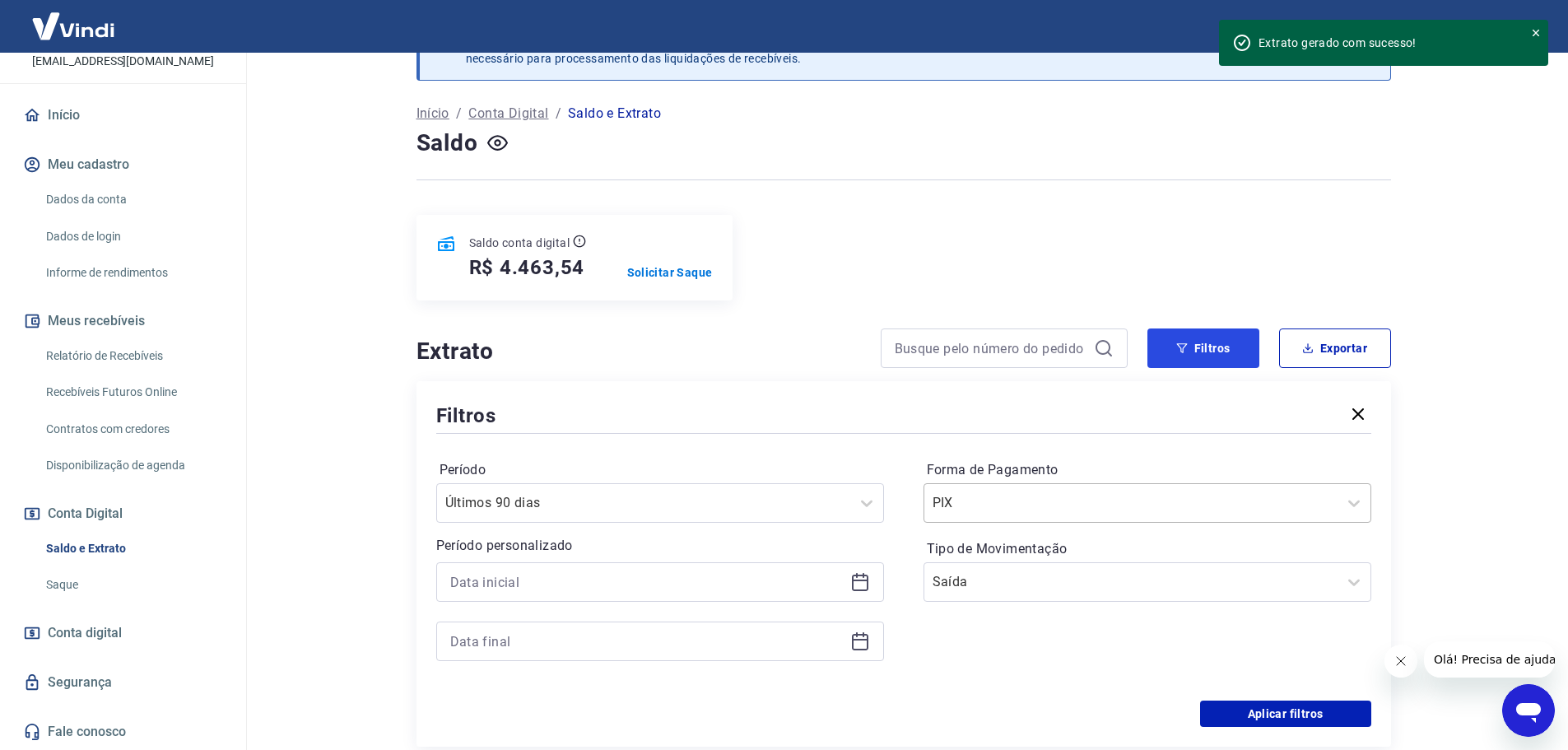
scroll to position [165, 0]
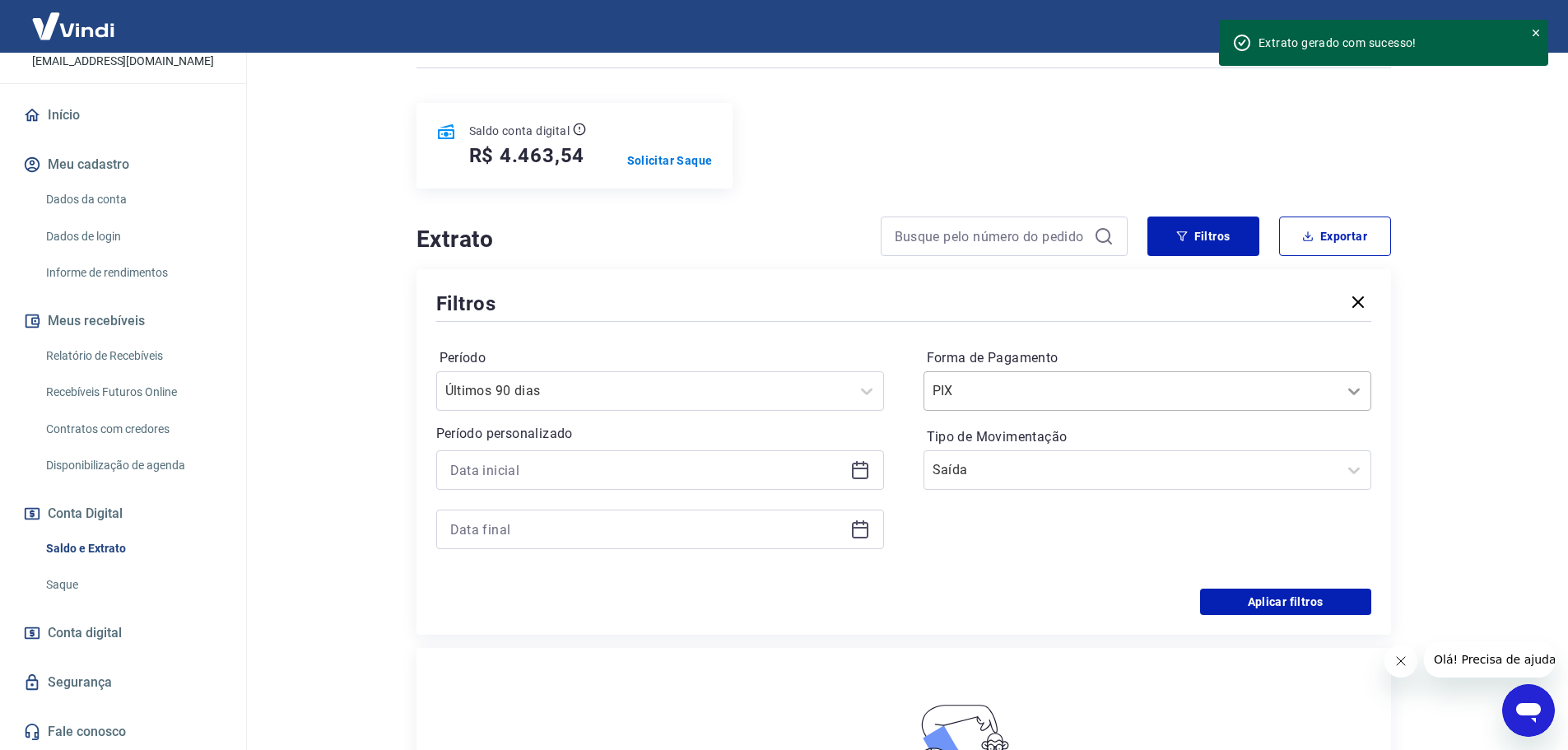
click at [1347, 394] on icon at bounding box center [1354, 391] width 20 height 20
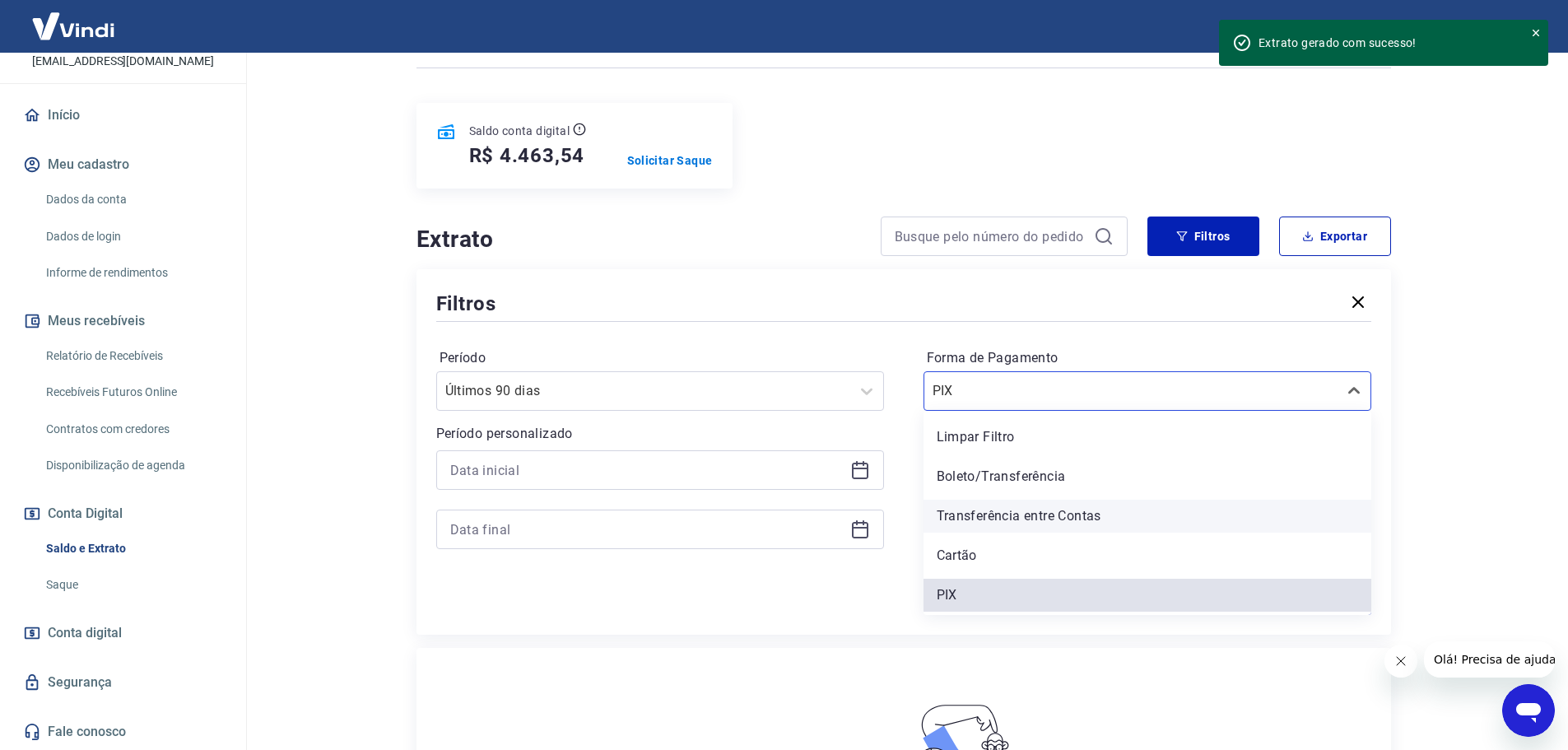
click at [1064, 509] on div "Transferência entre Contas" at bounding box center [1147, 517] width 448 height 33
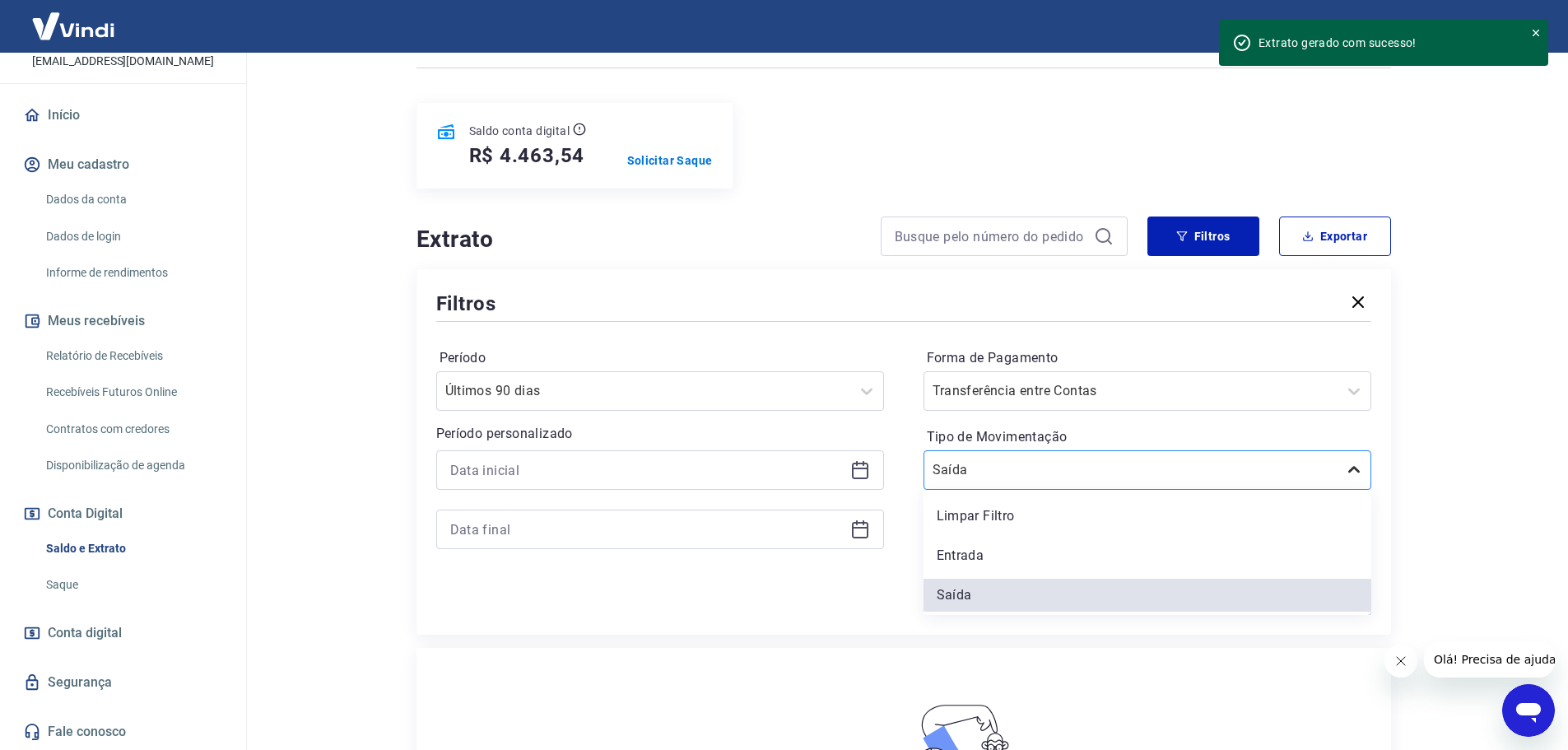
click at [1356, 470] on icon at bounding box center [1354, 471] width 20 height 20
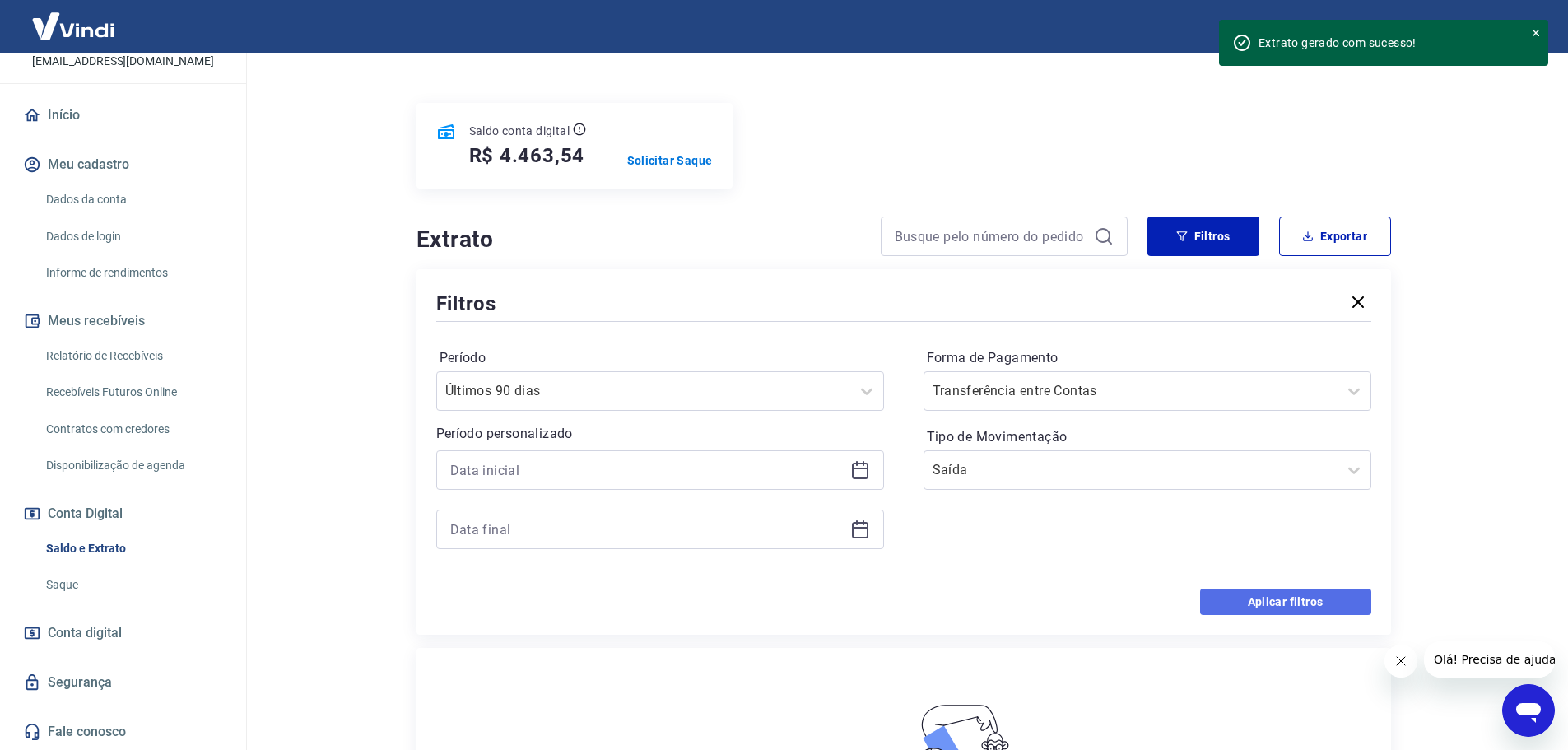
click at [1305, 595] on button "Aplicar filtros" at bounding box center [1285, 602] width 171 height 26
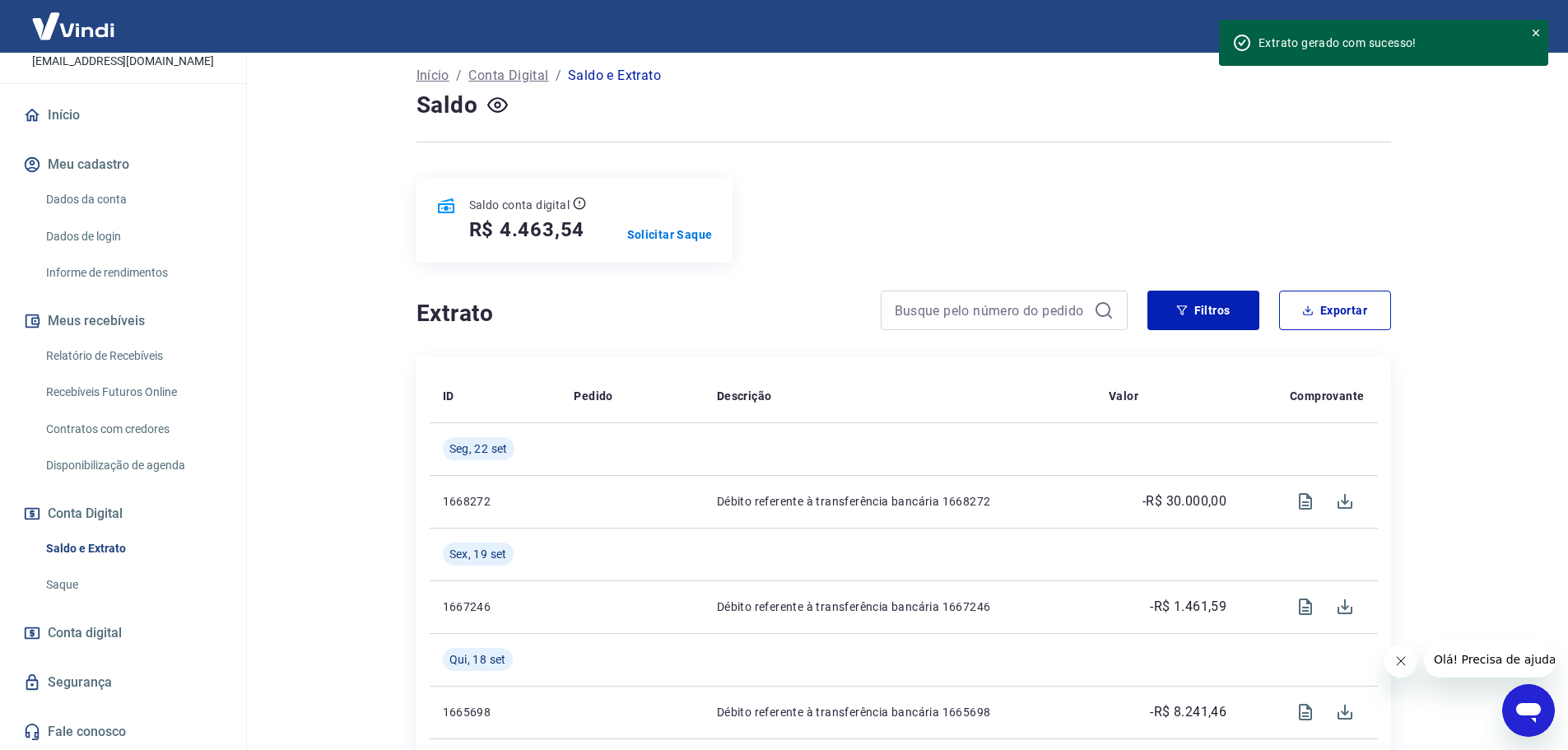
scroll to position [83, 0]
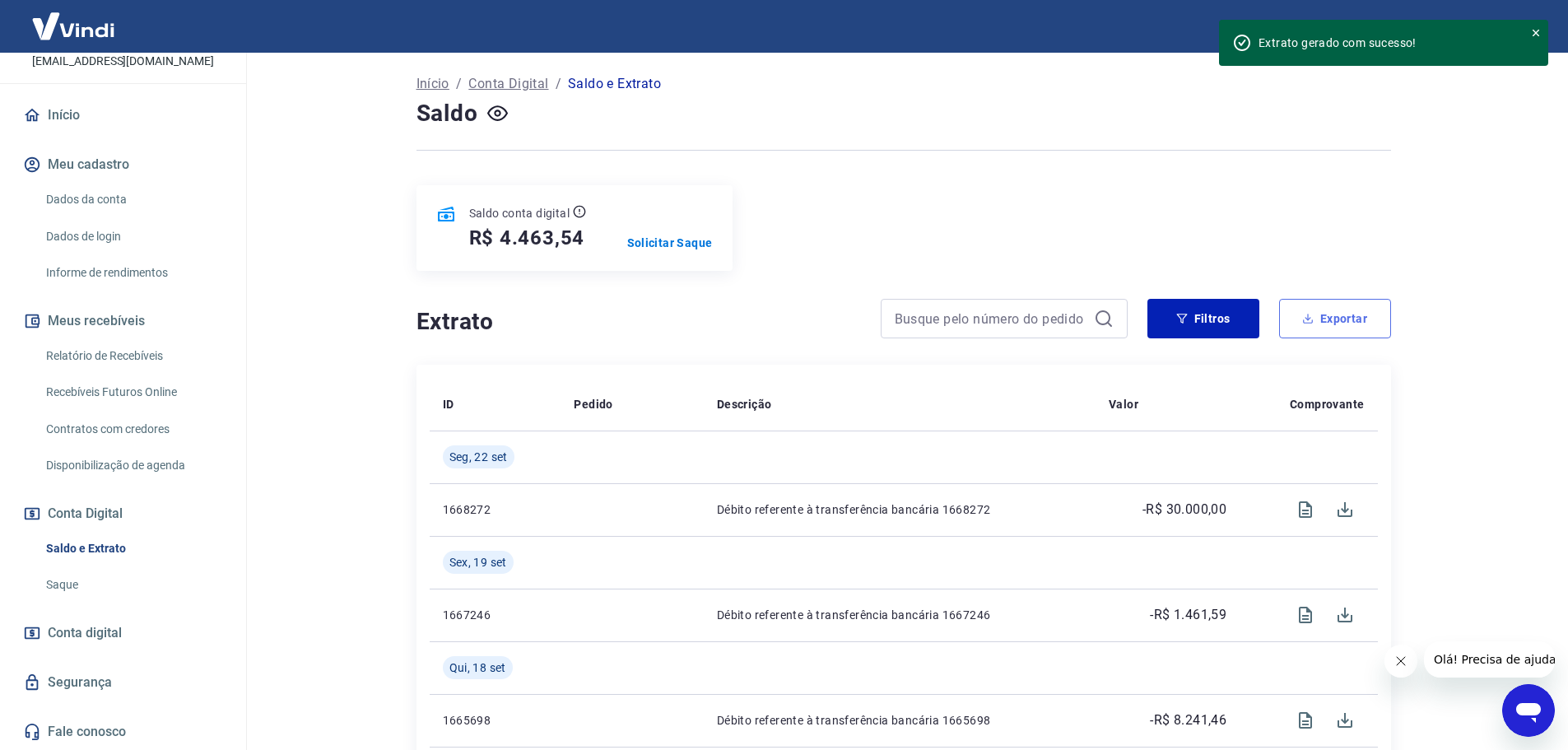
click at [1345, 322] on button "Exportar" at bounding box center [1335, 319] width 112 height 40
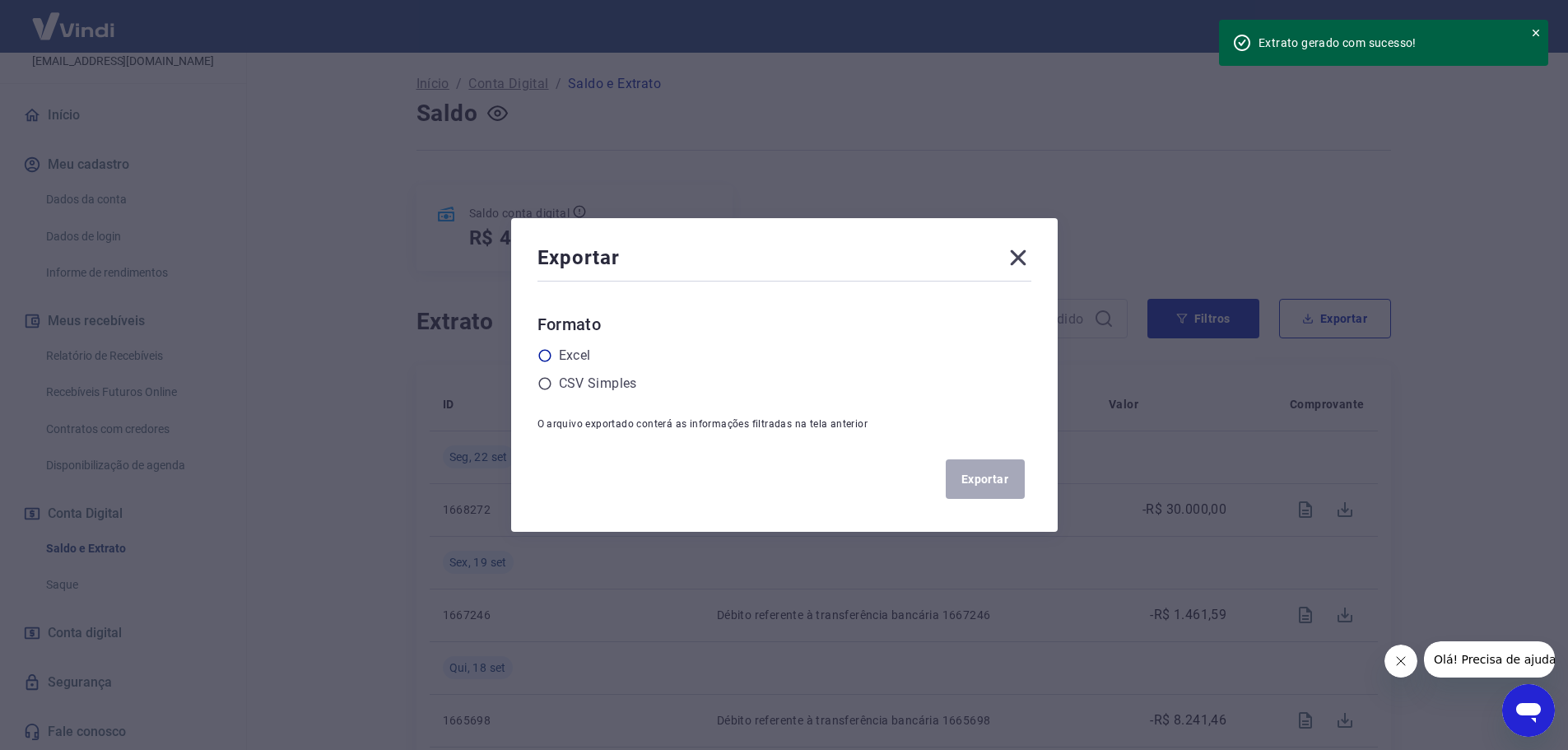
click at [550, 354] on icon at bounding box center [544, 356] width 12 height 12
click at [0, 0] on input "radio" at bounding box center [0, 0] width 0 height 0
click at [1003, 469] on button "Exportar" at bounding box center [985, 480] width 79 height 40
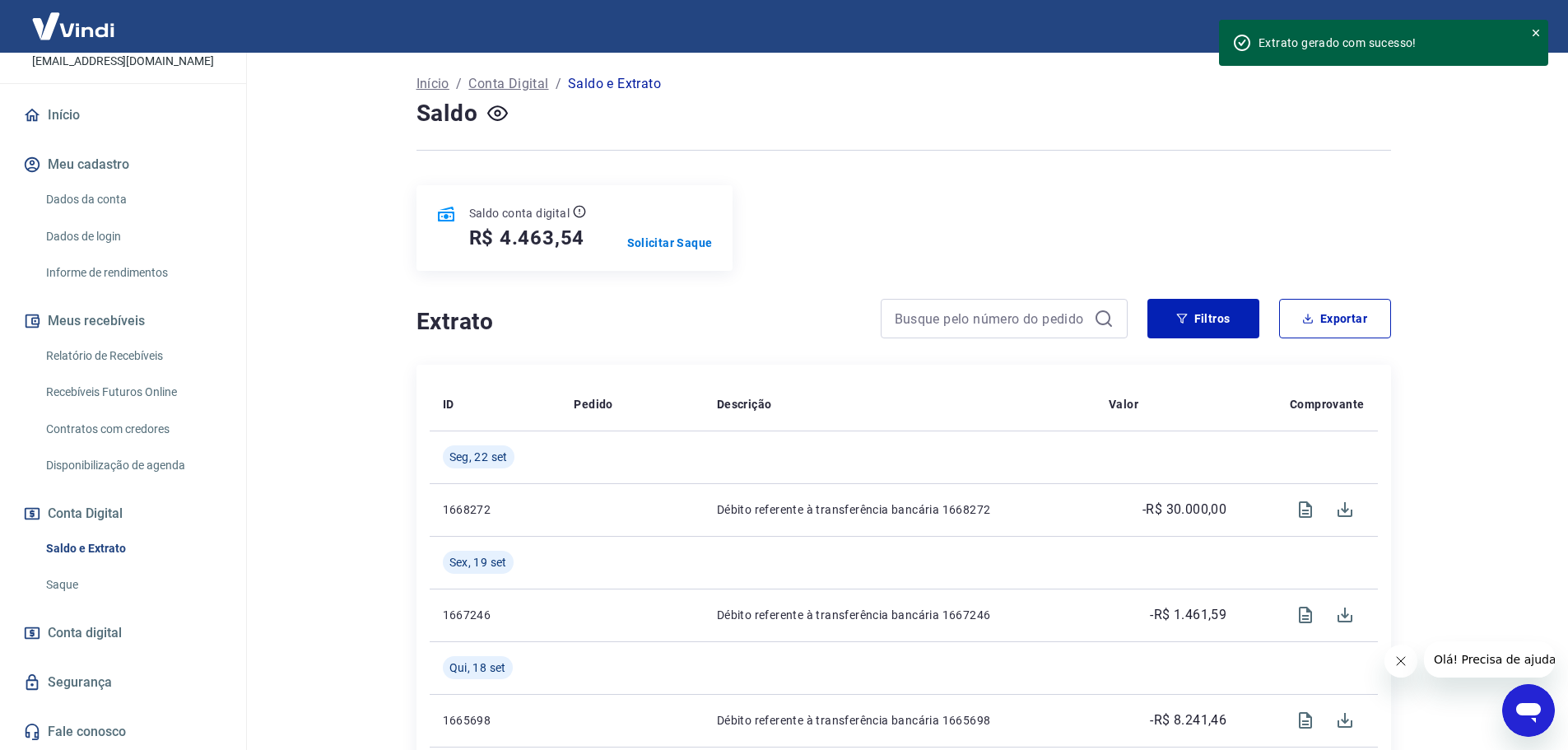
click at [138, 354] on link "Relatório de Recebíveis" at bounding box center [133, 356] width 187 height 34
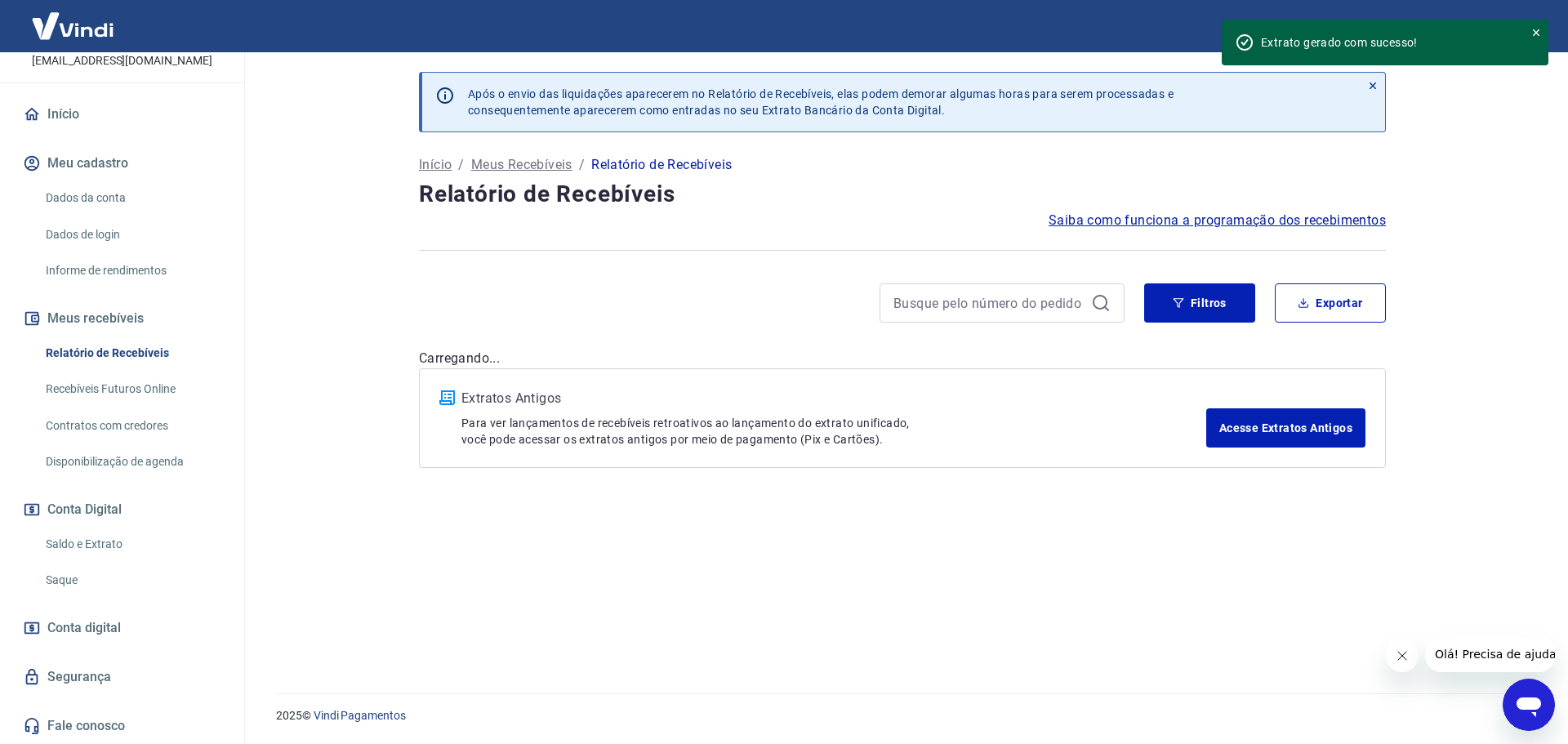
click at [136, 391] on link "Recebíveis Futuros Online" at bounding box center [132, 389] width 185 height 34
